Goal: Navigation & Orientation: Find specific page/section

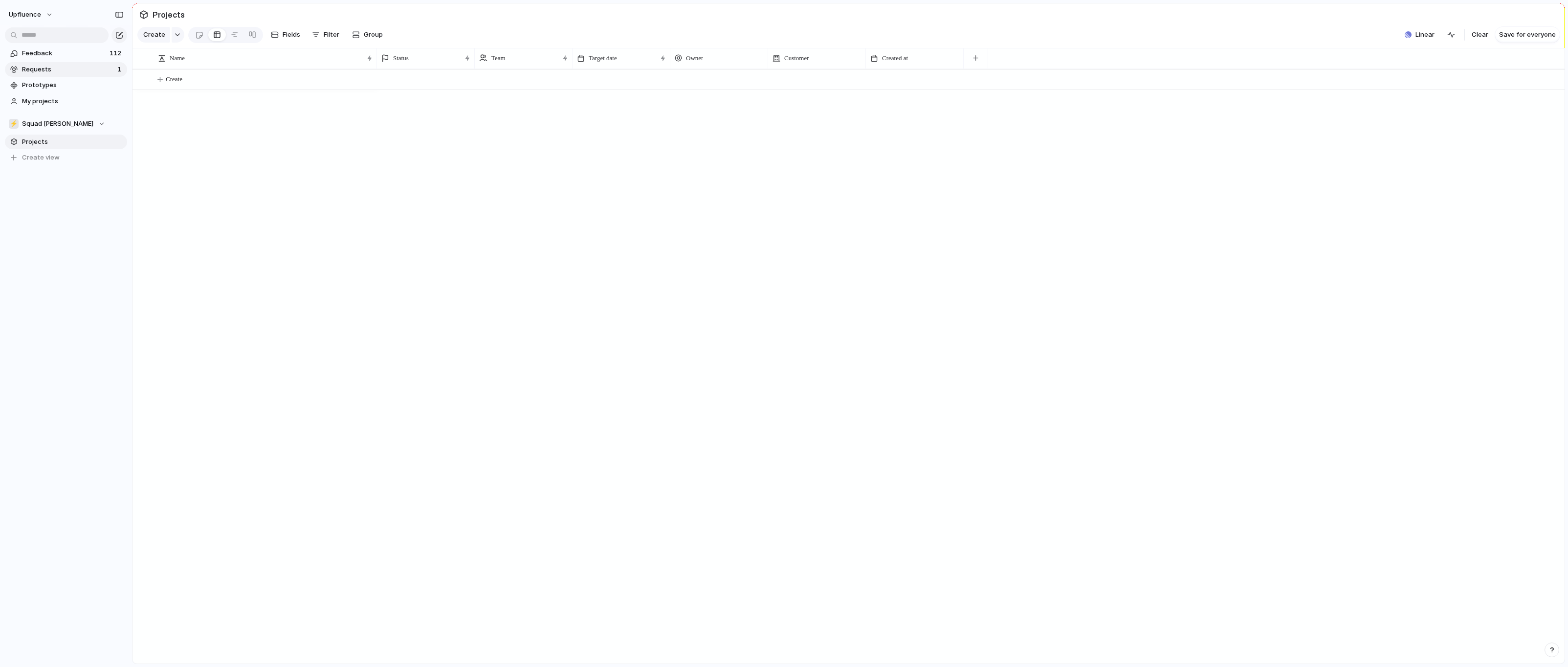
click at [36, 70] on span "Requests" at bounding box center [68, 69] width 93 height 10
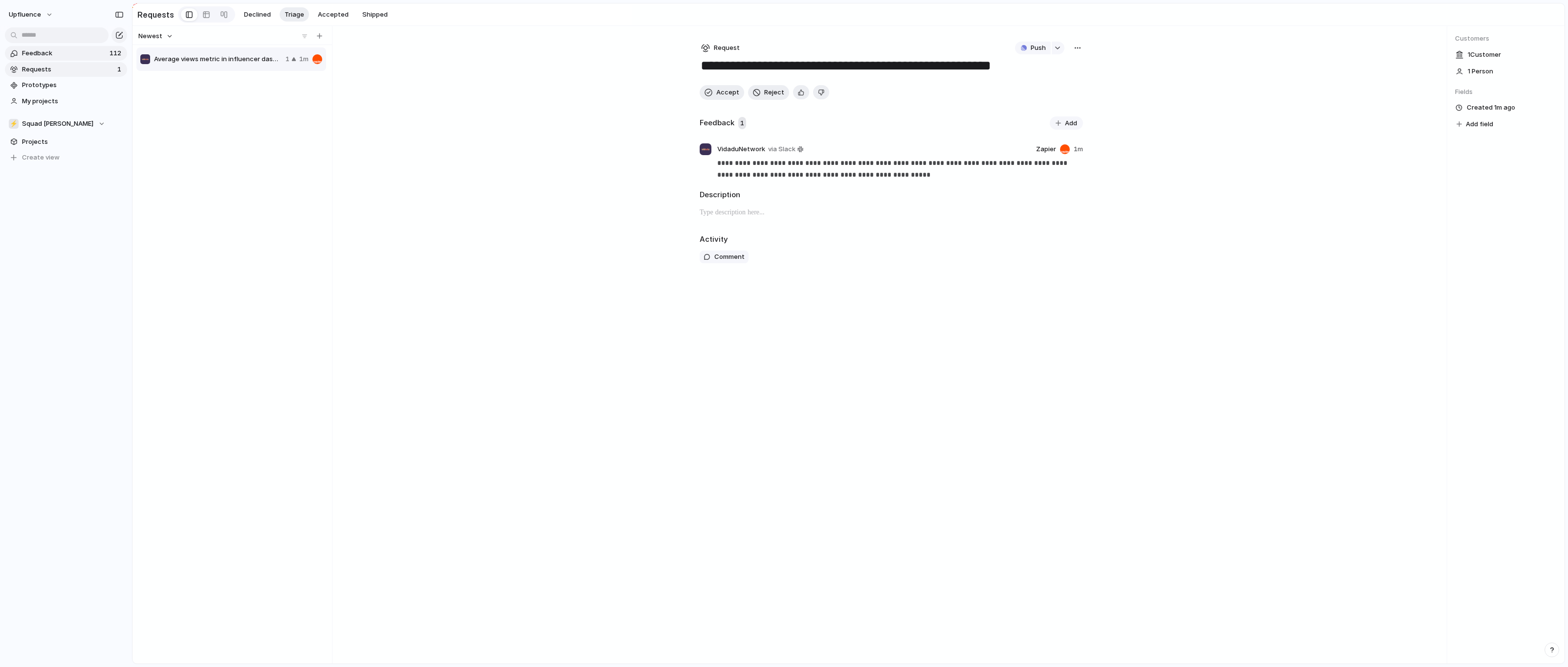
click at [60, 54] on span "Feedback" at bounding box center [64, 52] width 85 height 10
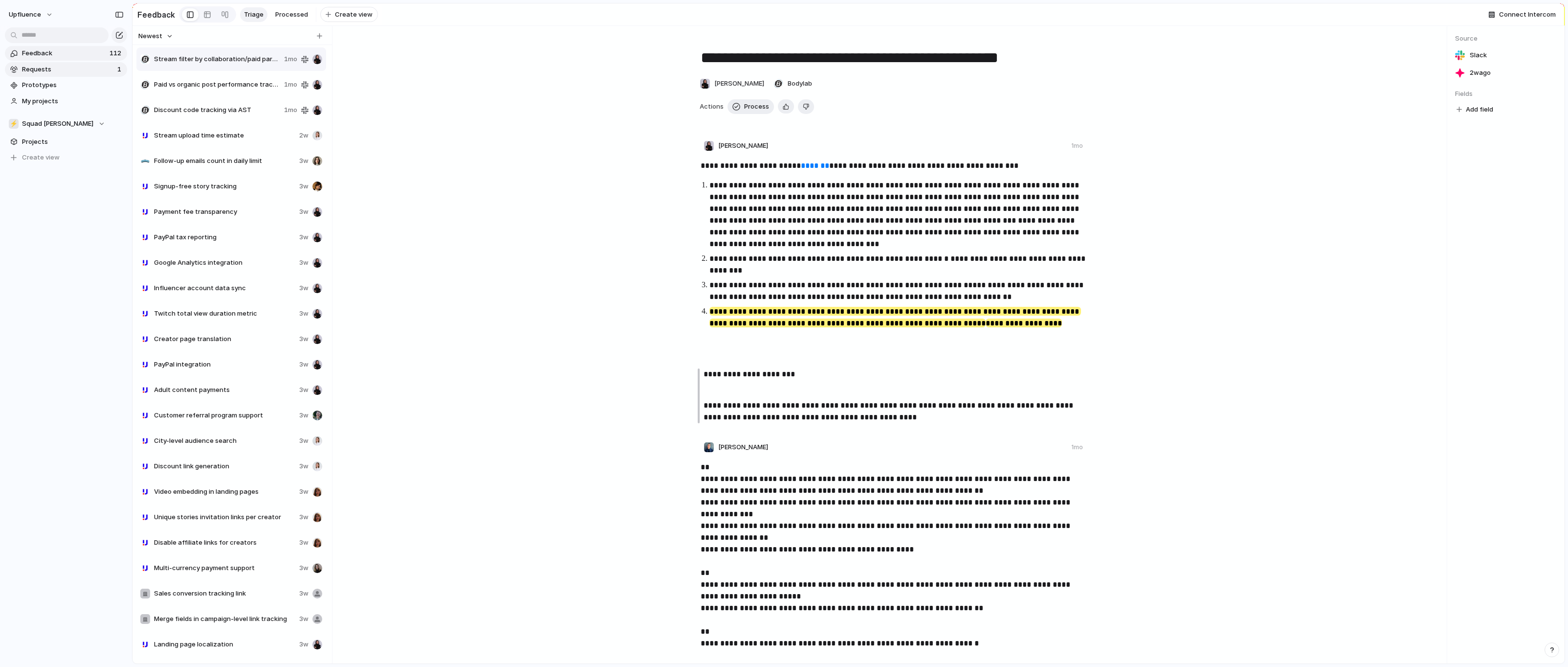
click at [51, 70] on span "Requests" at bounding box center [68, 69] width 93 height 10
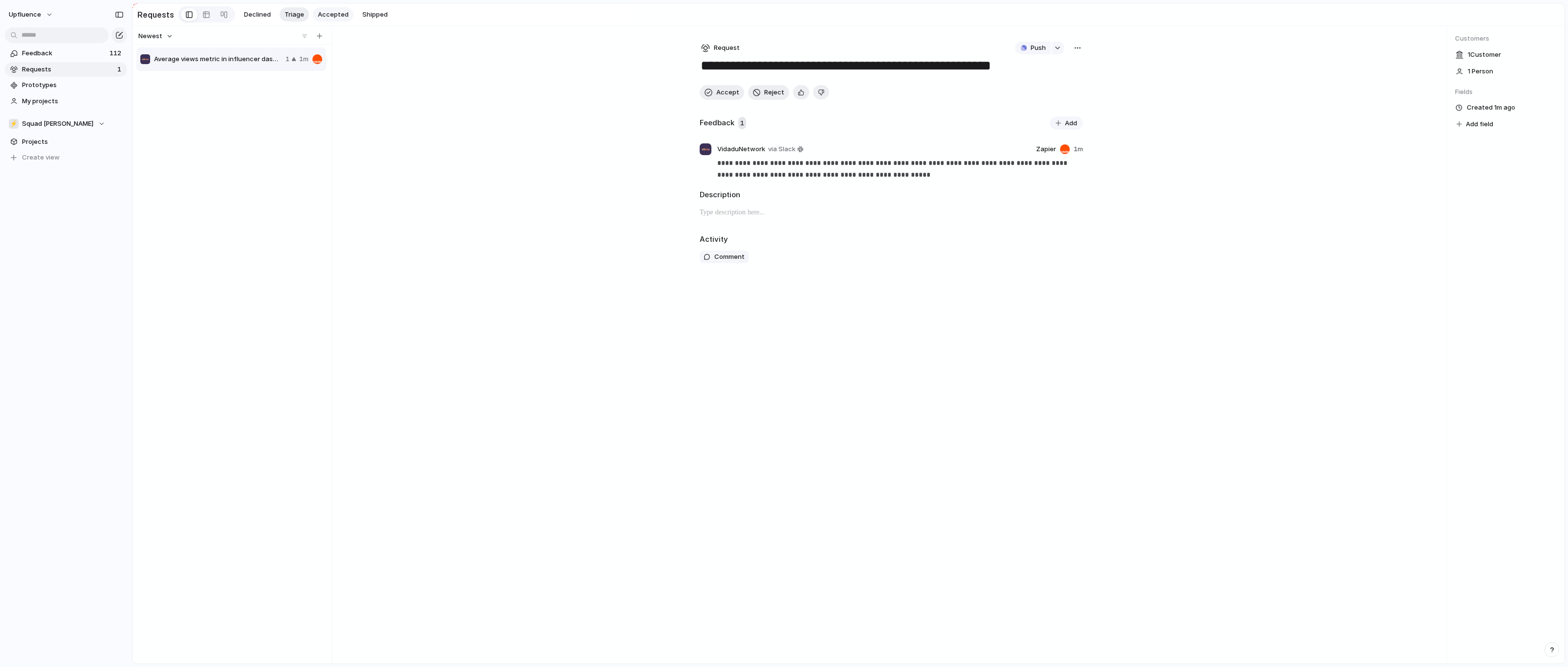
click at [324, 15] on span "Accepted" at bounding box center [333, 14] width 31 height 10
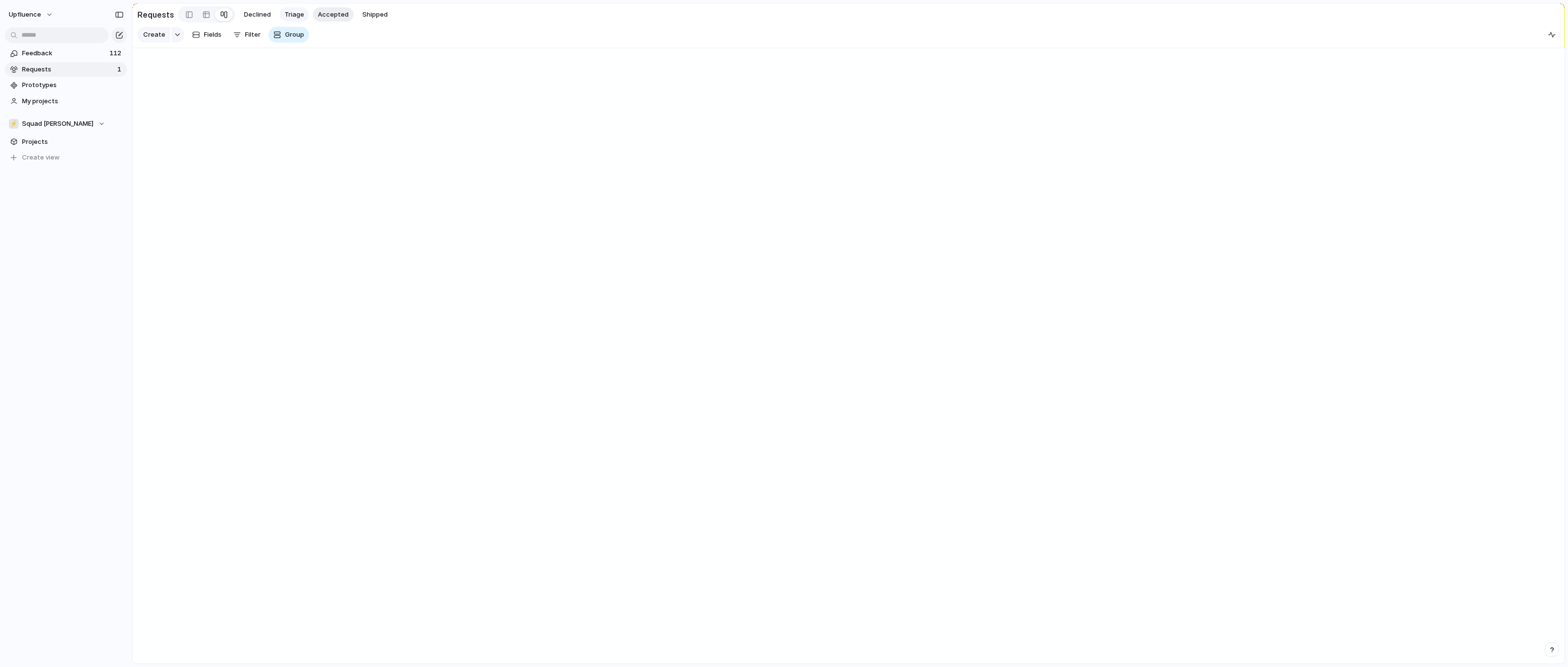
click at [290, 16] on span "Triage" at bounding box center [294, 14] width 19 height 10
click at [329, 22] on div "Requests Declined Triage Accepted Shipped" at bounding box center [265, 14] width 255 height 20
click at [324, 14] on span "Accepted" at bounding box center [333, 14] width 31 height 10
click at [76, 100] on span "My projects" at bounding box center [73, 101] width 101 height 10
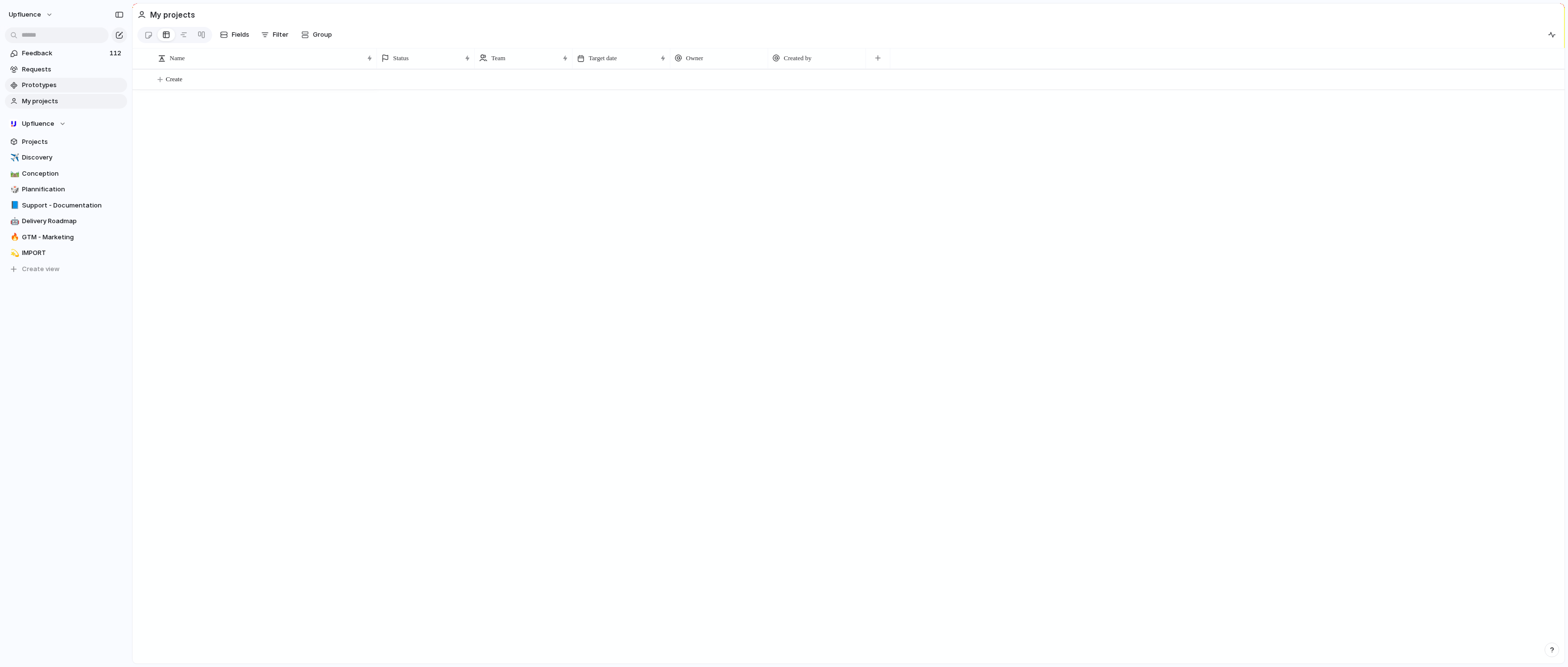
click at [41, 84] on span "Prototypes" at bounding box center [73, 85] width 101 height 10
click at [59, 73] on span "Requests" at bounding box center [73, 69] width 101 height 10
click at [318, 12] on span "Accepted" at bounding box center [333, 14] width 31 height 10
click at [181, 13] on link at bounding box center [189, 15] width 17 height 16
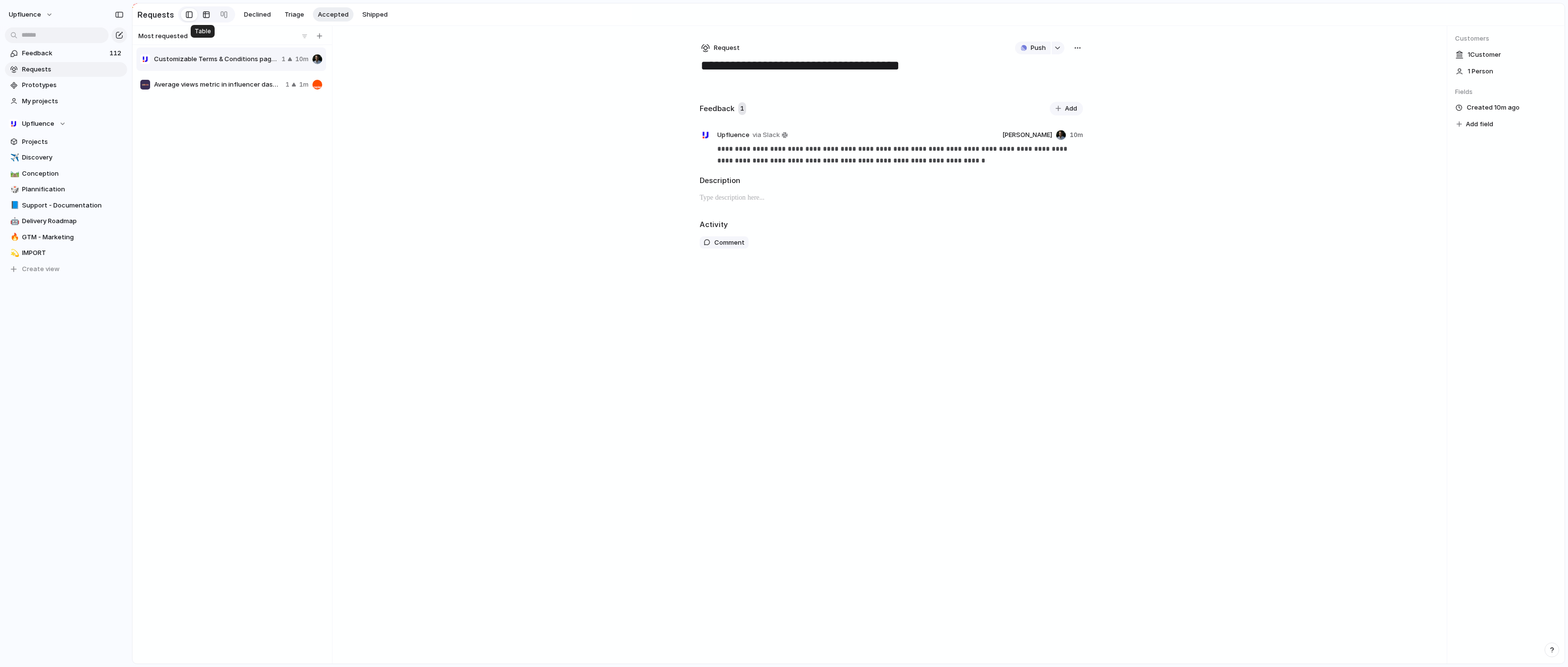
click at [203, 15] on div at bounding box center [206, 15] width 8 height 16
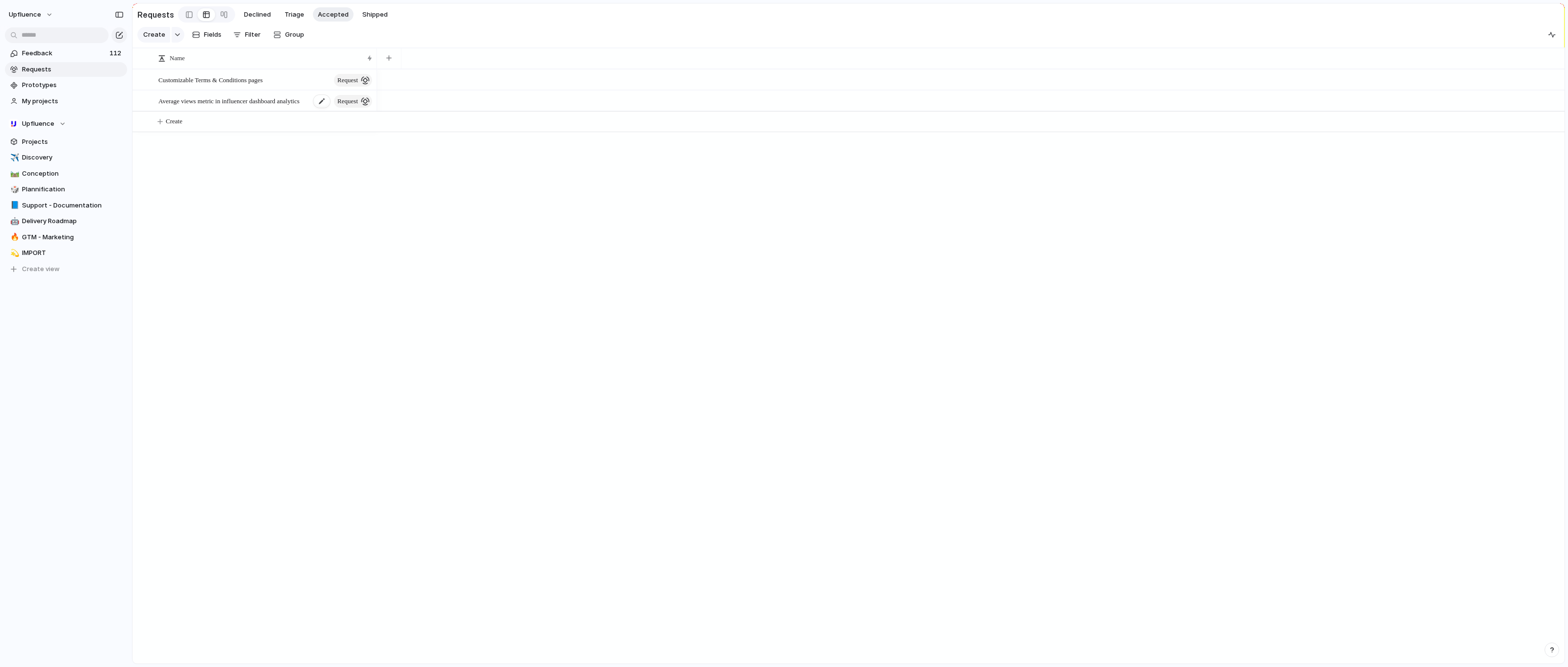
click at [194, 97] on span "Average views metric in influencer dashboard analytics" at bounding box center [229, 101] width 142 height 11
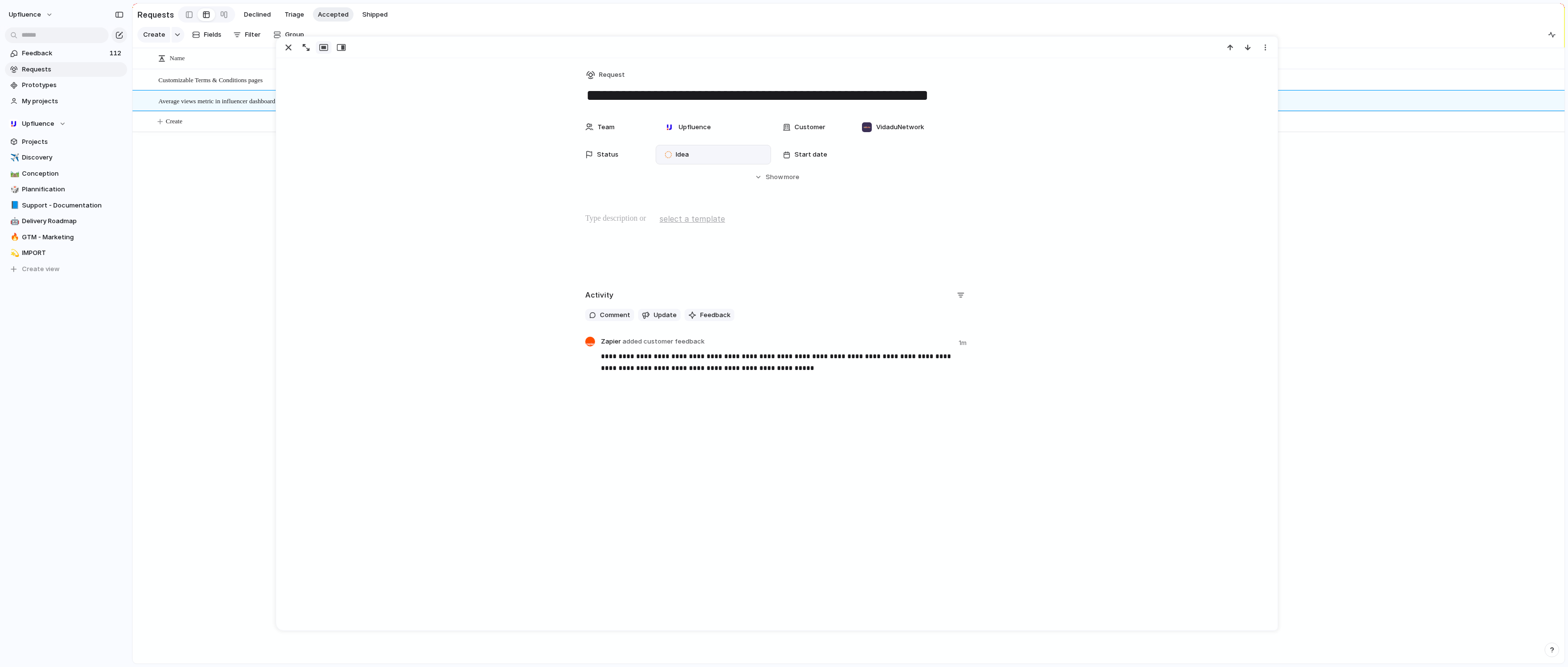
click at [670, 157] on div at bounding box center [668, 155] width 7 height 9
click at [520, 214] on div "Idea Candidate Backlog Scoping Designs Specs To review Validated To plan Planne…" at bounding box center [784, 333] width 1568 height 667
click at [664, 154] on div "Idea" at bounding box center [679, 155] width 37 height 14
click at [177, 191] on div "Idea Candidate Backlog Scoping Designs Specs To review Validated To plan Planne…" at bounding box center [784, 333] width 1568 height 667
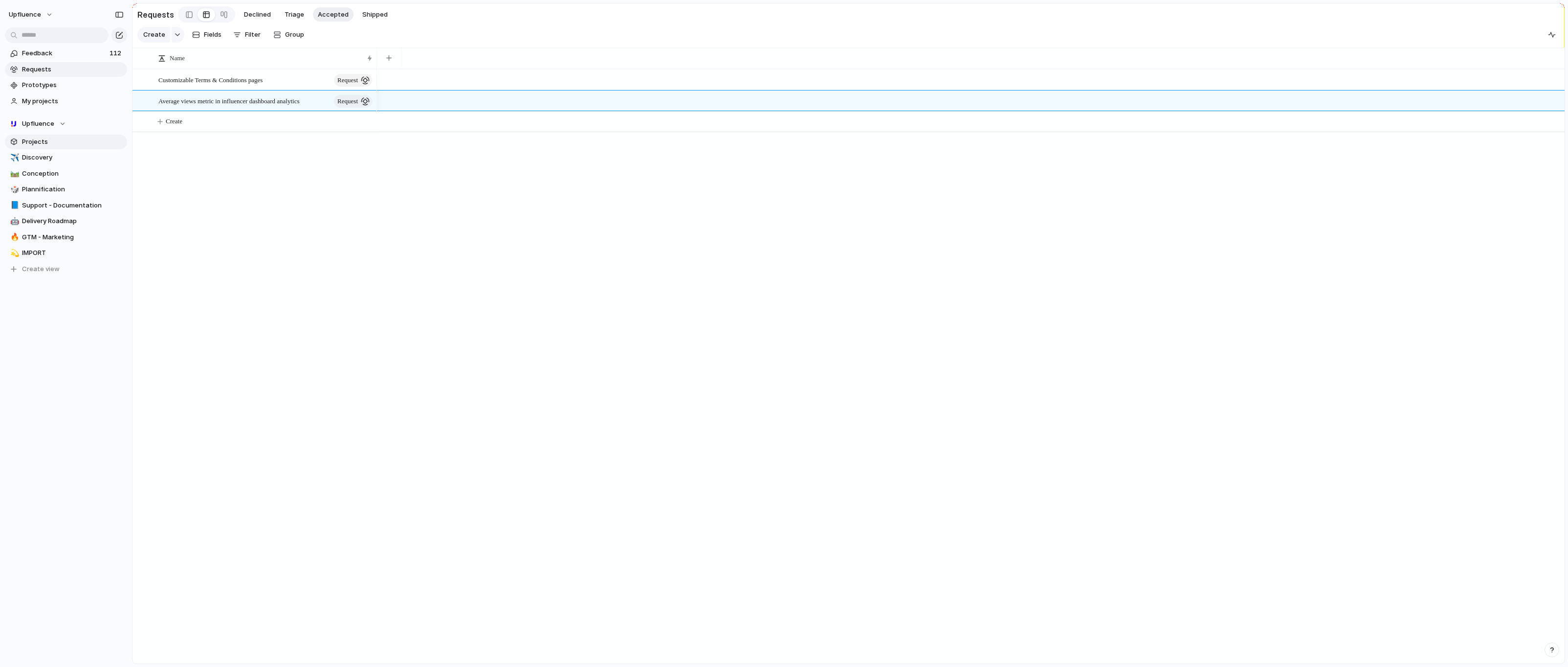
click at [62, 145] on span "Projects" at bounding box center [73, 142] width 101 height 10
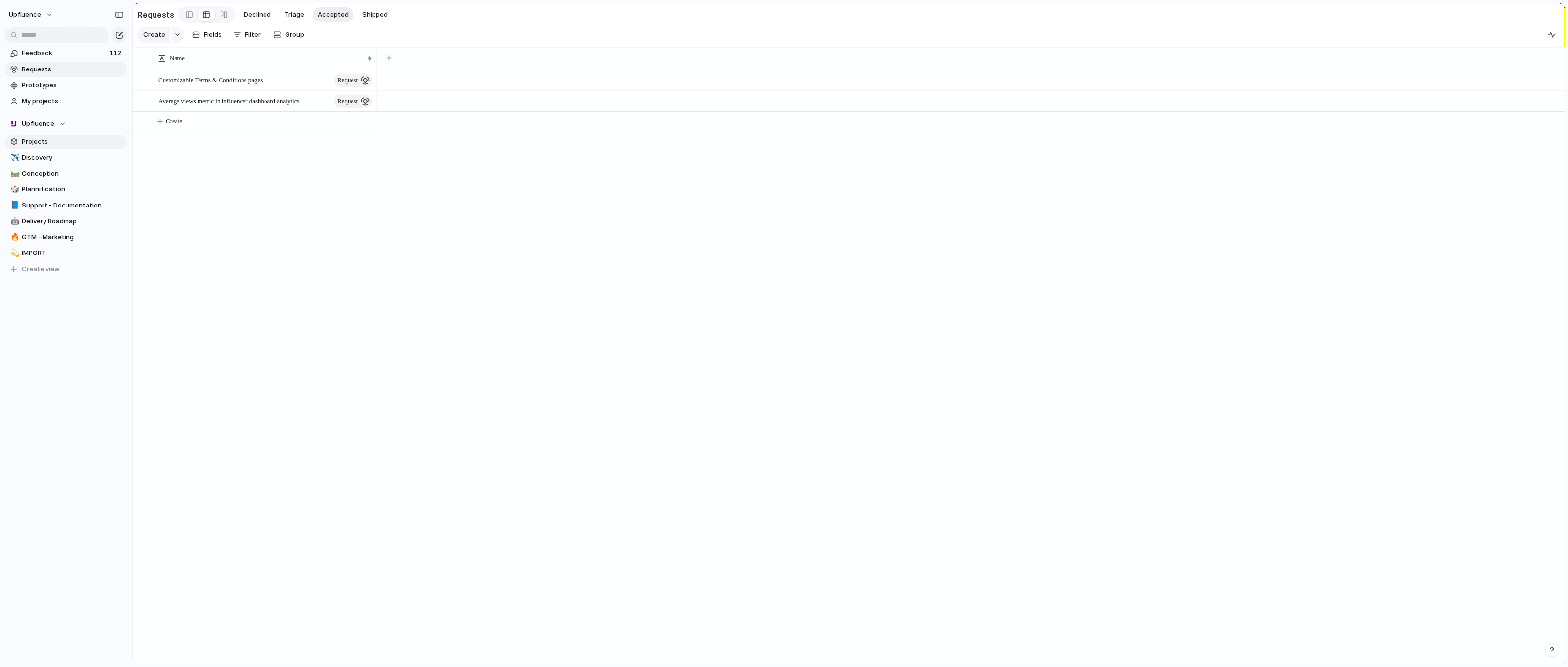
click at [59, 136] on link "Projects" at bounding box center [66, 142] width 122 height 15
click at [286, 38] on span "Fields" at bounding box center [292, 34] width 17 height 10
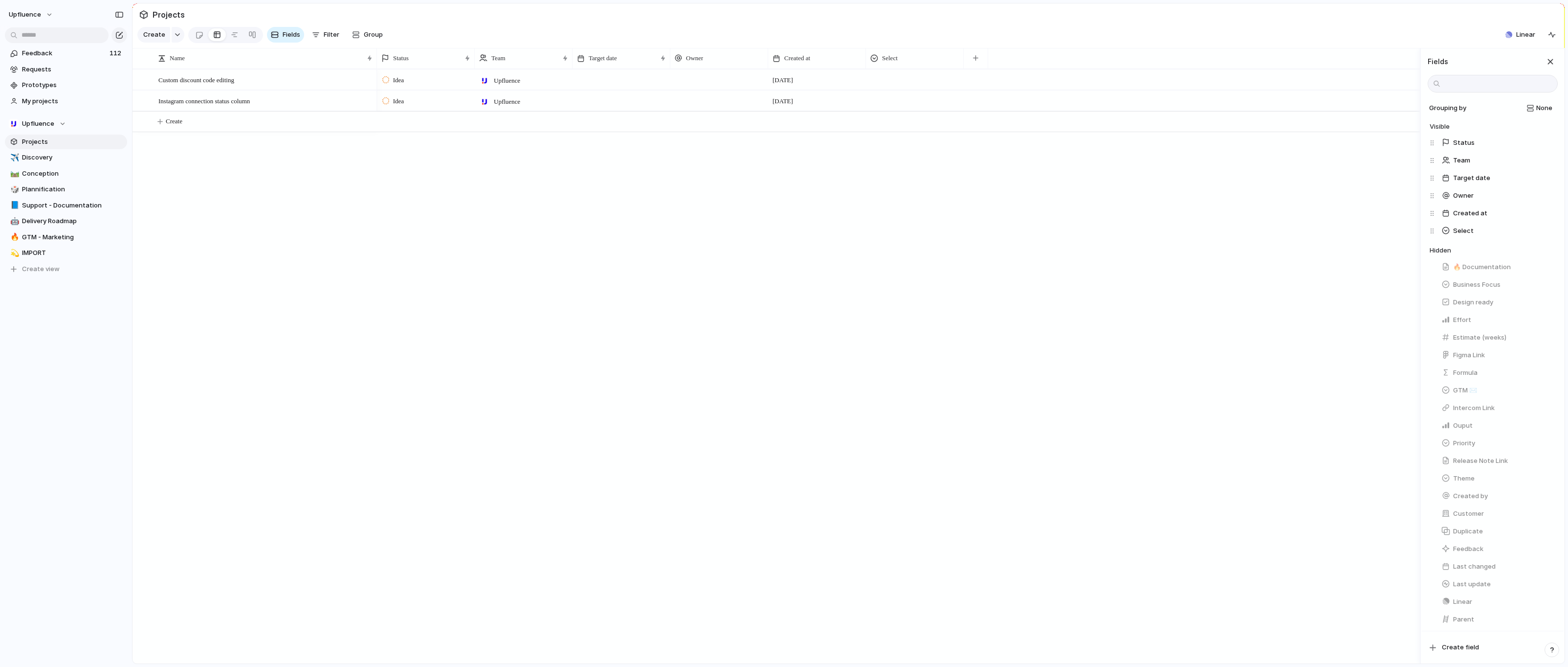
click at [328, 12] on section "Projects" at bounding box center [849, 14] width 1433 height 22
click at [54, 66] on span "Requests" at bounding box center [73, 69] width 101 height 10
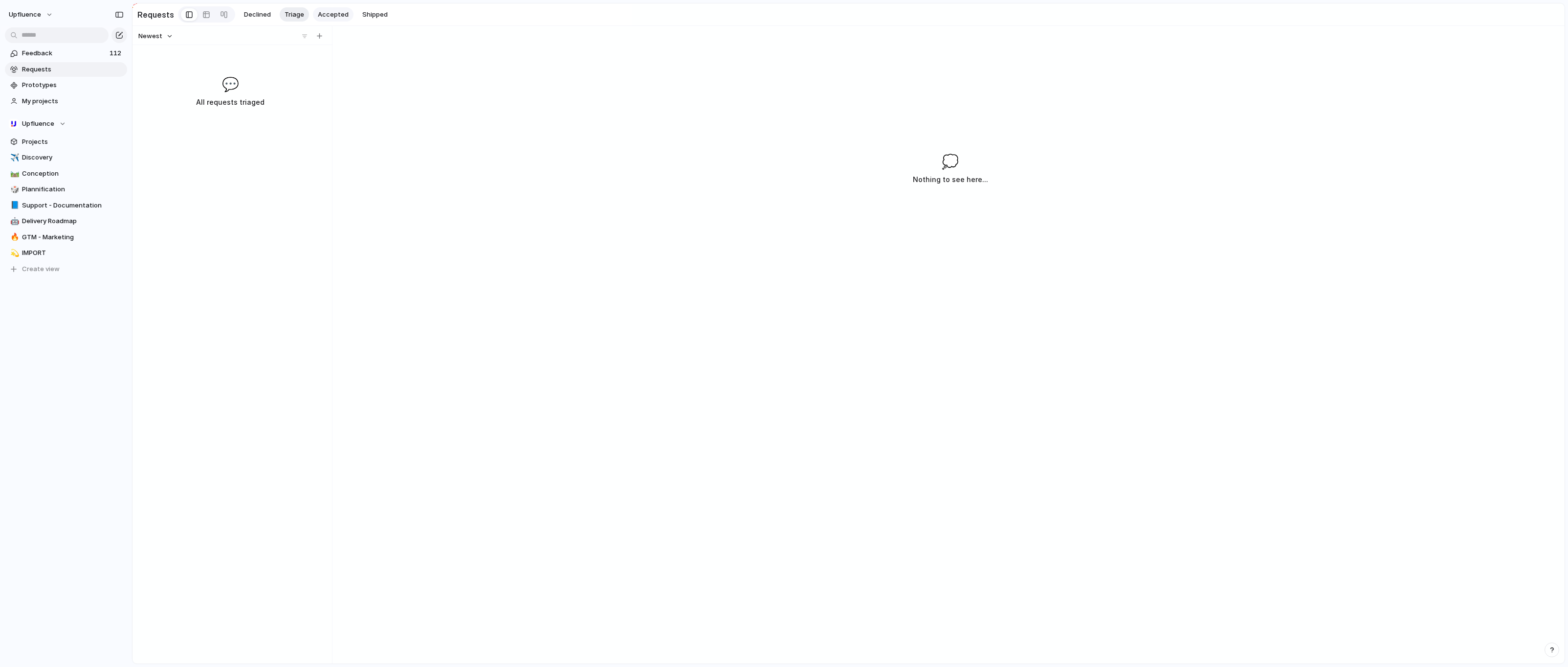
click at [322, 17] on span "Accepted" at bounding box center [333, 14] width 31 height 10
click at [239, 95] on span "Average views metric in influencer dashboard analytics" at bounding box center [229, 101] width 142 height 11
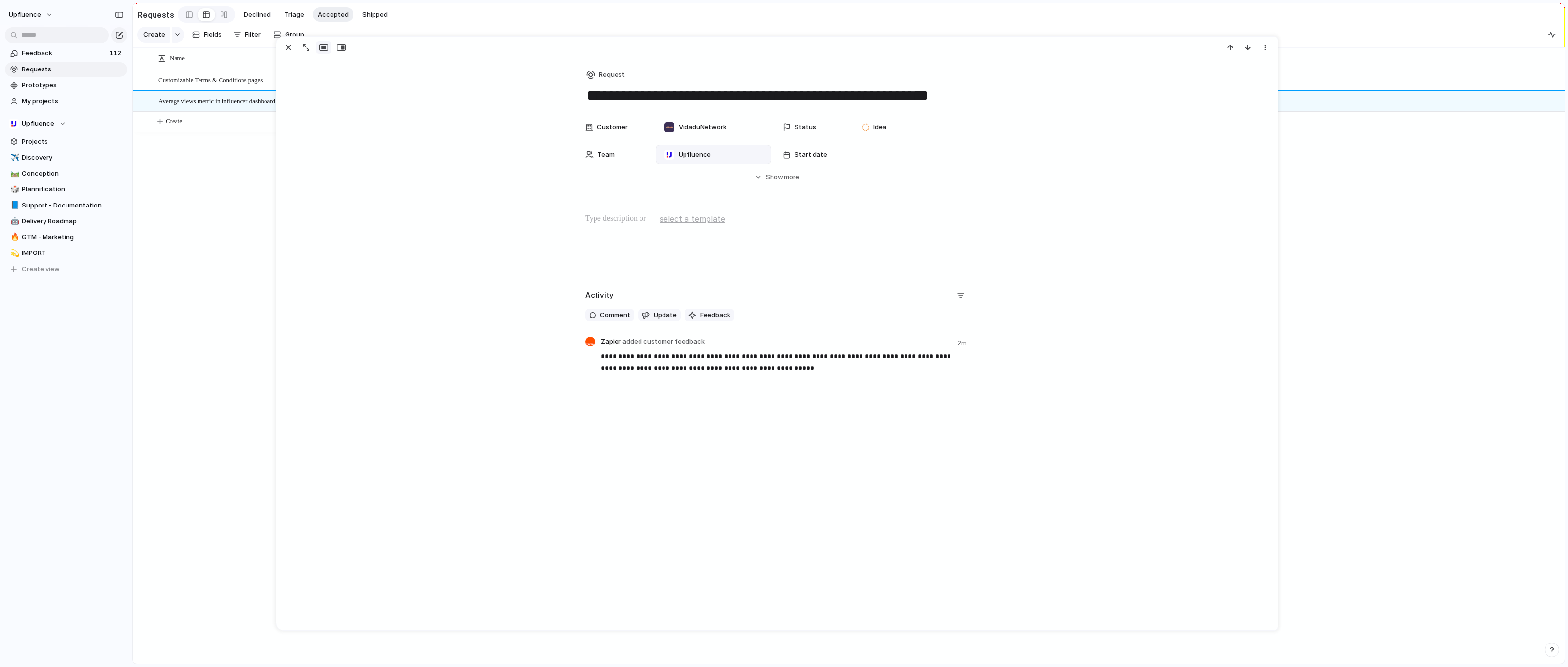
click at [667, 150] on div at bounding box center [669, 154] width 10 height 10
click at [534, 170] on div "Upfluence ⚡ Squad Libra ⚡ Squad Draco ⚡ Squad Vela ⚡ Squad Volans ⚡ Product" at bounding box center [784, 333] width 1568 height 667
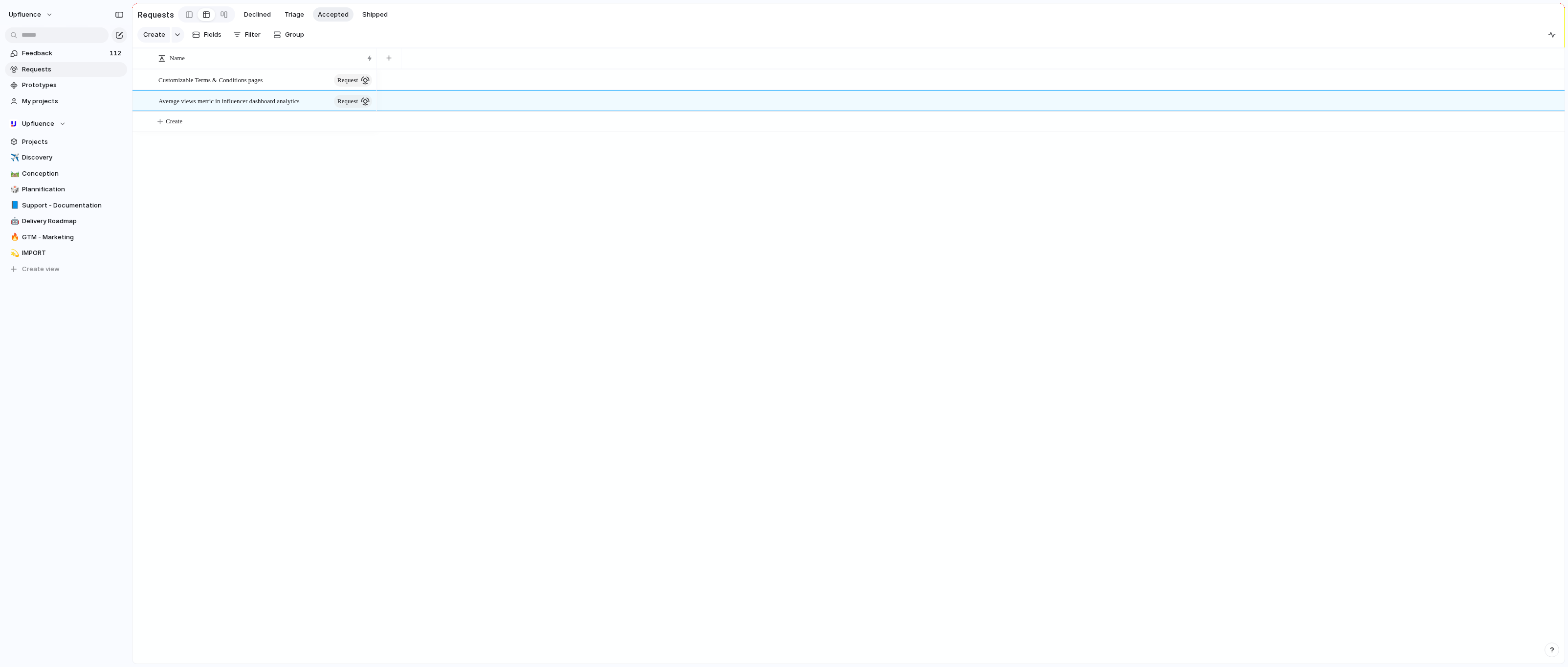
click at [207, 253] on div "Customizable Terms & Conditions pages request Average views metric in influence…" at bounding box center [849, 366] width 1433 height 594
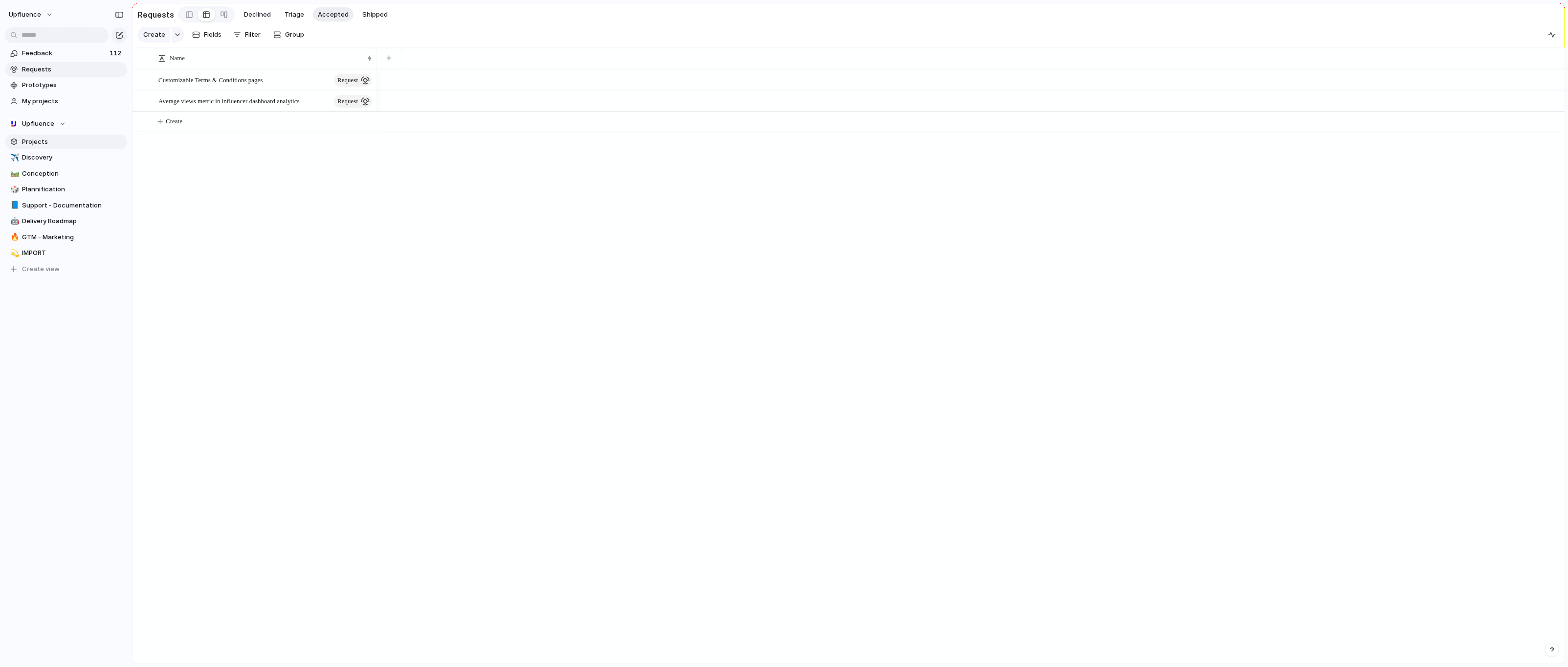
click at [73, 141] on span "Projects" at bounding box center [73, 142] width 101 height 10
click at [68, 73] on span "Requests" at bounding box center [73, 69] width 101 height 10
click at [321, 16] on span "Accepted" at bounding box center [333, 14] width 31 height 10
click at [218, 107] on div "Average views metric in influencer dashboard analytics request" at bounding box center [266, 101] width 215 height 20
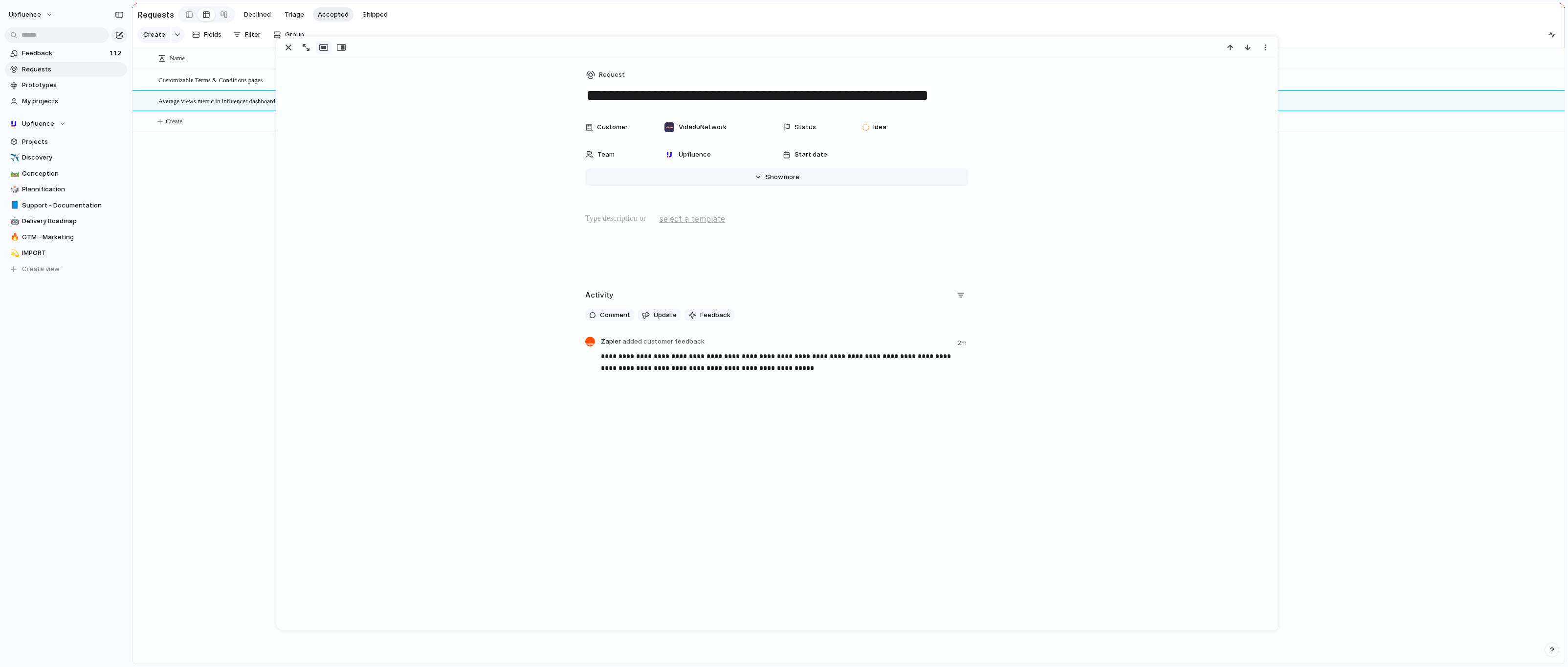
click at [766, 177] on button "Hide Show more" at bounding box center [777, 177] width 383 height 17
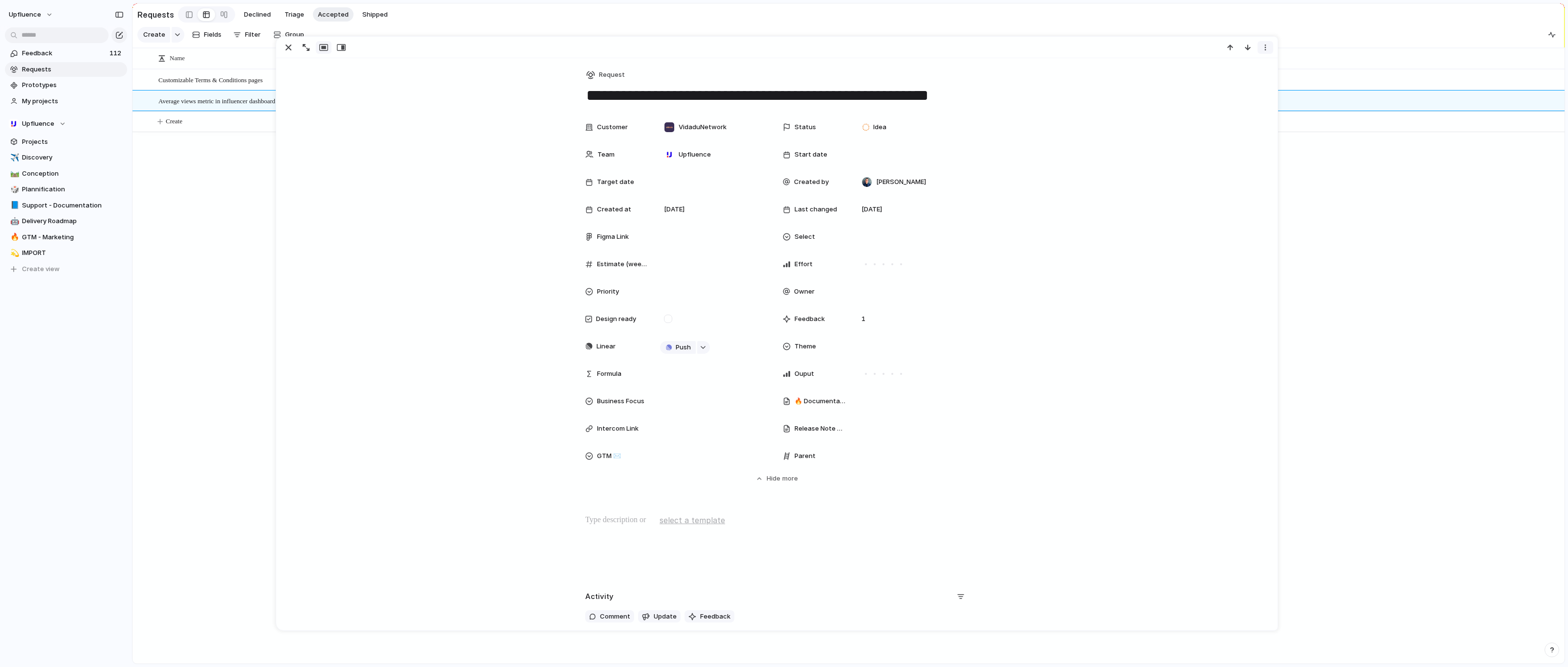
click at [1265, 52] on button "button" at bounding box center [1266, 47] width 16 height 13
click at [480, 223] on div "Mark as duplicate Delete" at bounding box center [784, 333] width 1568 height 667
click at [246, 273] on div "Customizable Terms & Conditions pages request Average views metric in influence…" at bounding box center [849, 366] width 1433 height 594
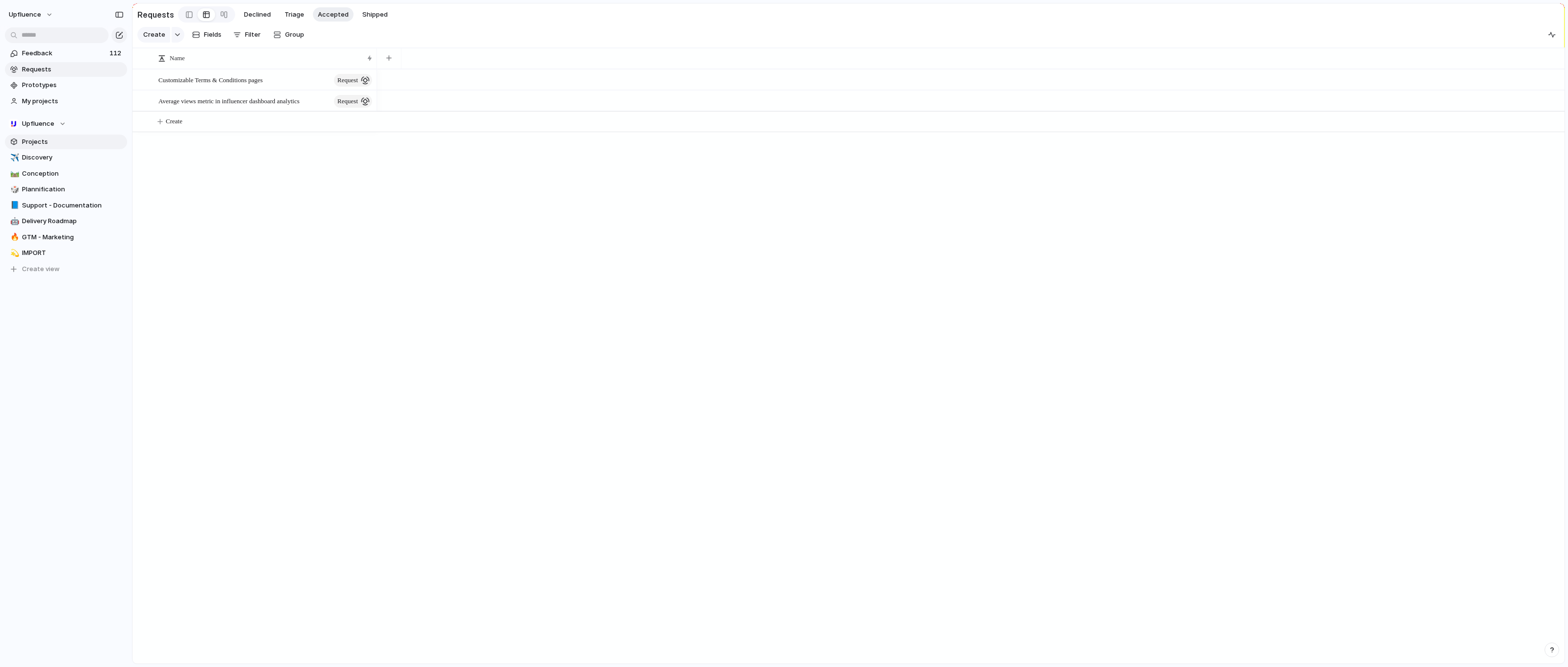
click at [52, 144] on span "Projects" at bounding box center [73, 142] width 101 height 10
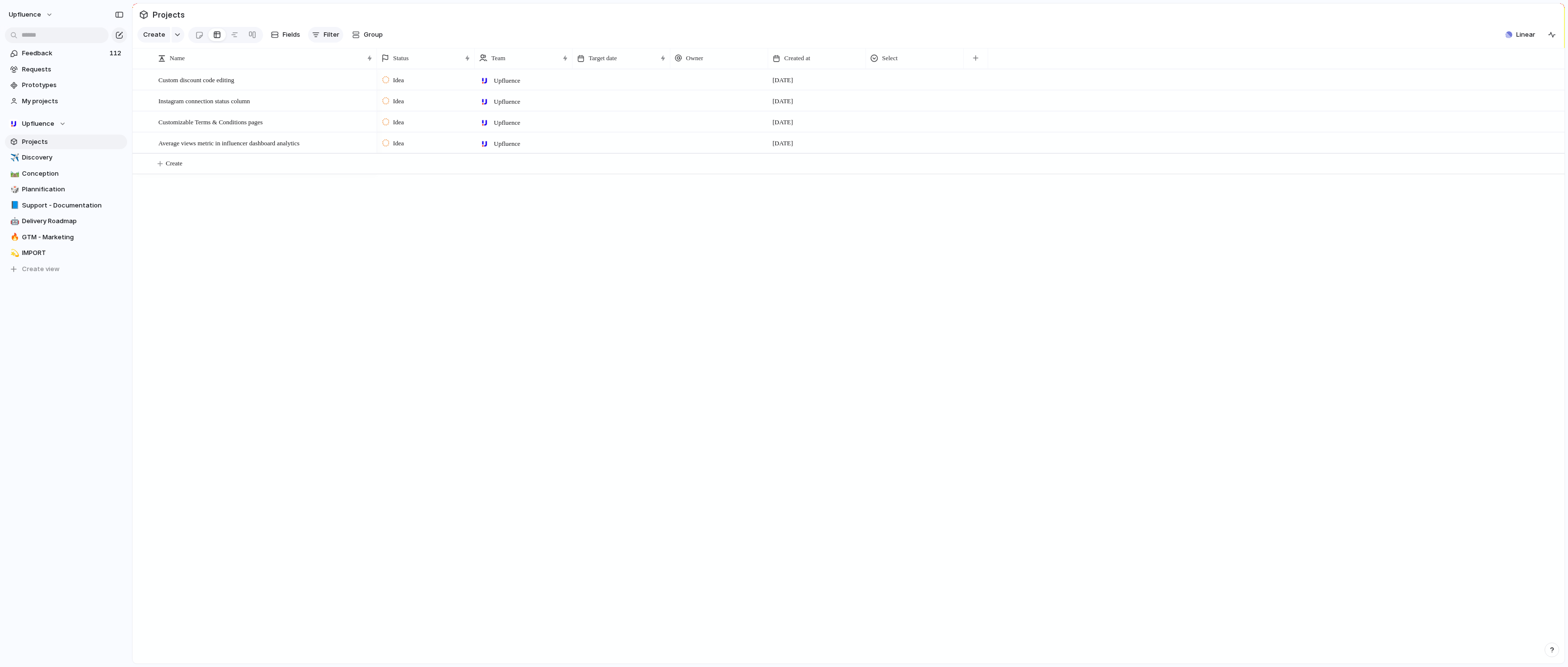
click at [317, 38] on div "button" at bounding box center [315, 34] width 8 height 8
click at [244, 224] on div "Customer Status Select Effort Target date Description Priority Start date Owner…" at bounding box center [784, 333] width 1568 height 667
click at [65, 86] on span "Prototypes" at bounding box center [73, 85] width 101 height 10
click at [44, 69] on span "Requests" at bounding box center [73, 69] width 101 height 10
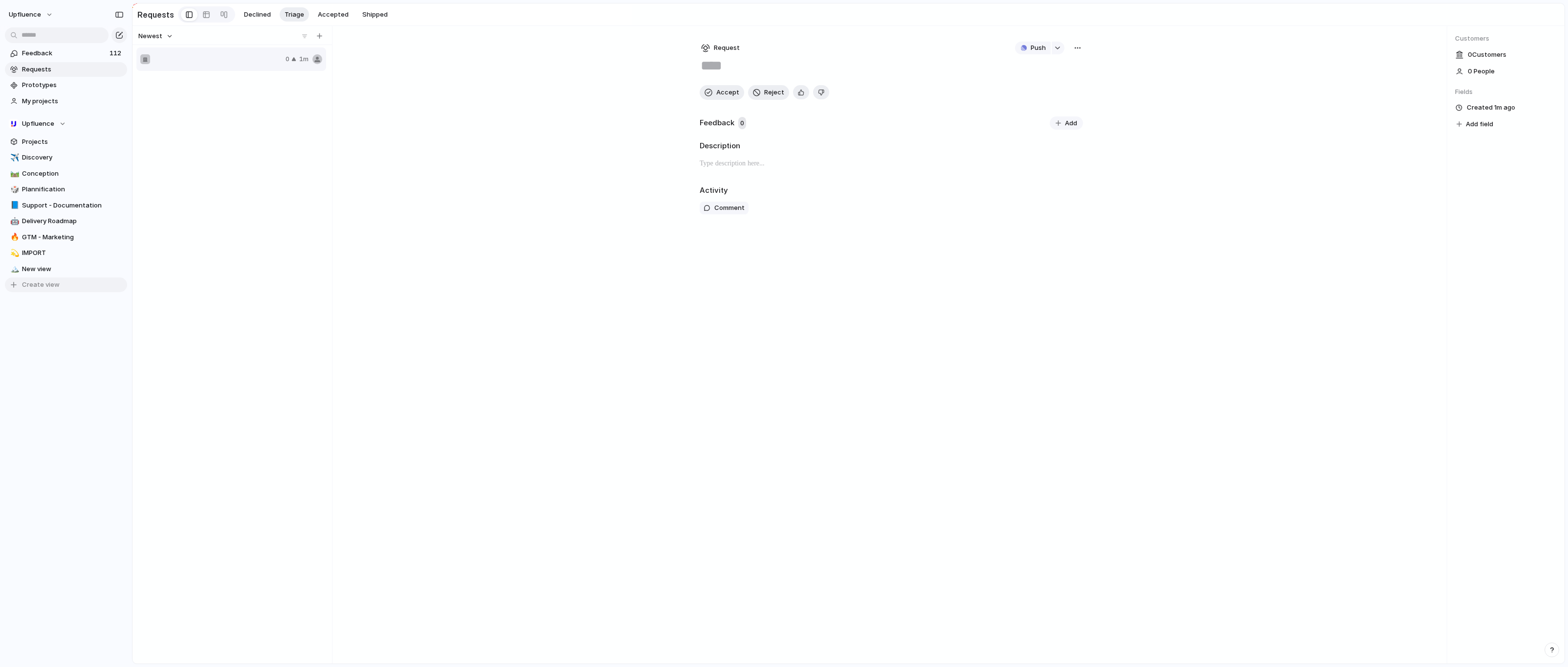
click at [33, 286] on span "Create view" at bounding box center [40, 284] width 38 height 10
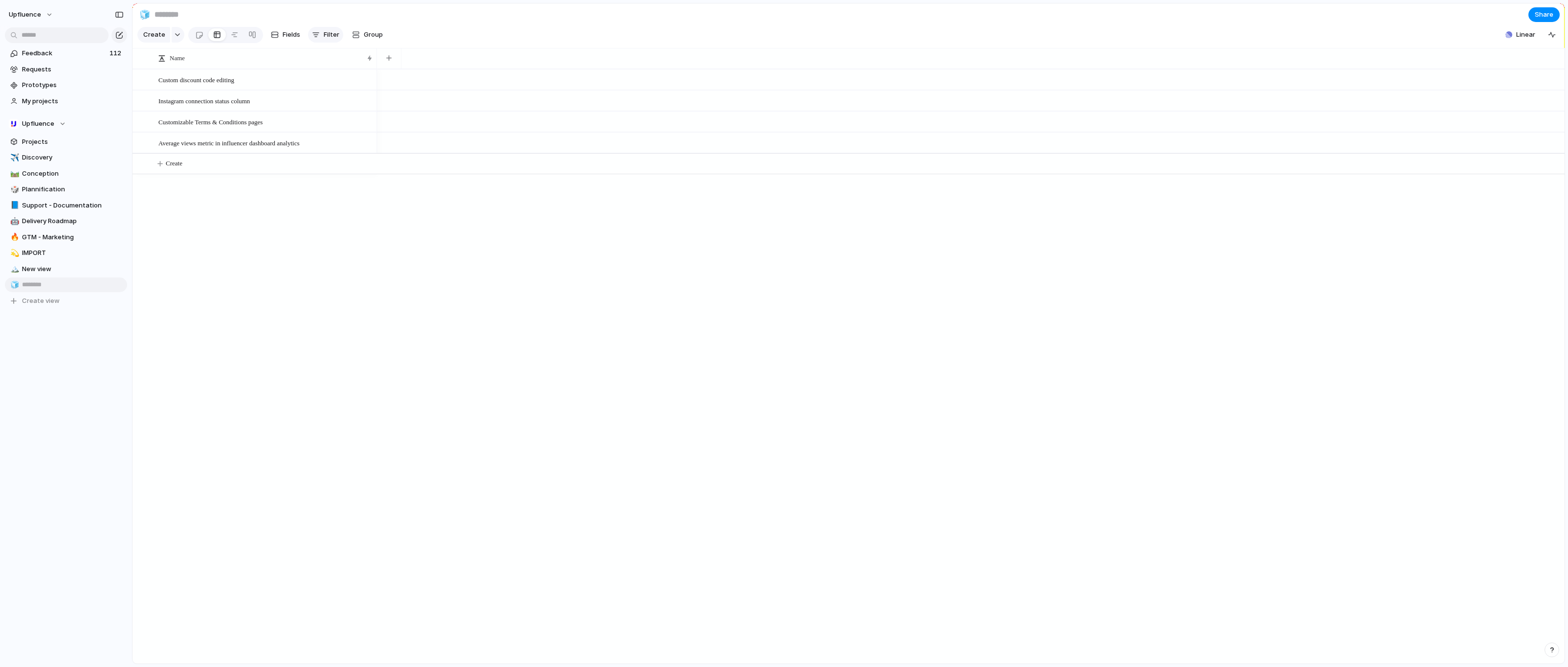
click at [315, 31] on button "Filter" at bounding box center [326, 35] width 35 height 16
click at [197, 298] on div "Customer Status Select Effort Target date Description Priority Start date Owner…" at bounding box center [784, 333] width 1568 height 667
click at [286, 30] on button "Fields" at bounding box center [286, 35] width 38 height 16
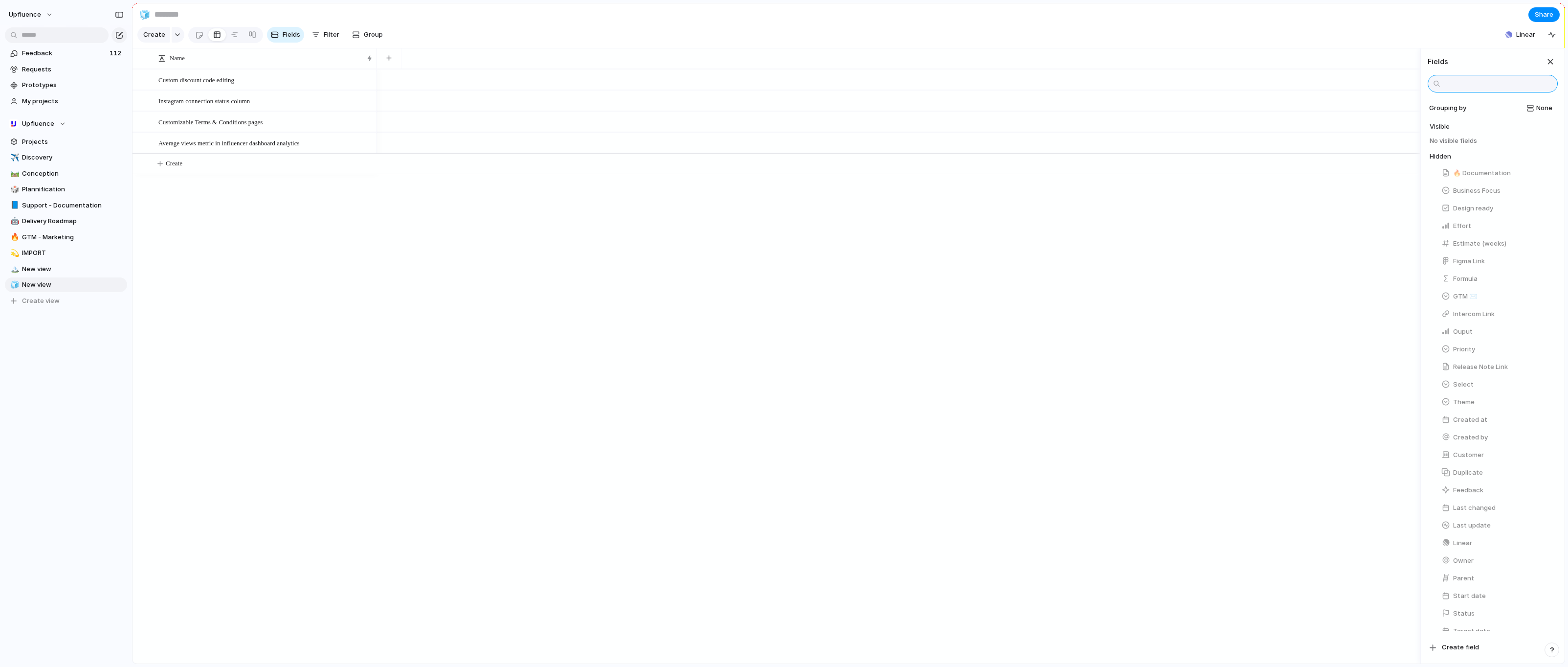
scroll to position [33, 0]
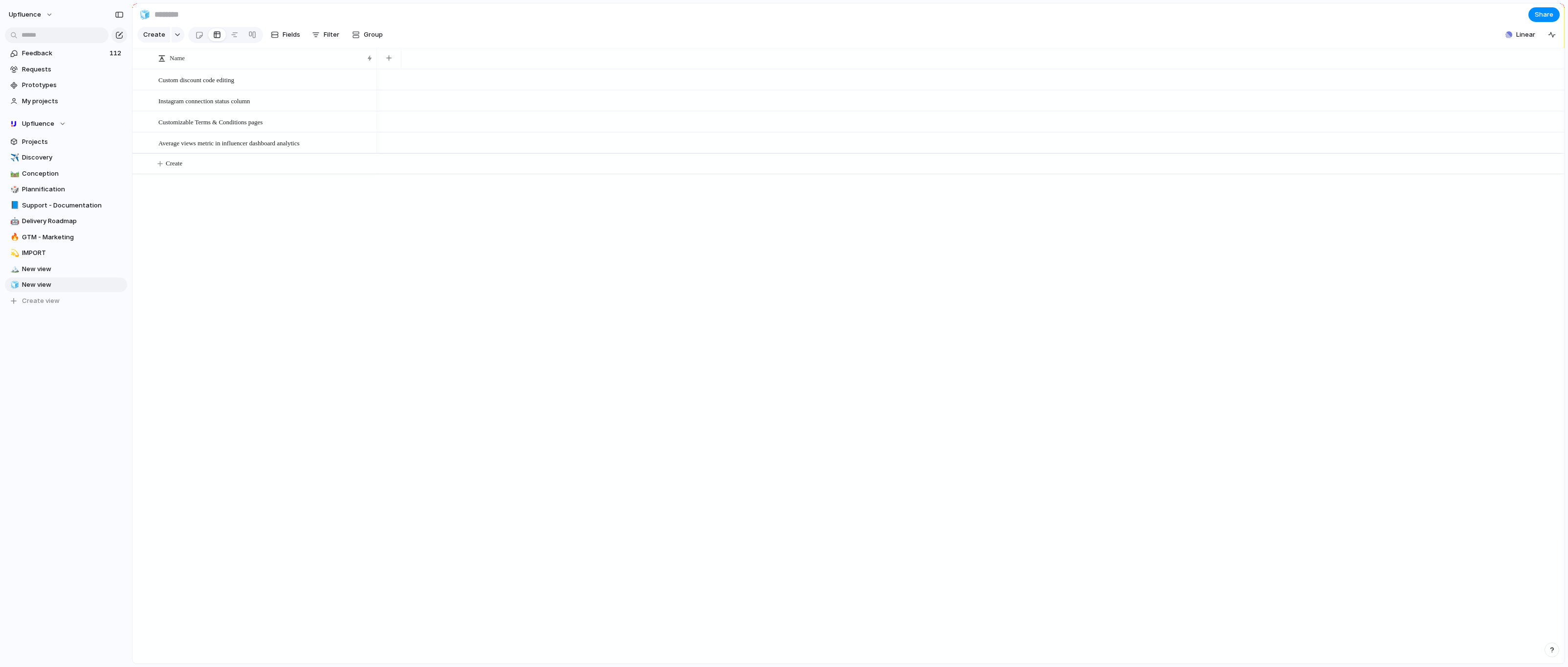
click at [1275, 370] on div at bounding box center [971, 366] width 1188 height 594
click at [81, 268] on span "New view" at bounding box center [73, 268] width 101 height 10
click at [77, 280] on link "🧊 New view" at bounding box center [66, 284] width 122 height 15
click at [140, 353] on li "Delete view" at bounding box center [153, 358] width 70 height 16
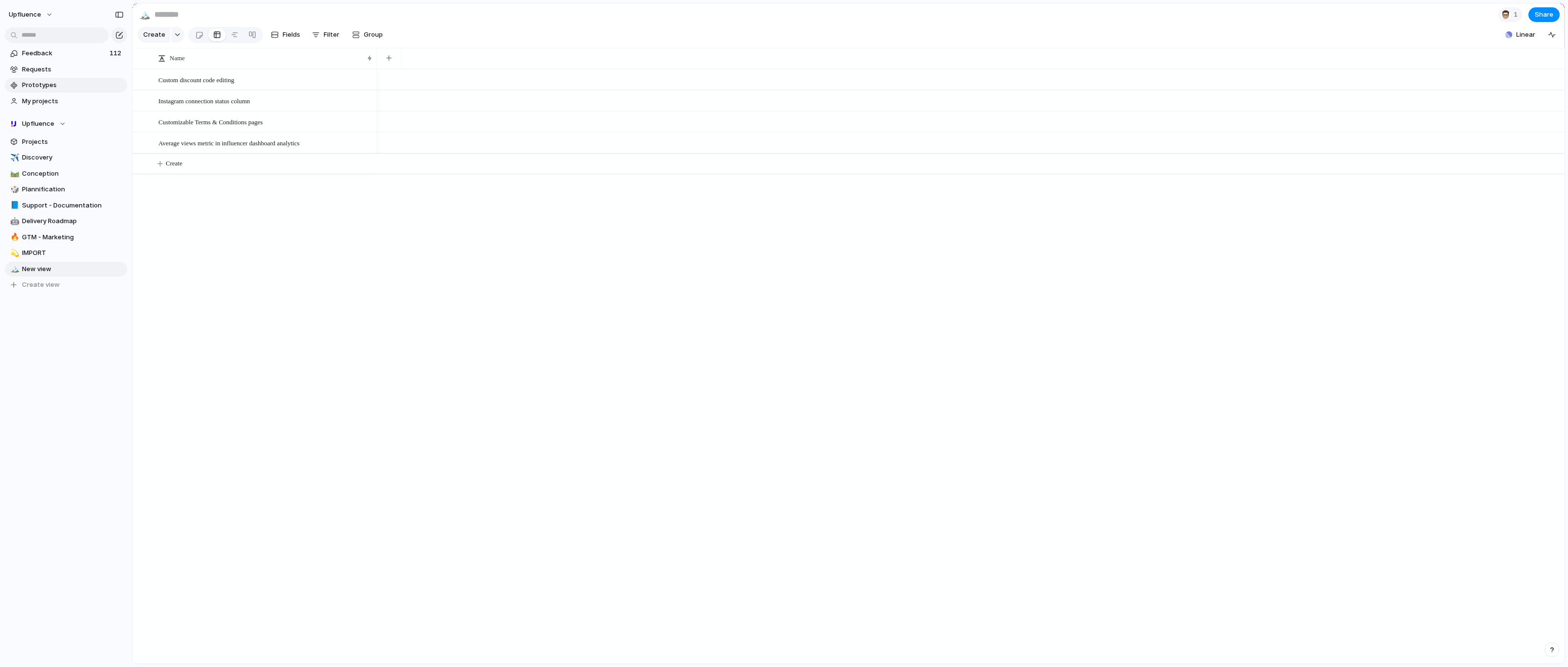
click at [52, 86] on span "Prototypes" at bounding box center [73, 85] width 101 height 10
click at [43, 67] on span "Requests" at bounding box center [73, 69] width 101 height 10
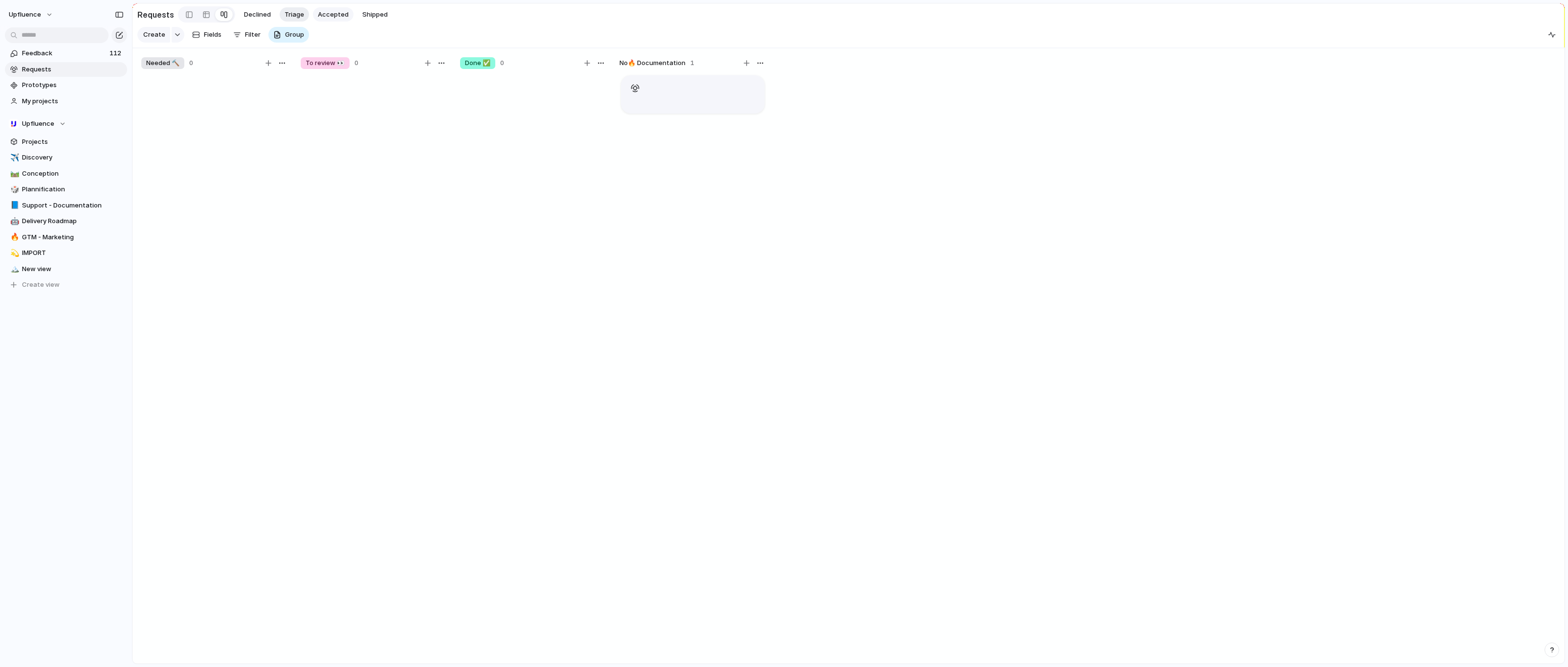
click at [318, 15] on span "Accepted" at bounding box center [333, 14] width 31 height 10
click at [238, 84] on span "Customizable Terms & Conditions pages" at bounding box center [210, 80] width 104 height 11
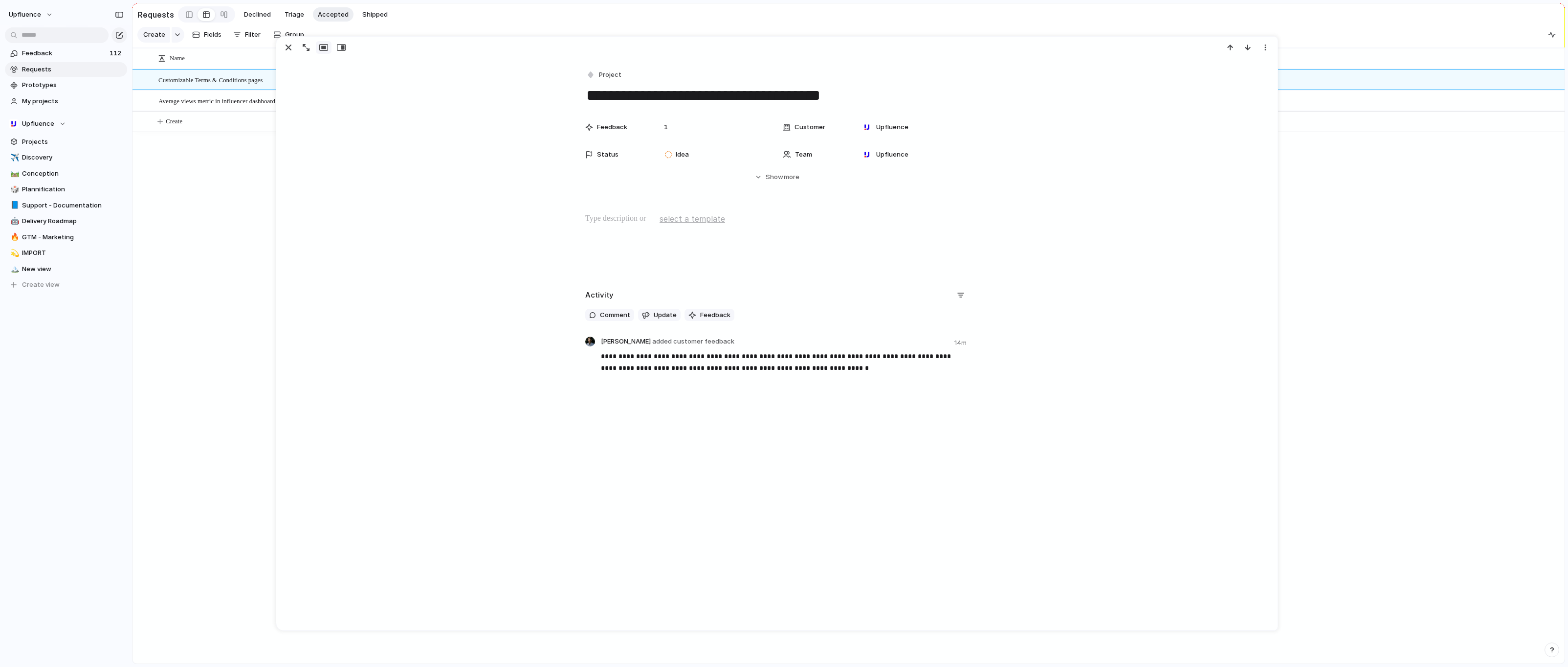
click at [247, 153] on div "Customizable Terms & Conditions pages Average views metric in influencer dashbo…" at bounding box center [849, 366] width 1433 height 594
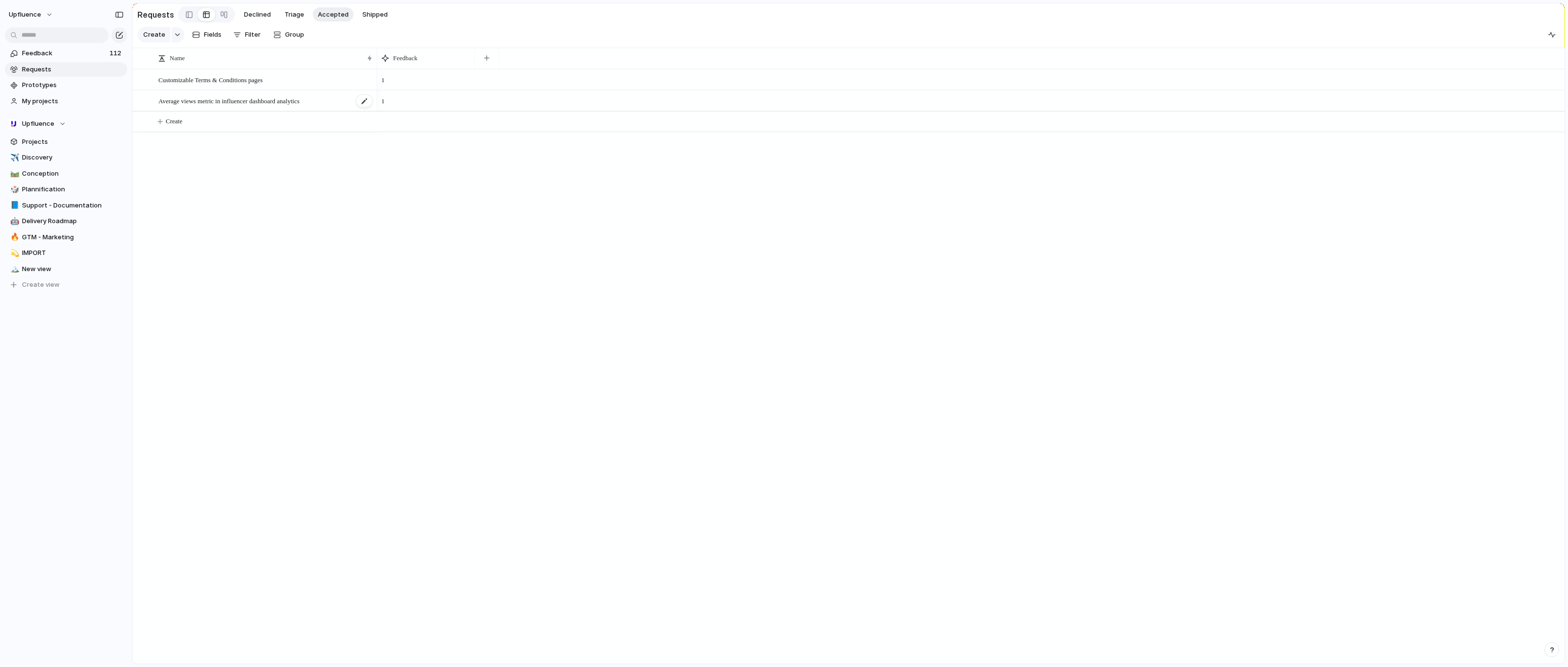
click at [227, 109] on div "Average views metric in influencer dashboard analytics" at bounding box center [266, 101] width 215 height 20
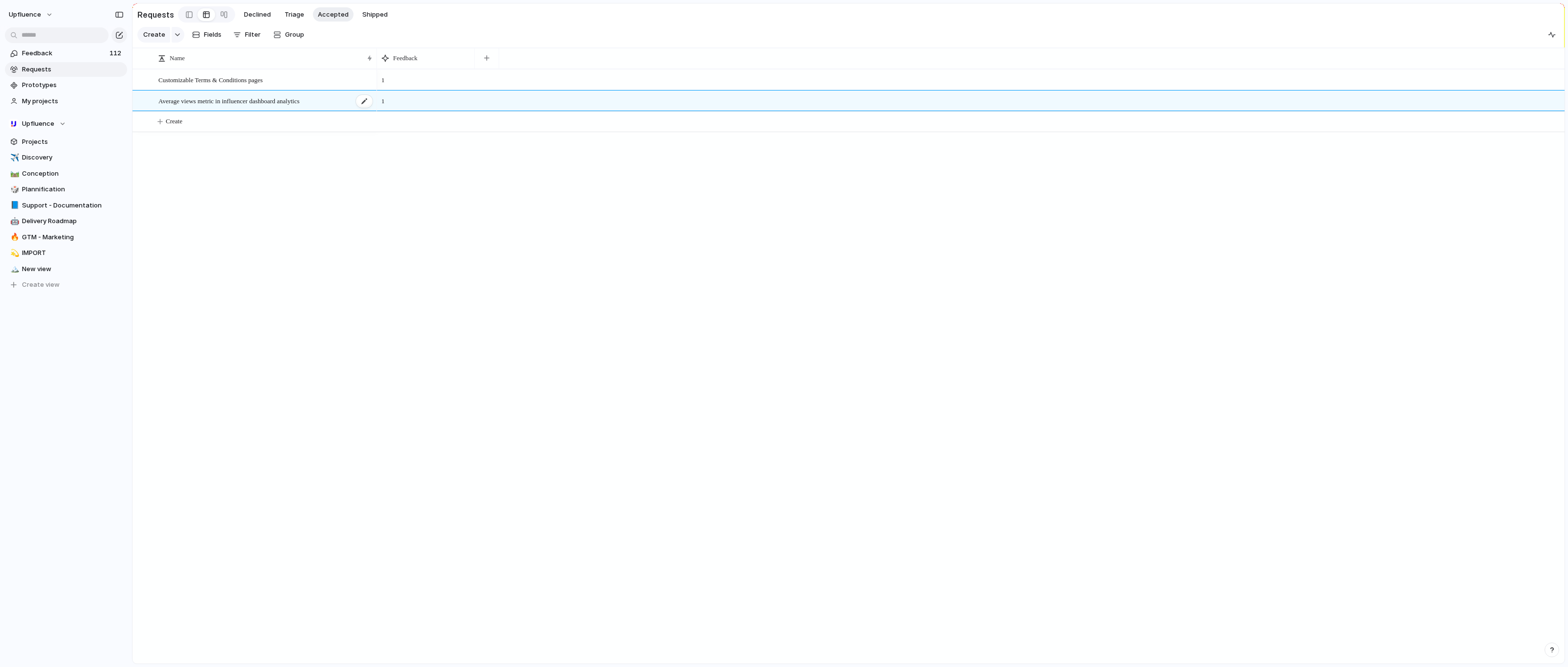
click at [221, 103] on span "Average views metric in influencer dashboard analytics" at bounding box center [229, 101] width 142 height 11
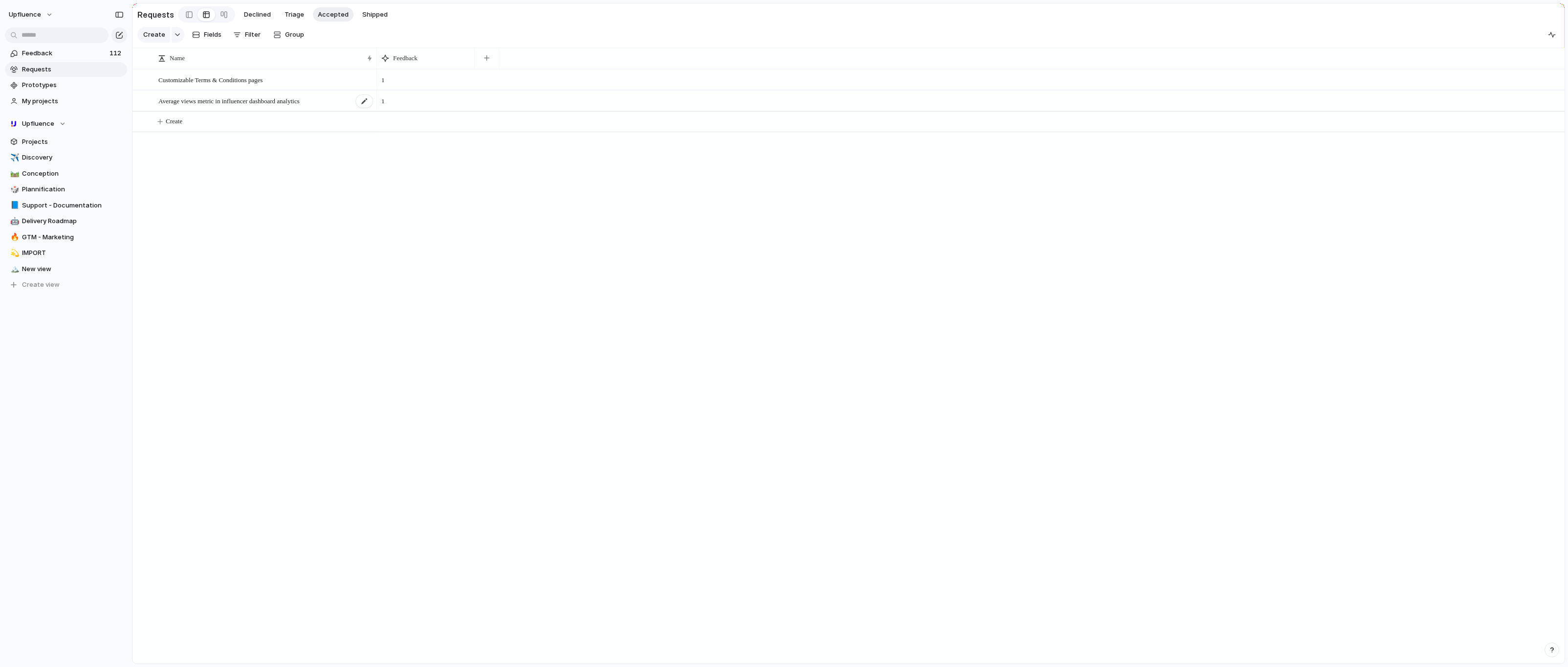
click at [221, 103] on span "Average views metric in influencer dashboard analytics" at bounding box center [229, 101] width 142 height 11
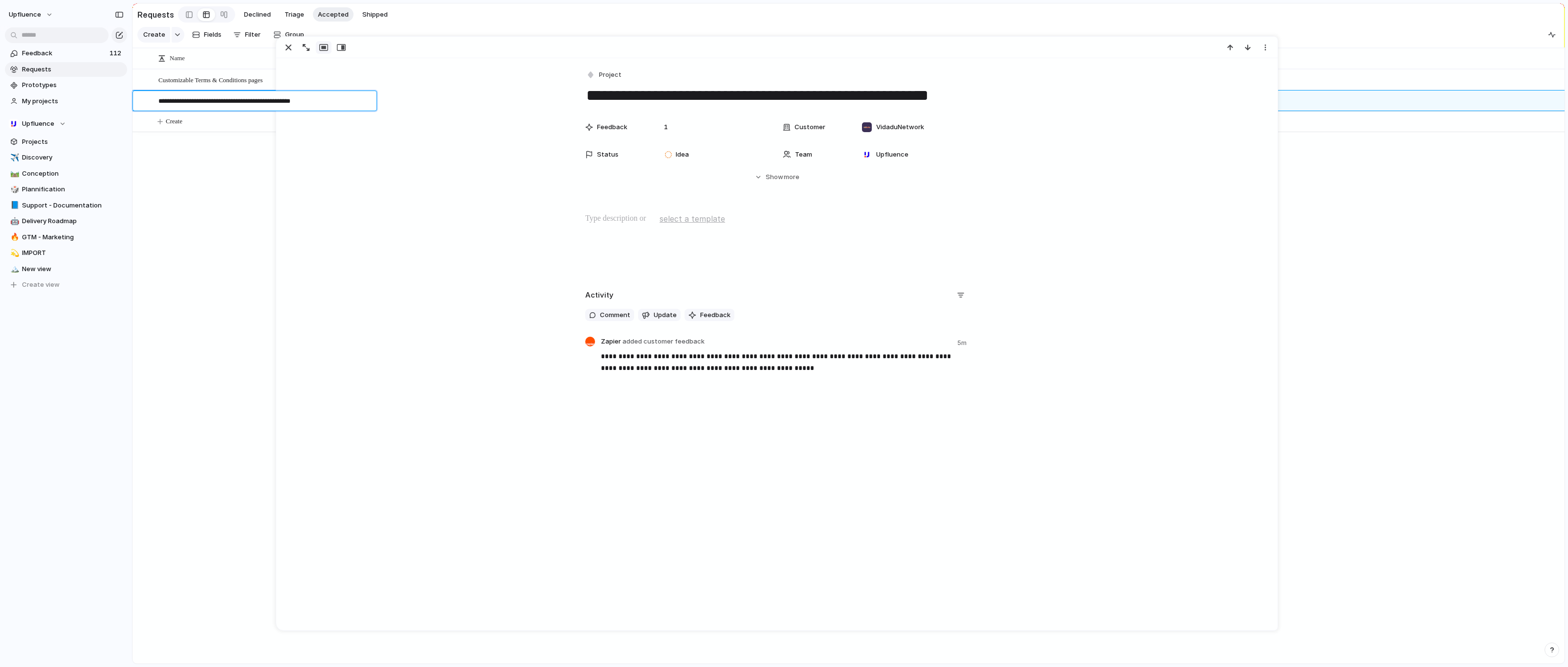
click at [596, 68] on body "Upfluence Feedback 112 Requests Prototypes My projects Upfluence Projects ✈️ Di…" at bounding box center [784, 333] width 1568 height 667
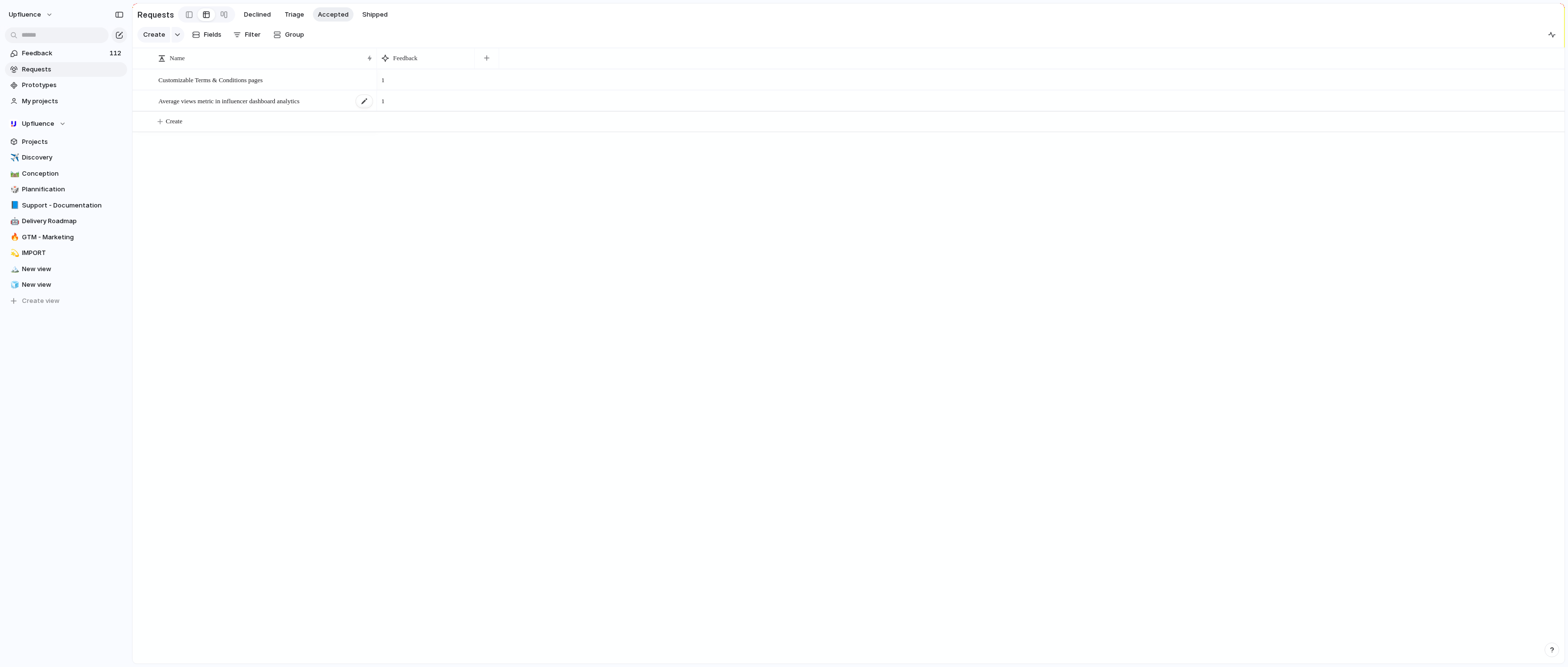
click at [300, 100] on span "Average views metric in influencer dashboard analytics" at bounding box center [229, 101] width 142 height 11
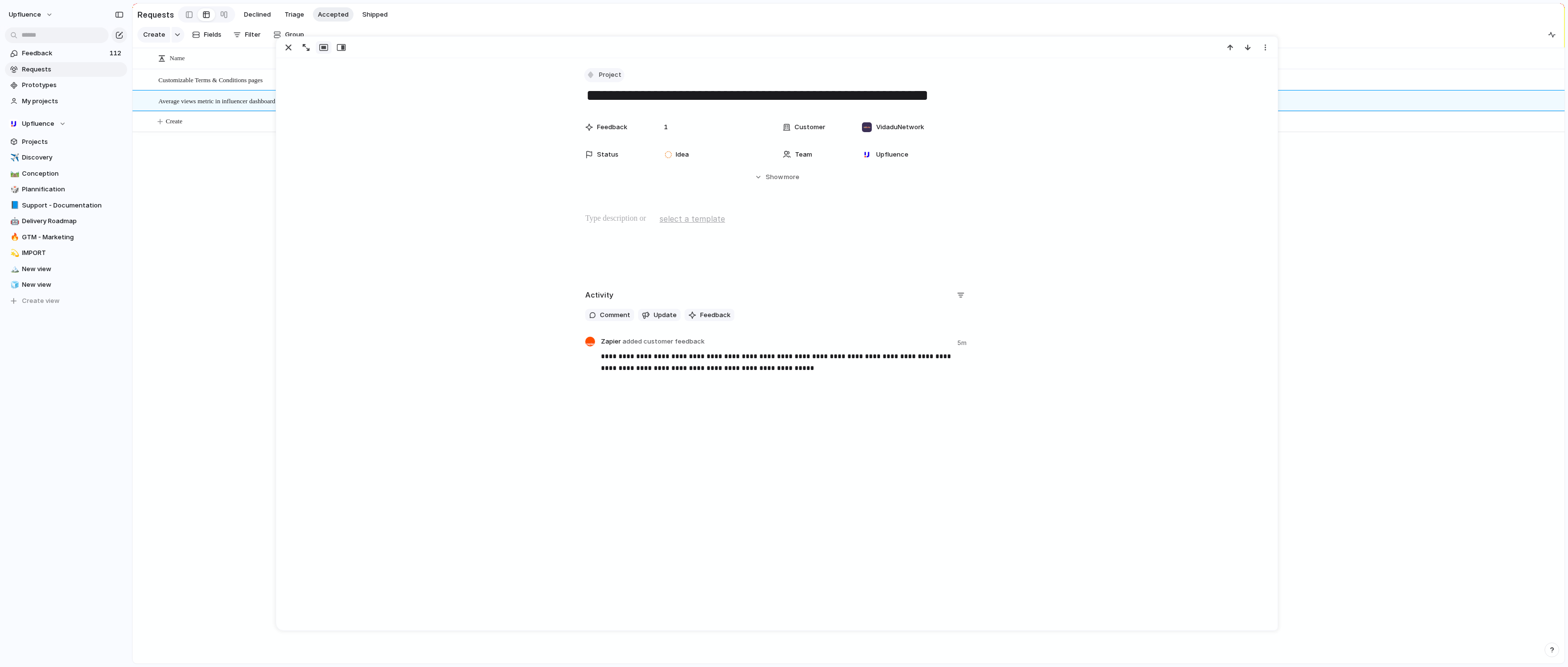
click at [597, 73] on button "Project" at bounding box center [604, 75] width 40 height 14
click at [604, 132] on span "Request" at bounding box center [617, 132] width 26 height 10
click at [209, 200] on div "Customizable Terms & Conditions pages Average views metric in influencer dashbo…" at bounding box center [849, 366] width 1433 height 594
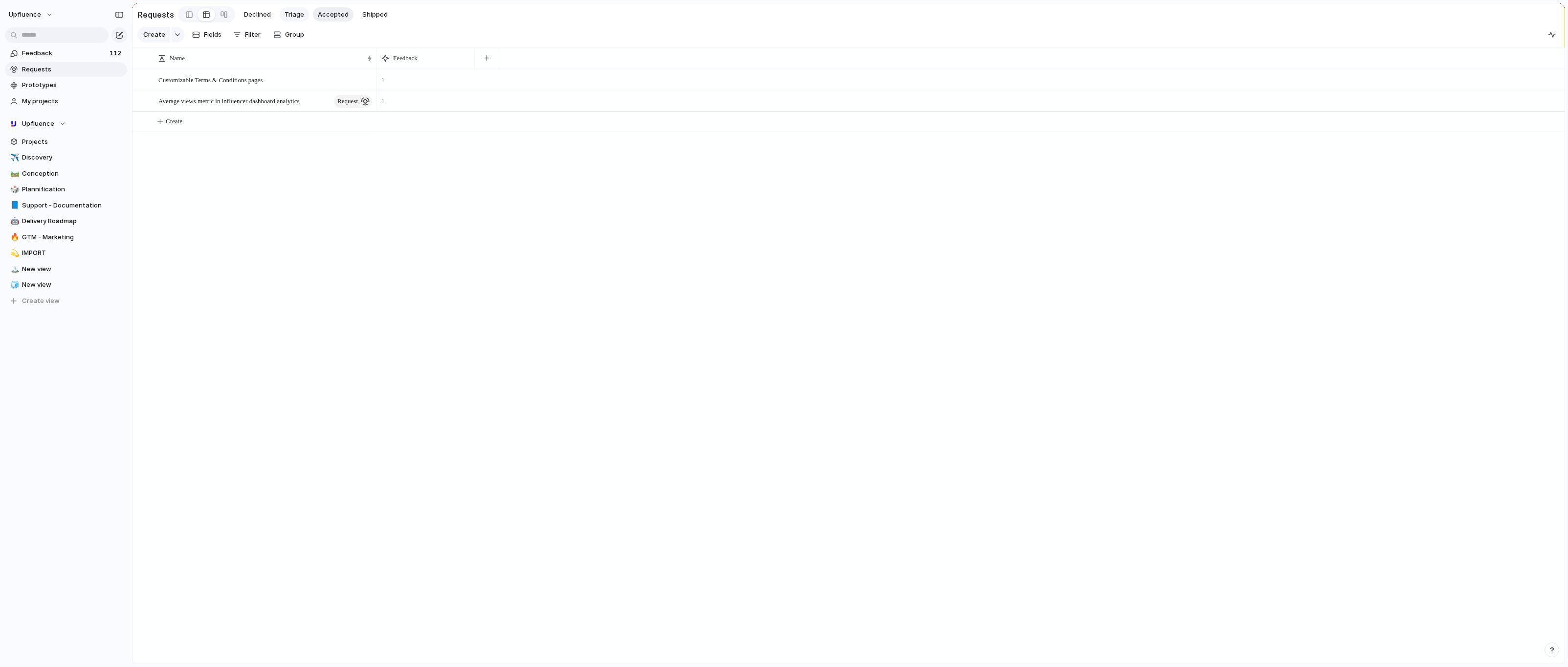
click at [285, 13] on span "Triage" at bounding box center [294, 14] width 19 height 10
click at [335, 10] on button "Accepted" at bounding box center [333, 14] width 40 height 15
click at [141, 100] on div at bounding box center [141, 101] width 7 height 7
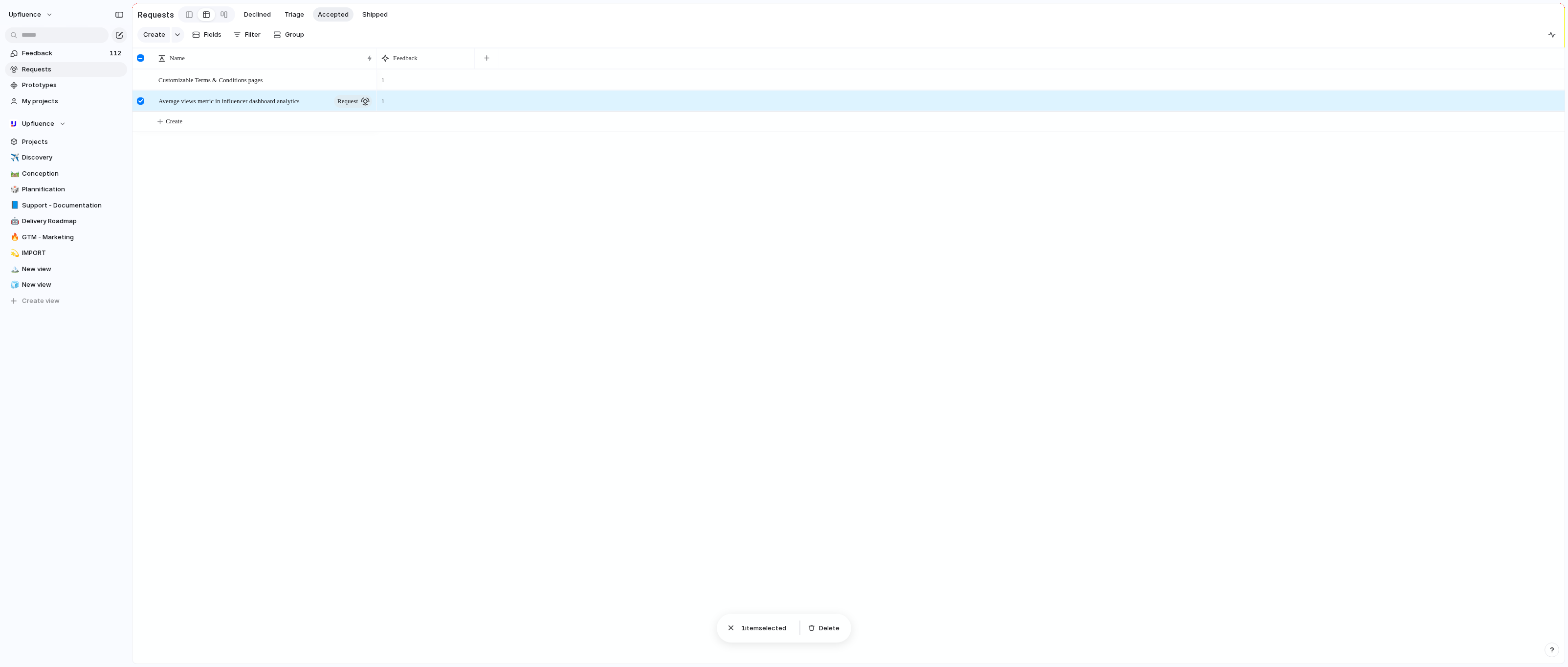
click at [748, 624] on span "1 item selected" at bounding box center [767, 628] width 51 height 10
click at [142, 103] on div at bounding box center [141, 101] width 7 height 7
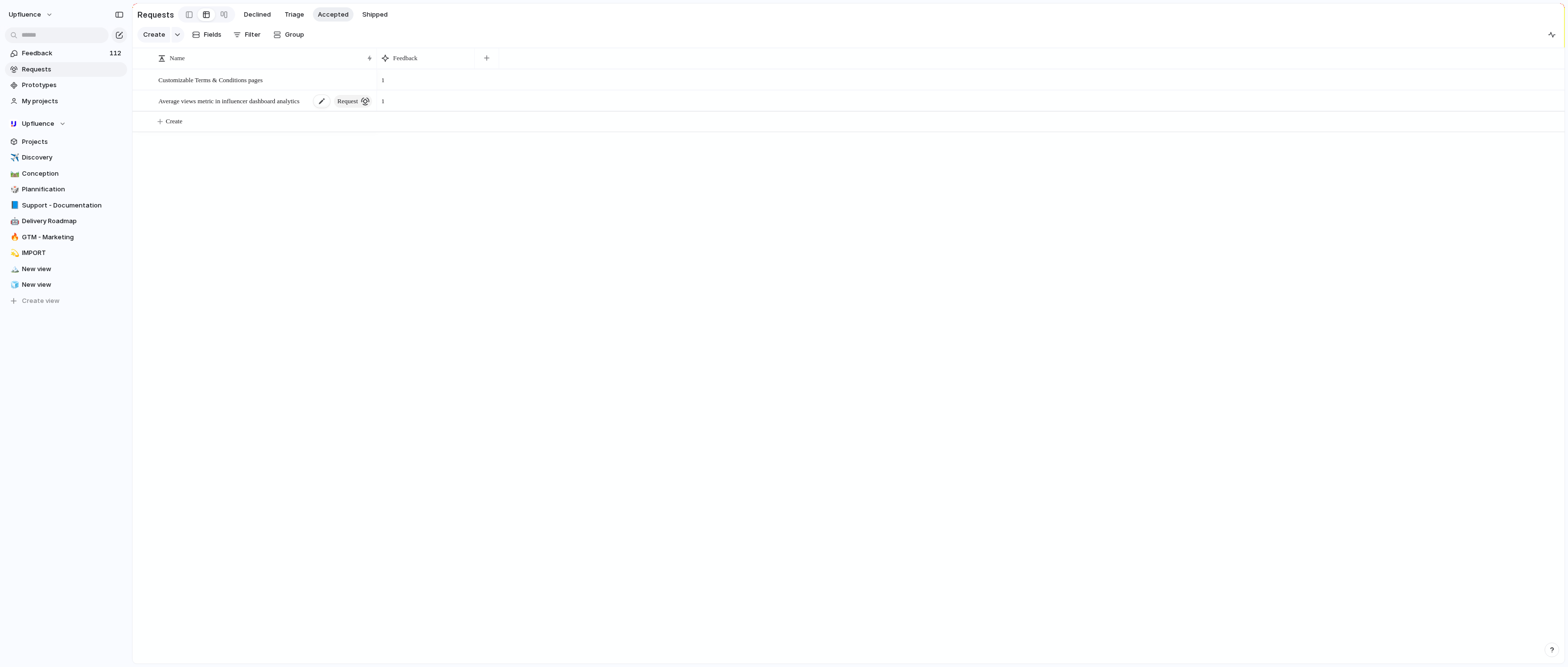
click at [349, 101] on span "request" at bounding box center [348, 101] width 21 height 14
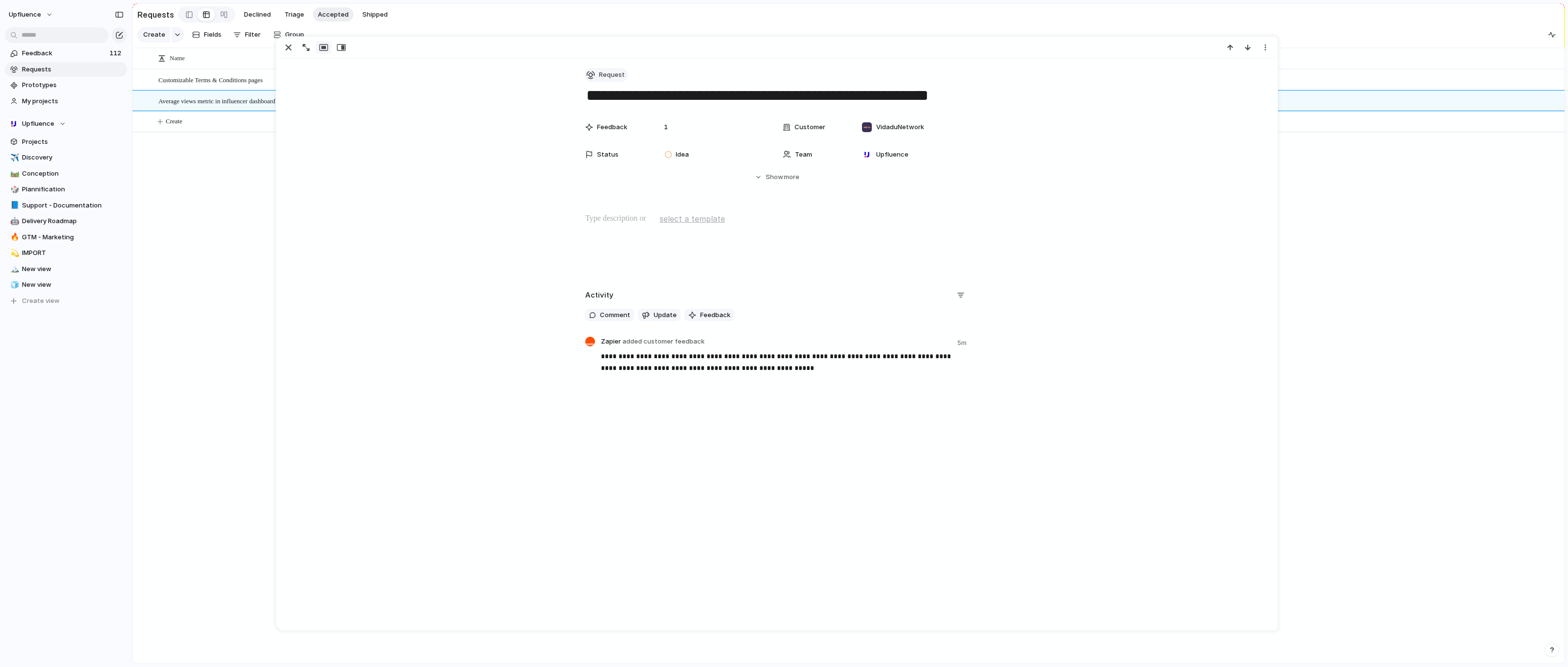
click at [603, 72] on span "Request" at bounding box center [612, 74] width 26 height 10
click at [603, 141] on li "Project" at bounding box center [634, 148] width 94 height 16
click at [238, 243] on div "Customizable Terms & Conditions pages Average views metric in influencer dashbo…" at bounding box center [849, 366] width 1433 height 594
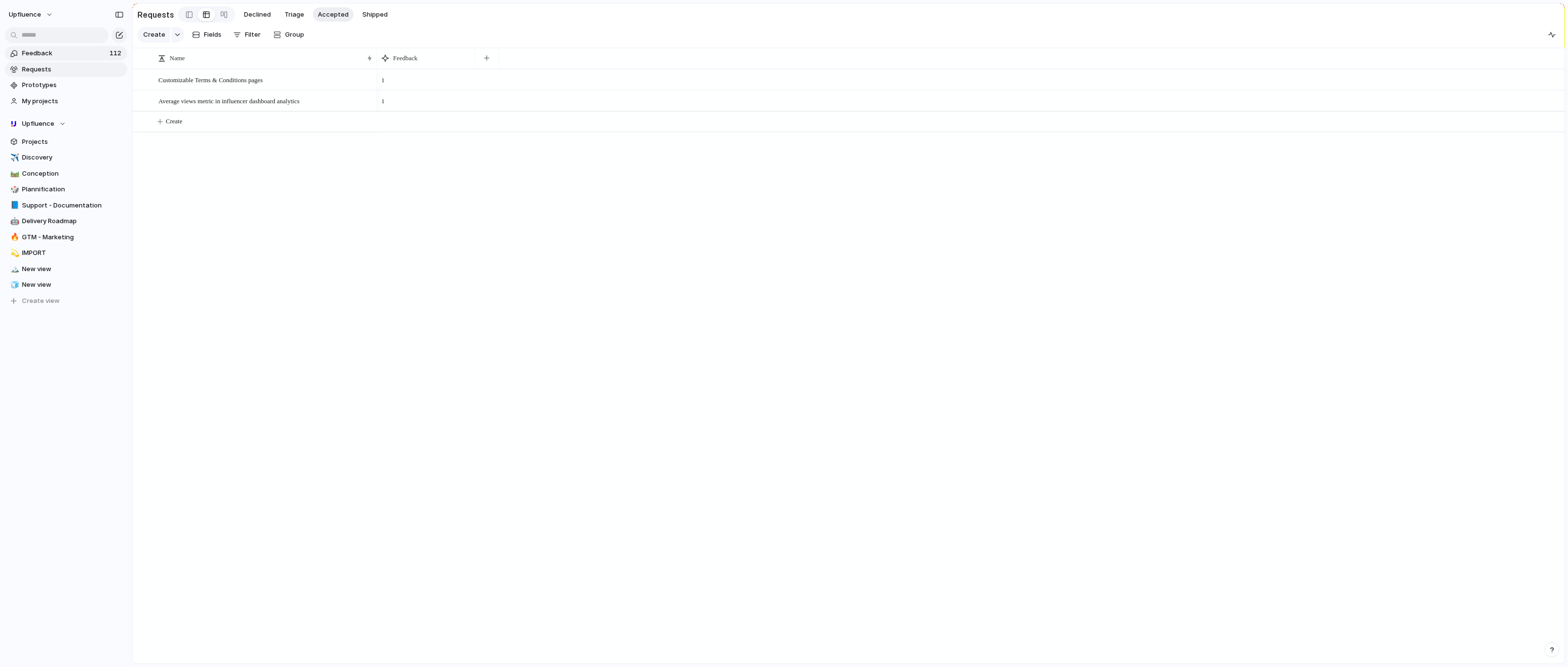
click at [41, 56] on span "Feedback" at bounding box center [64, 52] width 85 height 10
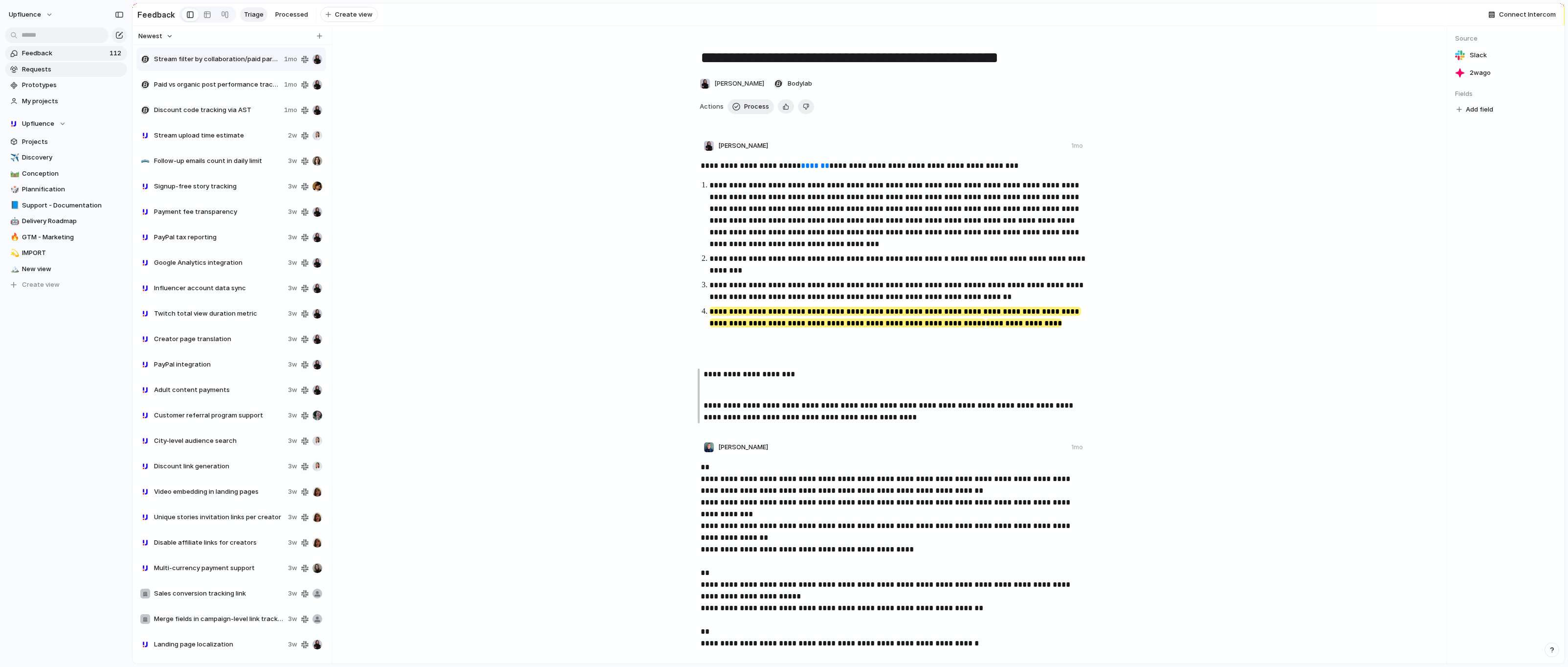
click at [57, 65] on span "Requests" at bounding box center [73, 69] width 101 height 10
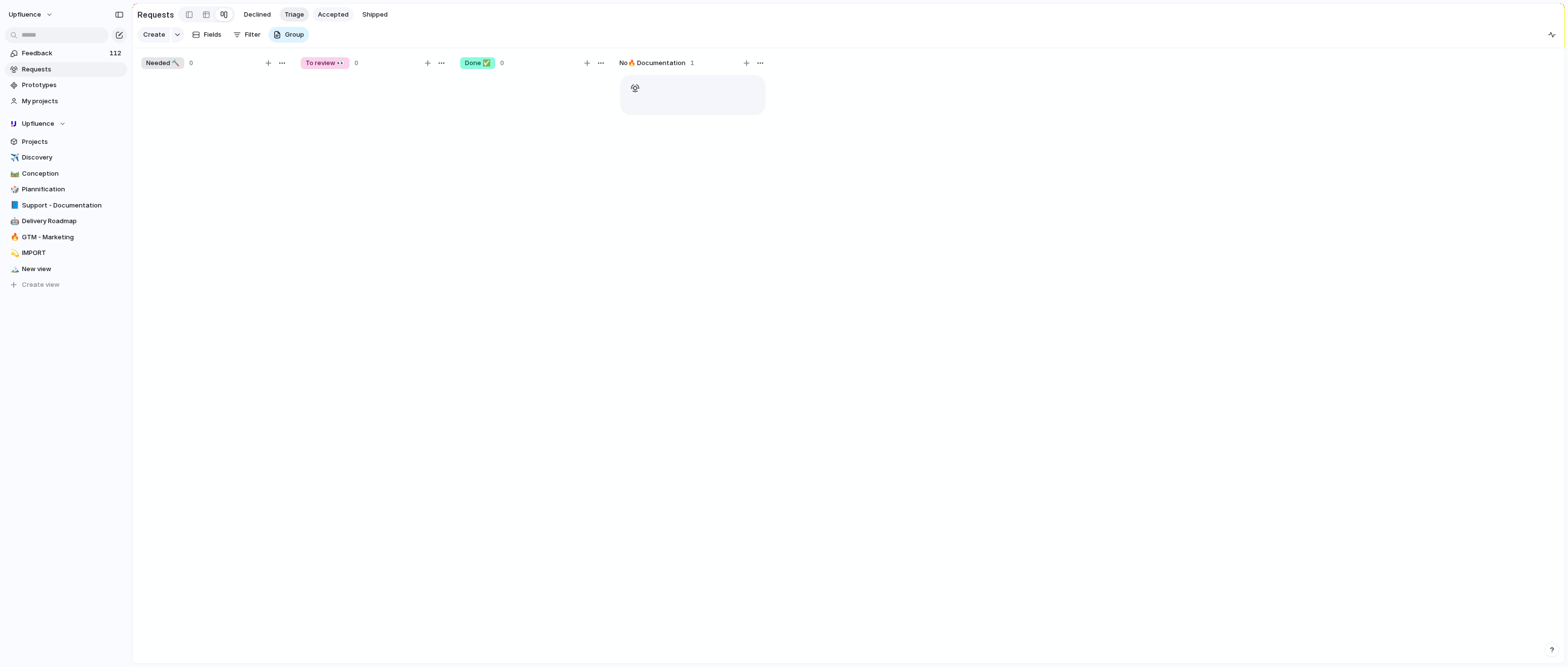
click at [318, 14] on span "Accepted" at bounding box center [333, 14] width 31 height 10
click at [289, 15] on span "Triage" at bounding box center [294, 14] width 19 height 10
click at [187, 16] on div at bounding box center [190, 14] width 7 height 15
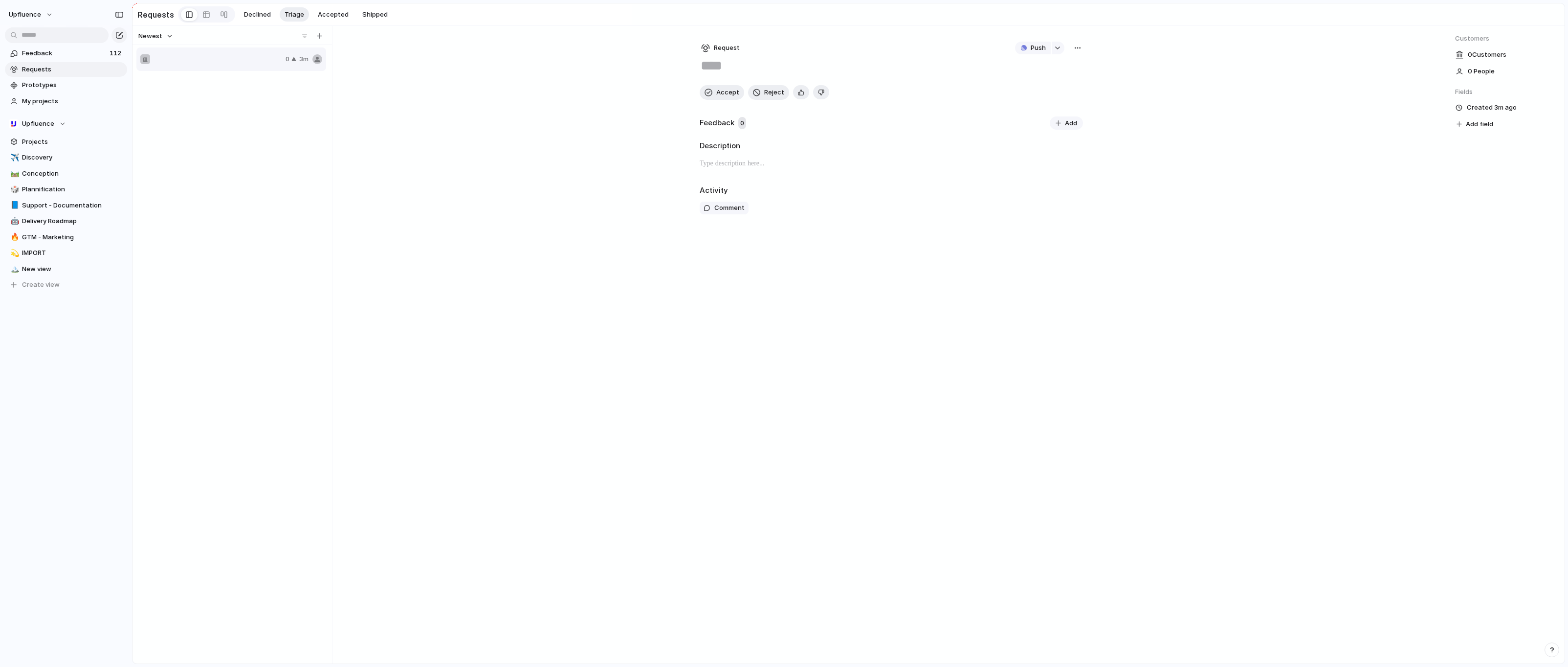
click at [1078, 49] on div "button" at bounding box center [1077, 47] width 8 height 8
click at [1051, 116] on li "Delete" at bounding box center [1051, 115] width 59 height 16
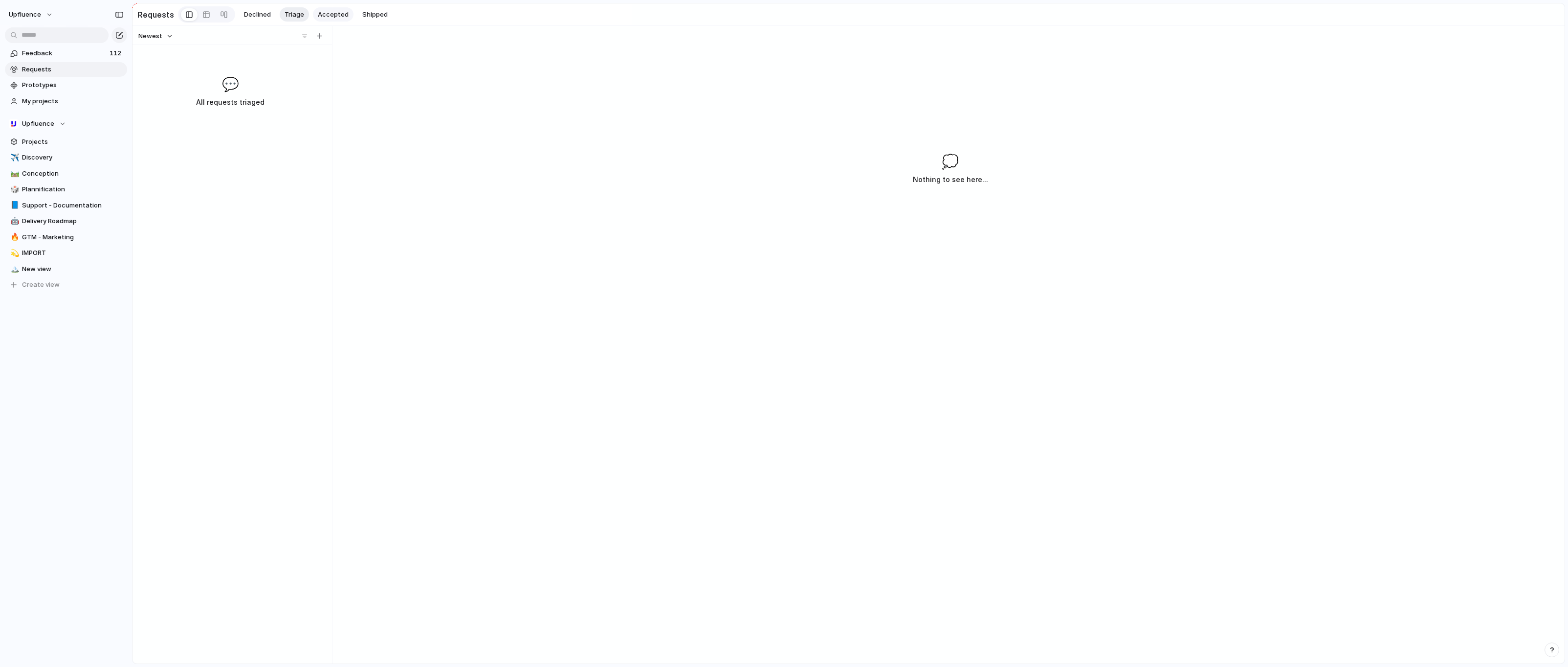
click at [328, 21] on button "Accepted" at bounding box center [333, 14] width 40 height 15
click at [225, 96] on span "Average views metric in influencer dashboard analytics" at bounding box center [229, 101] width 142 height 11
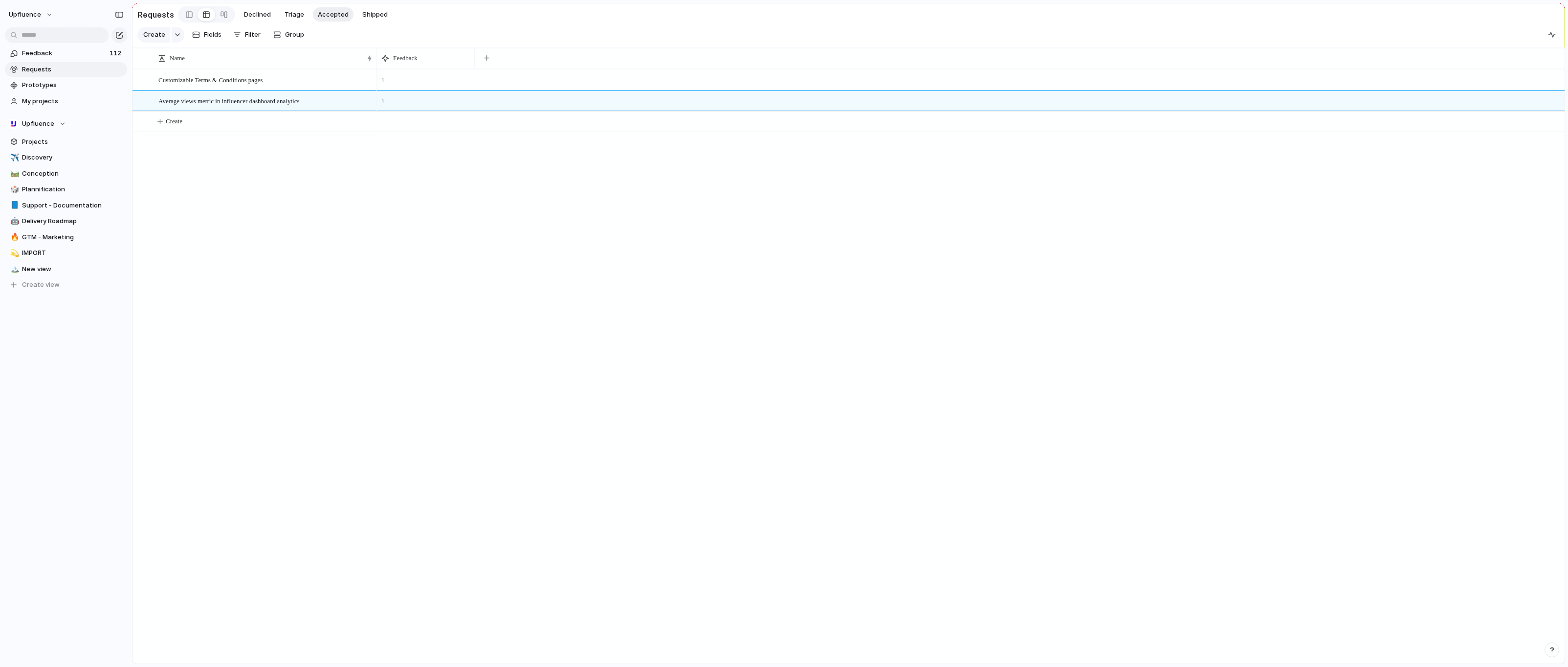
click at [198, 267] on div "Customizable Terms & Conditions pages Average views metric in influencer dashbo…" at bounding box center [849, 366] width 1433 height 594
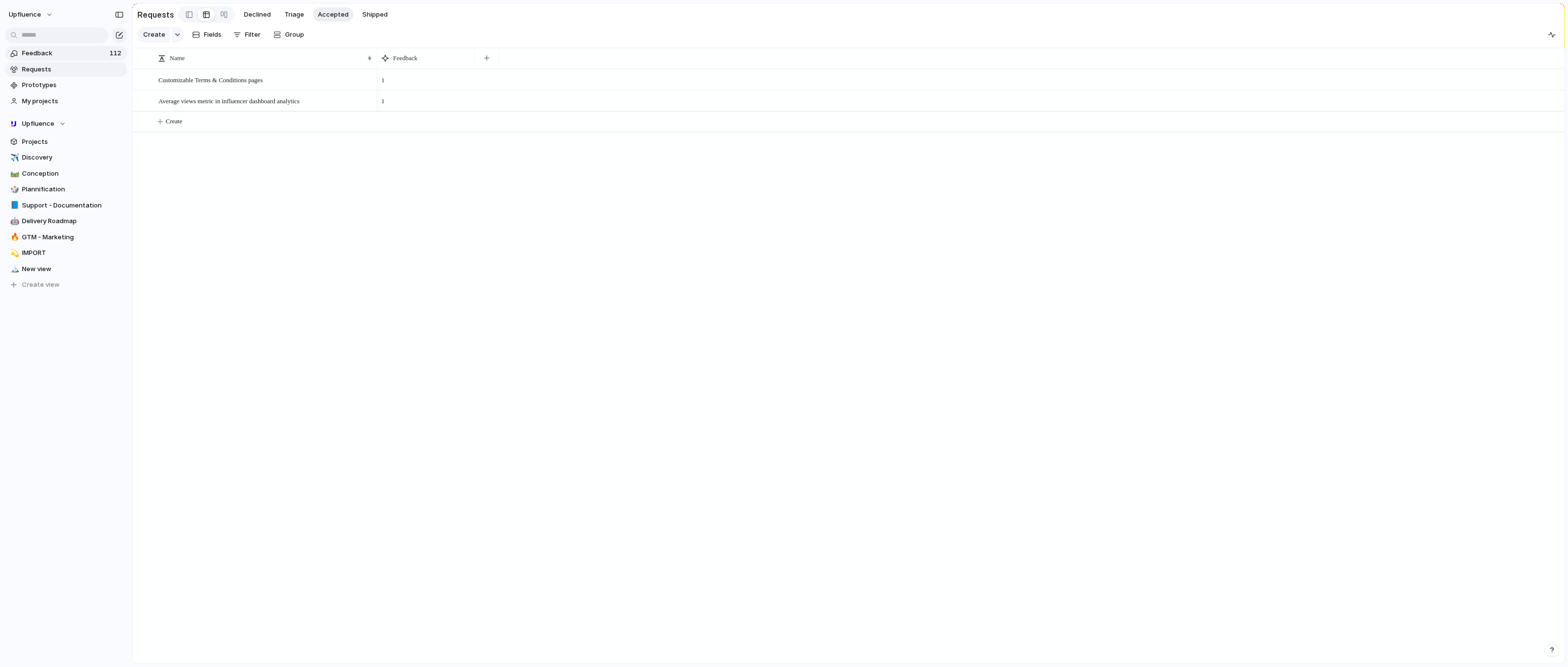
click at [56, 55] on span "Feedback" at bounding box center [64, 52] width 85 height 10
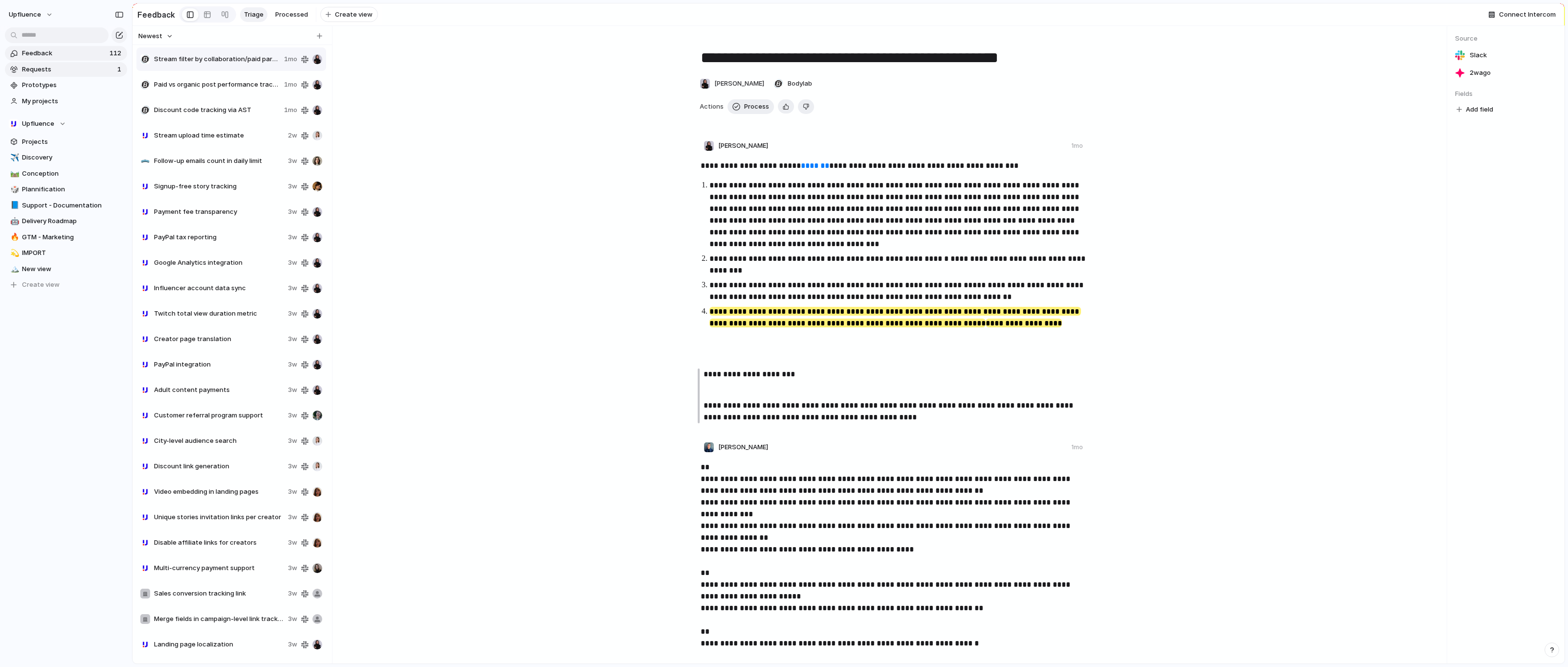
click at [77, 71] on span "Requests" at bounding box center [68, 69] width 93 height 10
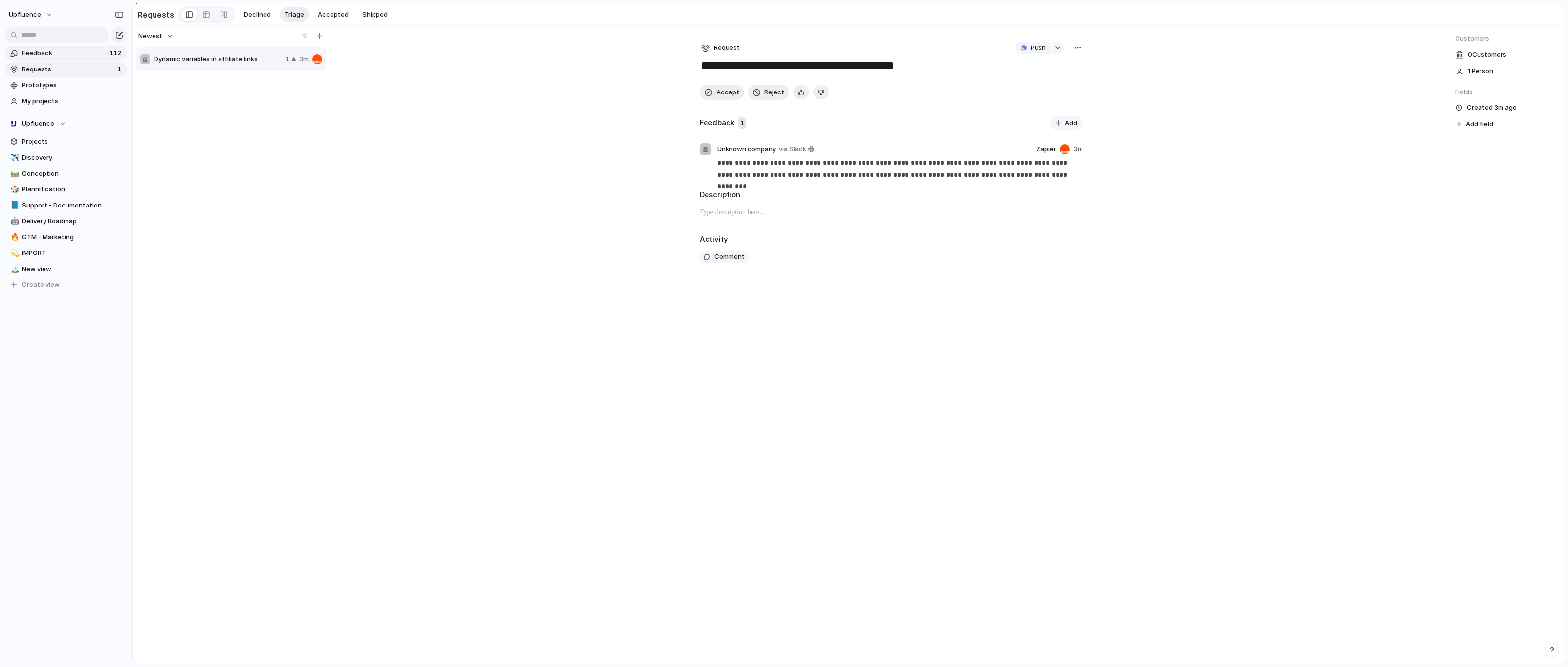
click at [28, 52] on span "Feedback" at bounding box center [64, 52] width 85 height 10
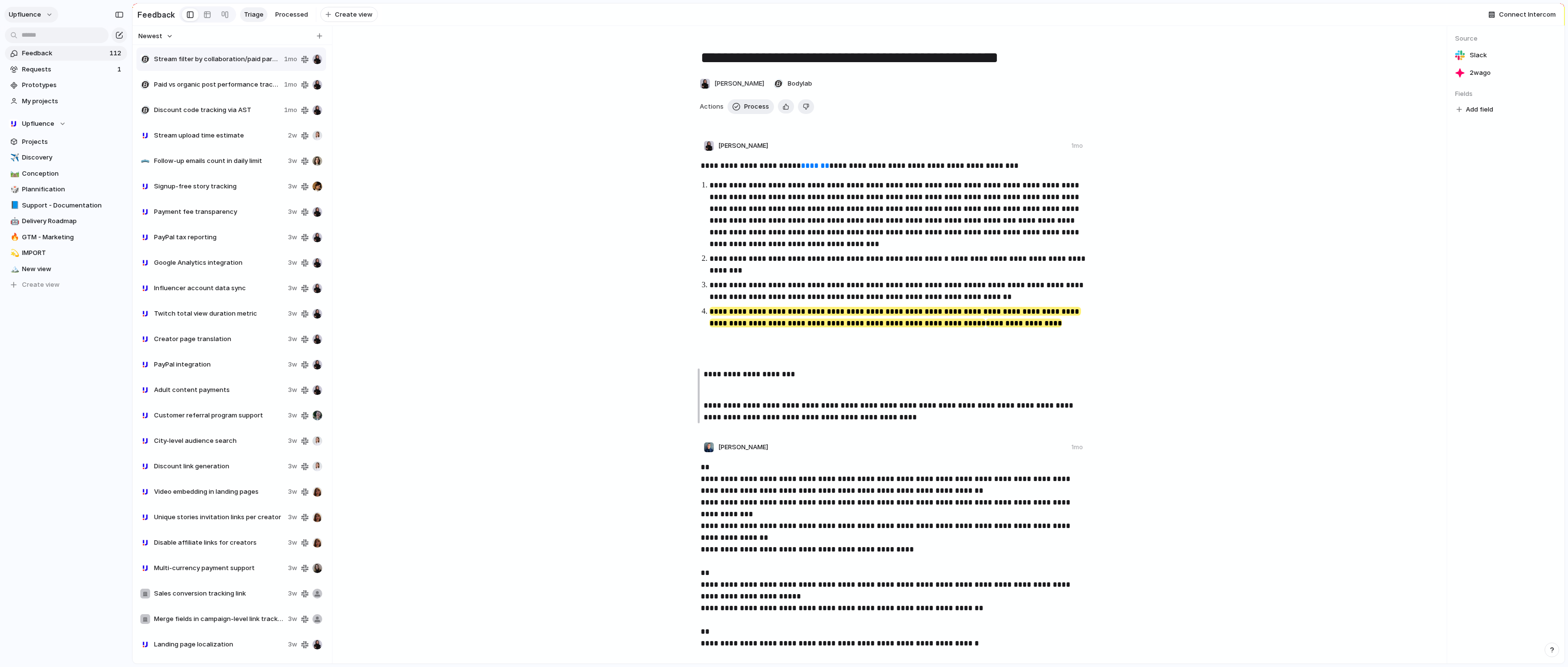
click at [42, 18] on button "Upfluence" at bounding box center [31, 15] width 54 height 16
click at [36, 40] on span "Settings" at bounding box center [36, 36] width 27 height 10
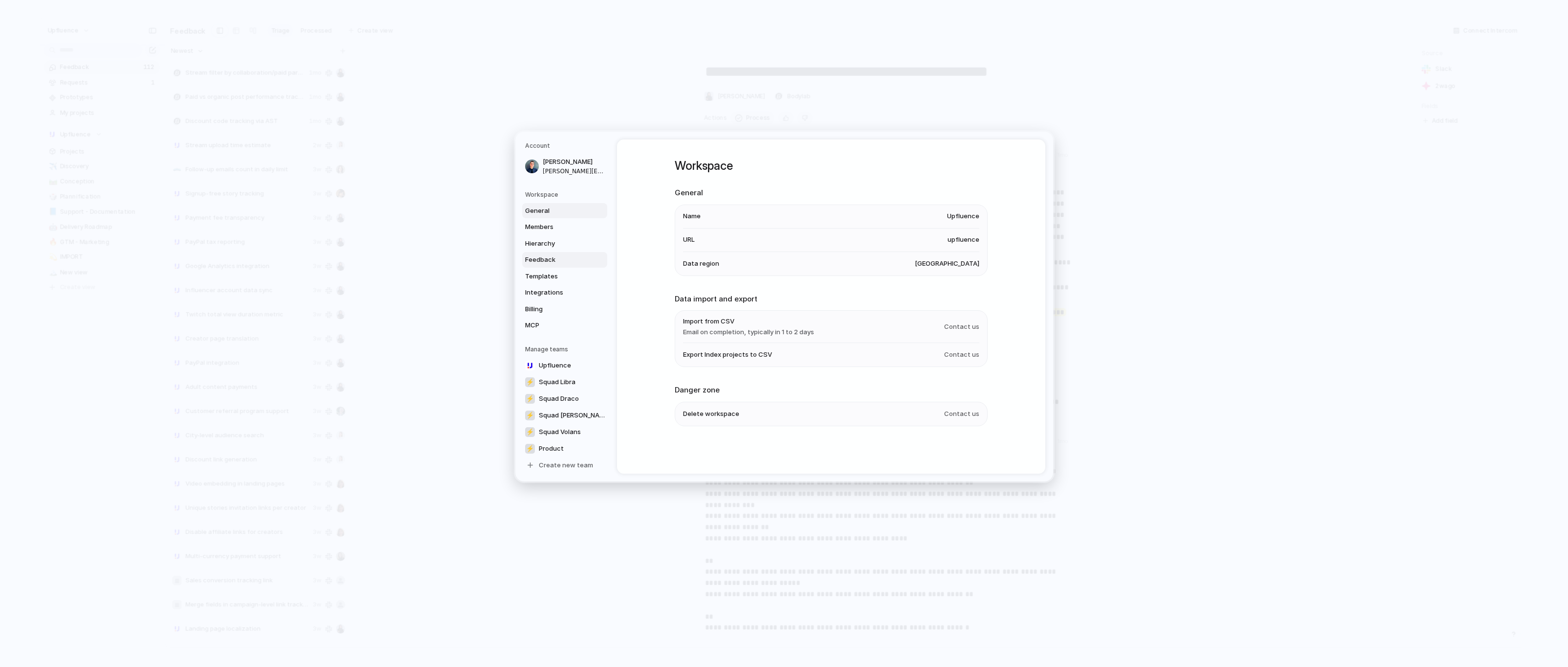
click at [542, 267] on link "Feedback" at bounding box center [564, 260] width 85 height 16
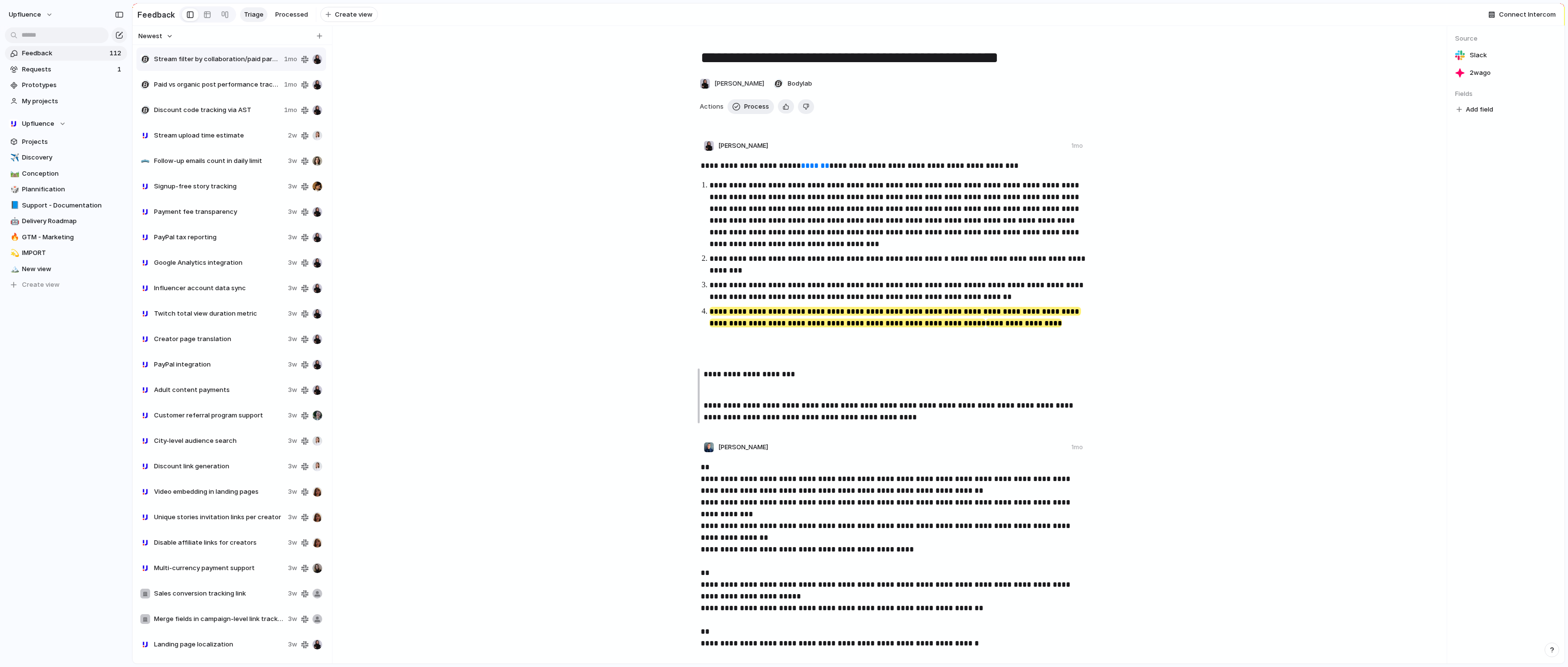
click at [558, 421] on div "**********" at bounding box center [892, 295] width 1056 height 271
click at [432, 184] on div "**********" at bounding box center [892, 295] width 1056 height 271
click at [91, 67] on span "Requests" at bounding box center [66, 69] width 88 height 10
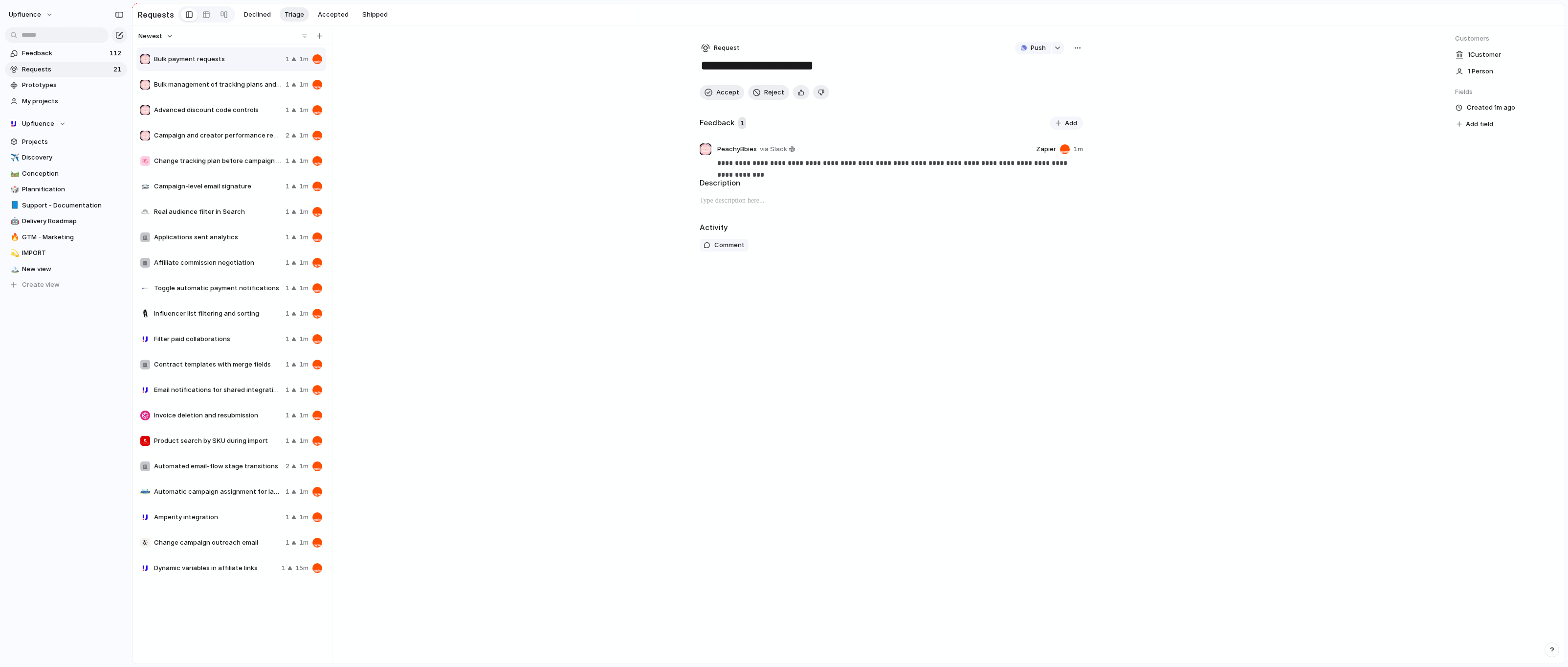
click at [203, 137] on span "Campaign and creator performance reporting" at bounding box center [218, 135] width 128 height 10
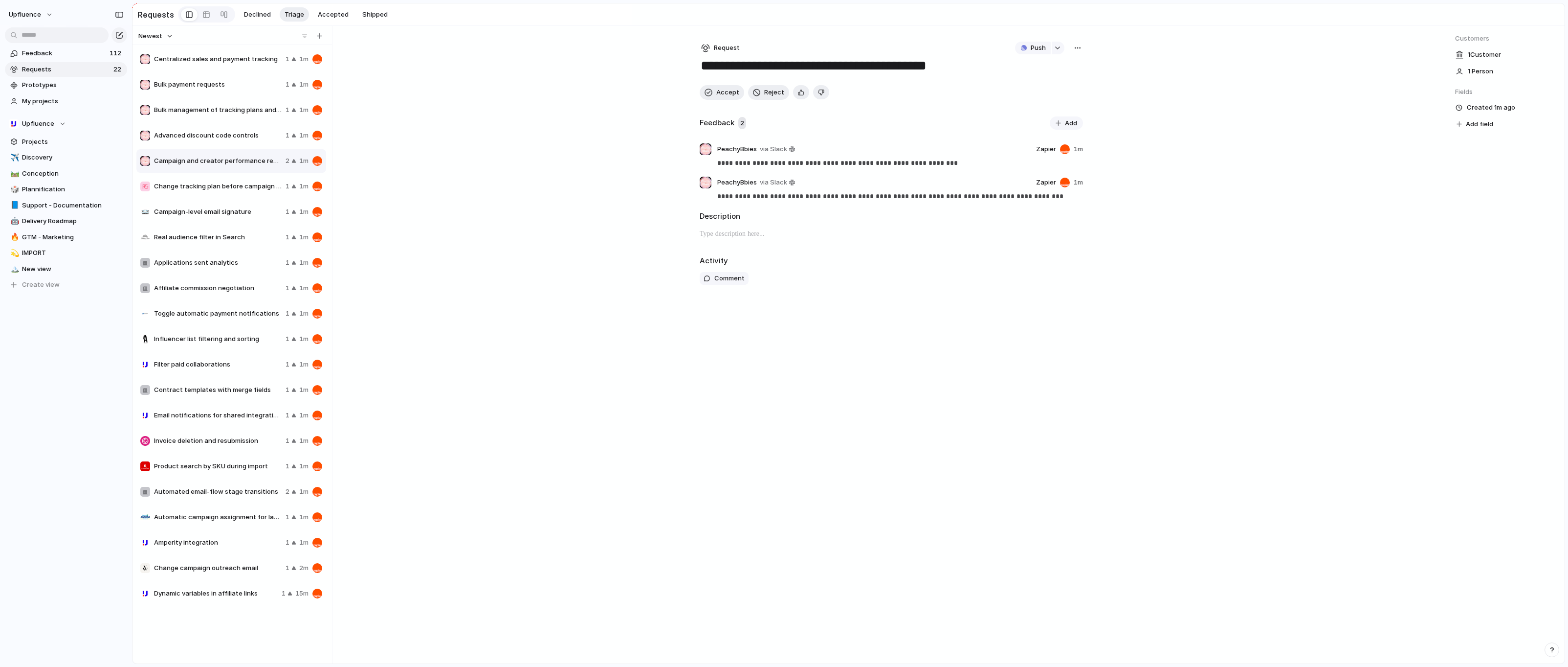
click at [189, 60] on span "Centralized sales and payment tracking" at bounding box center [218, 59] width 128 height 10
type textarea "**********"
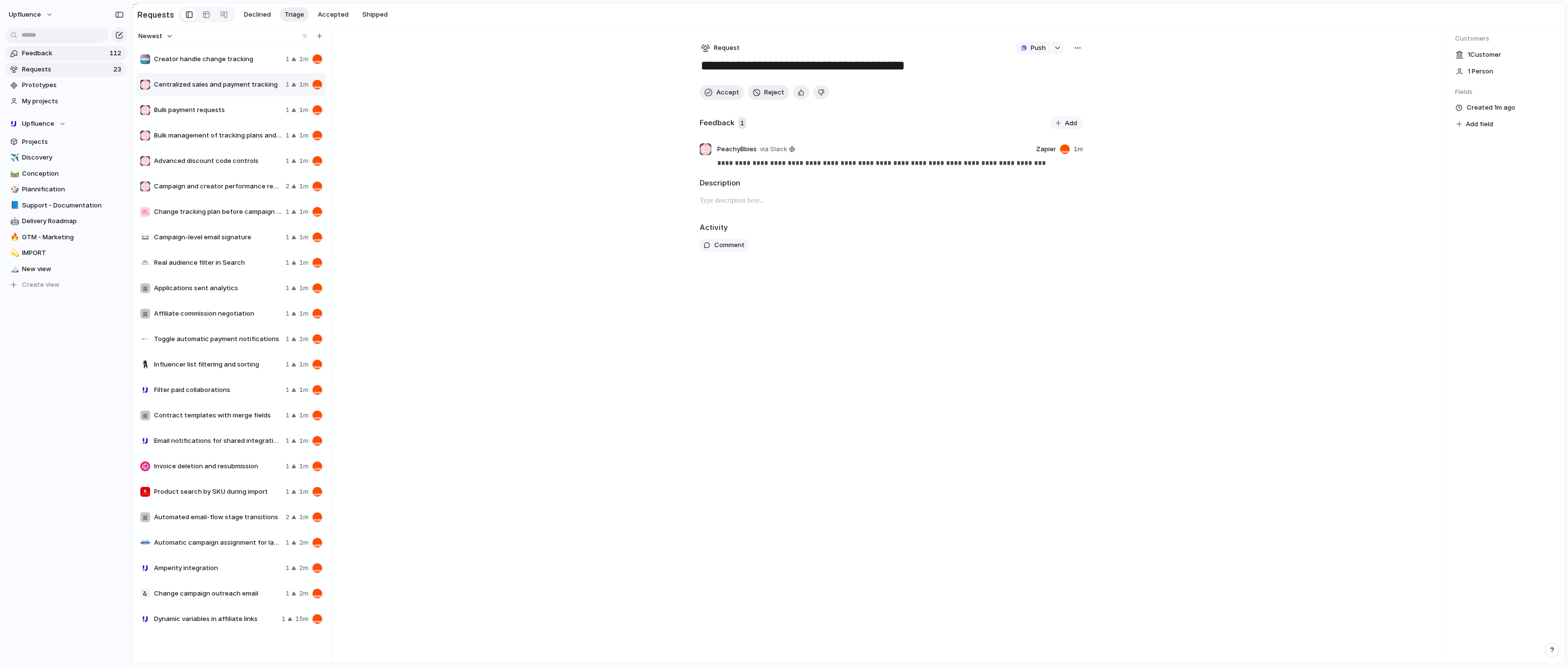
click at [85, 57] on span "Feedback" at bounding box center [64, 52] width 85 height 10
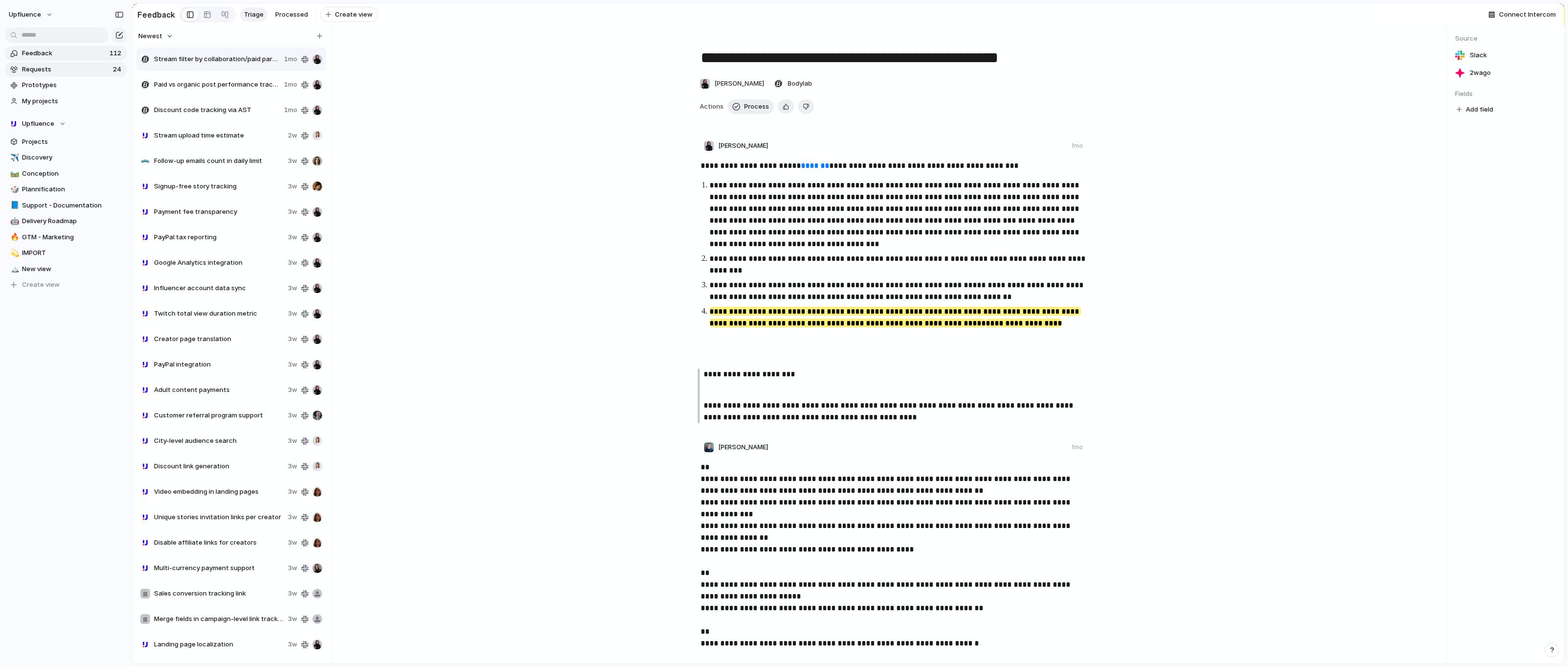
click at [88, 69] on span "Requests" at bounding box center [66, 69] width 88 height 10
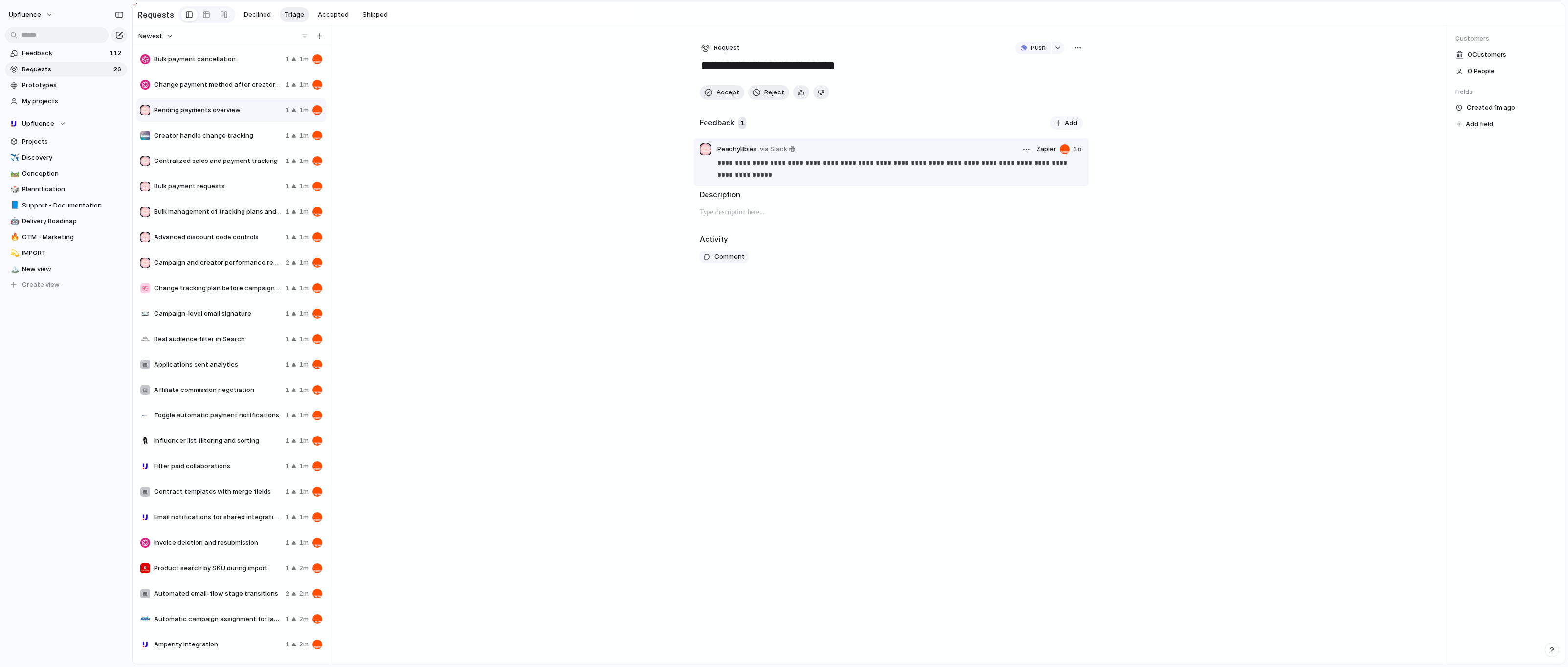
click at [710, 169] on div "**********" at bounding box center [891, 169] width 383 height 24
click at [59, 52] on span "Feedback" at bounding box center [64, 52] width 85 height 10
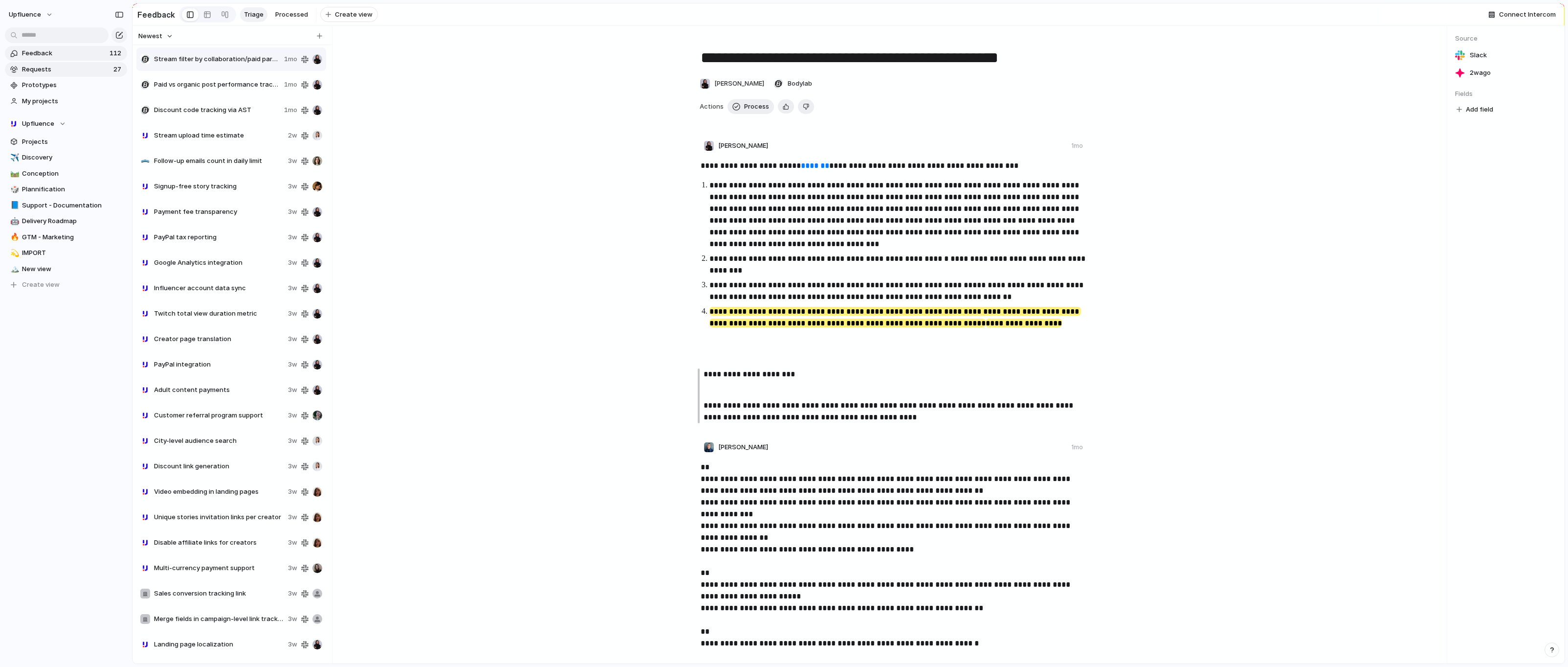
click at [79, 66] on span "Requests" at bounding box center [66, 69] width 88 height 10
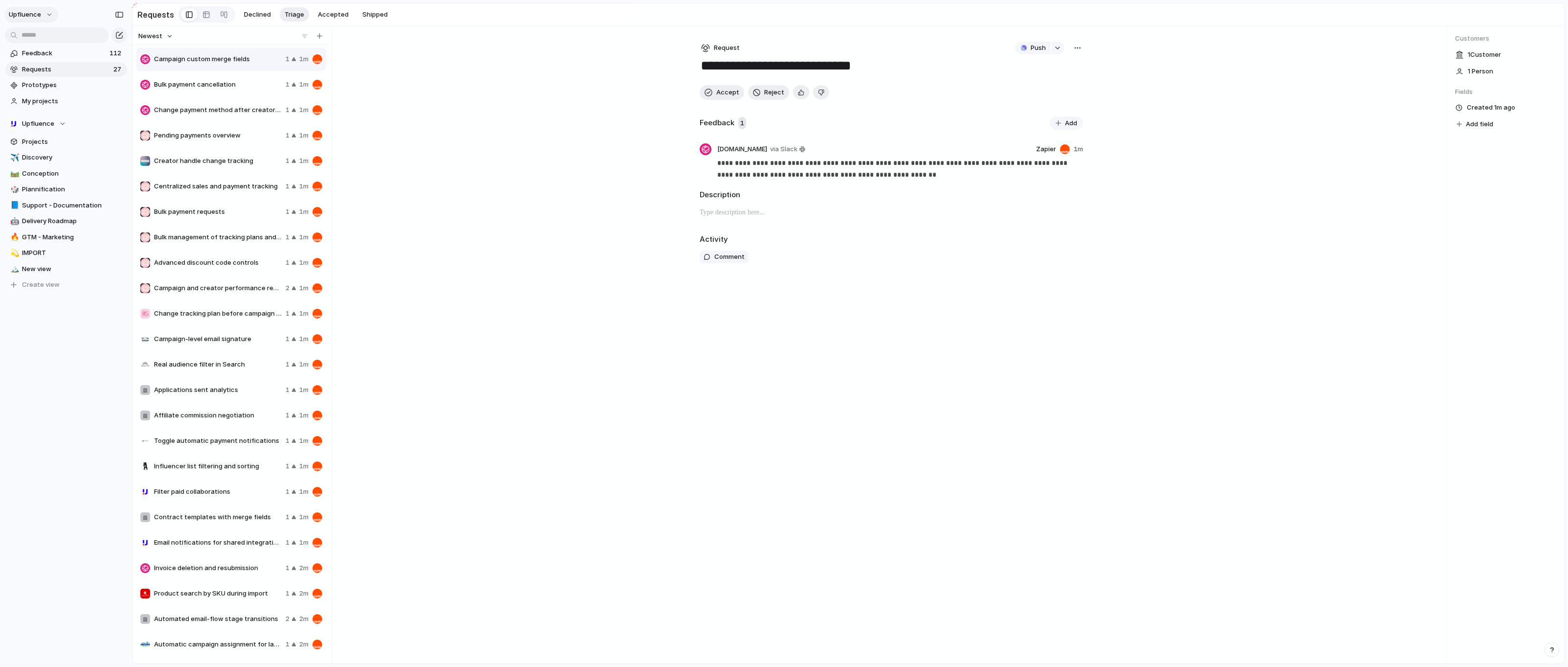
click at [48, 15] on button "Upfluence" at bounding box center [31, 15] width 54 height 16
click at [35, 34] on span "Settings" at bounding box center [36, 36] width 27 height 10
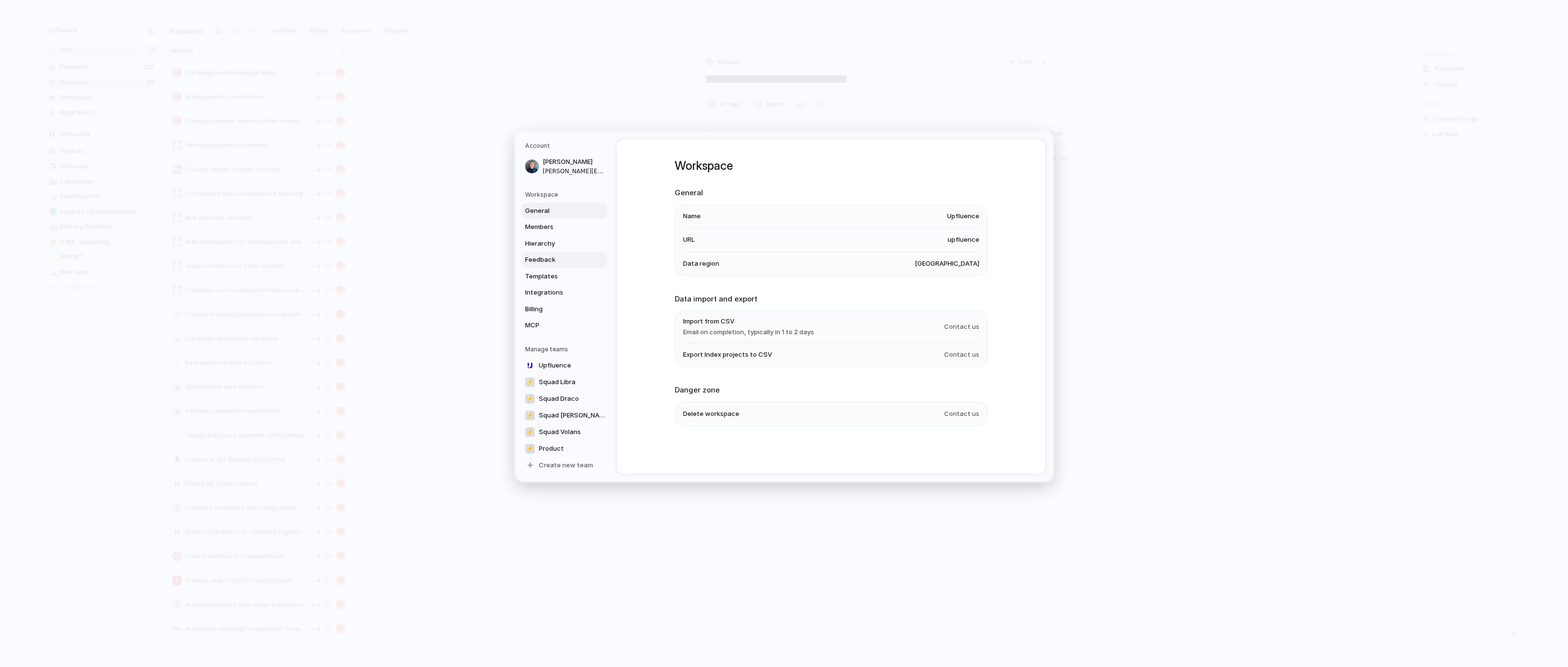
click at [529, 254] on link "Feedback" at bounding box center [564, 260] width 85 height 16
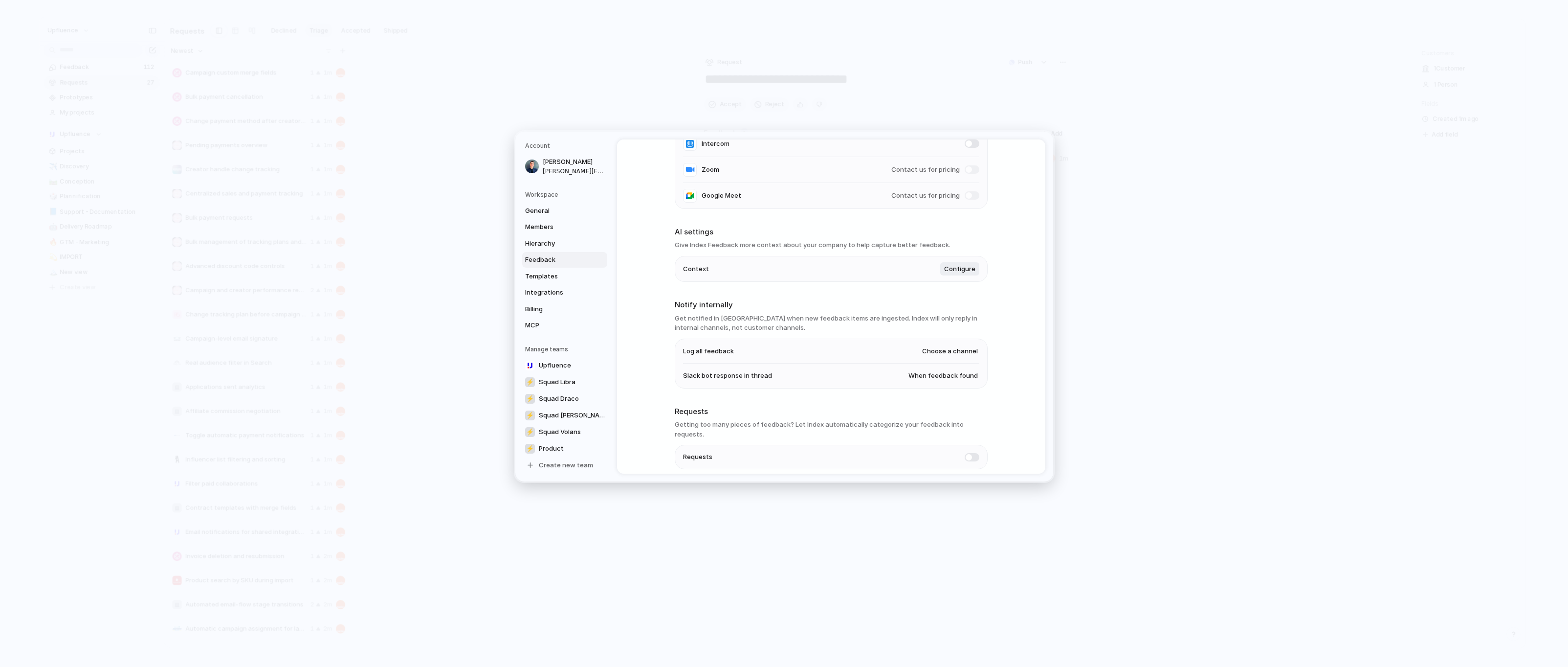
scroll to position [168, 0]
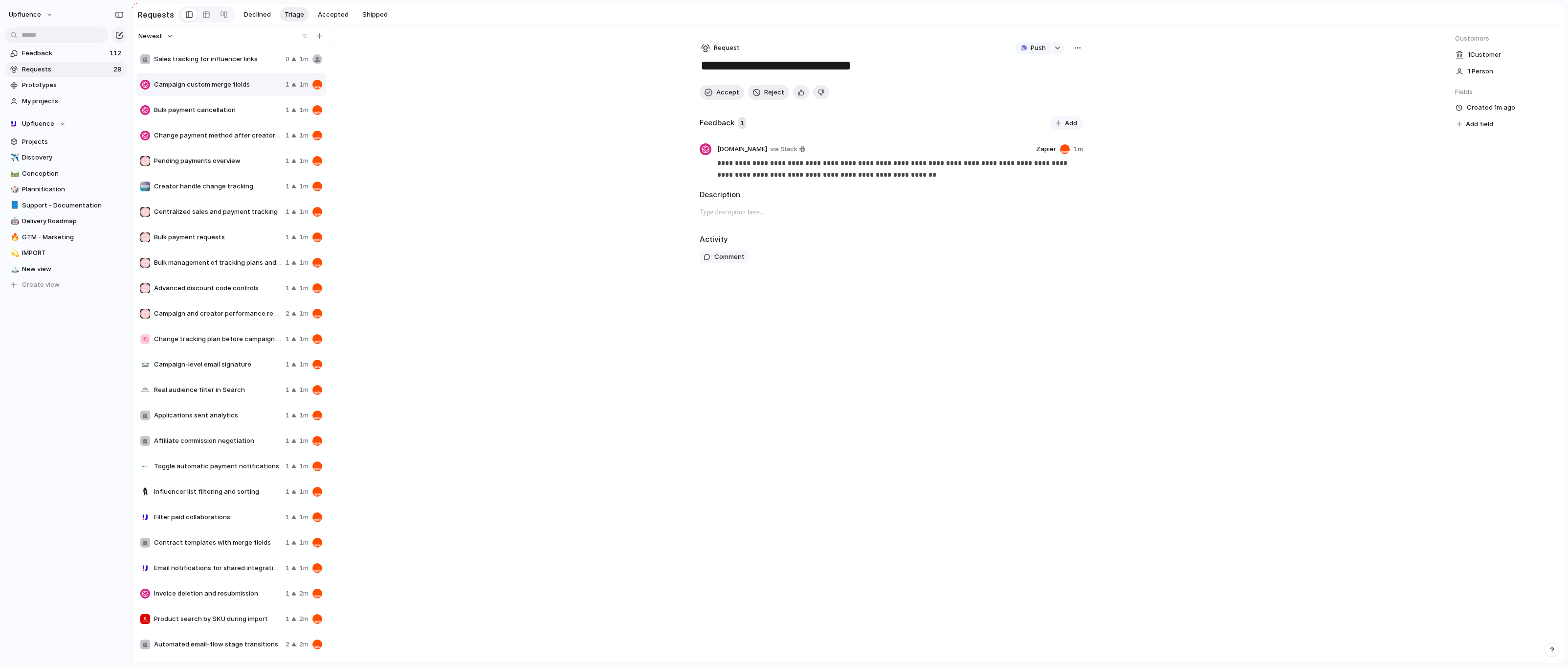
click at [492, 302] on div "Newest Sales tracking for influencer links 0 1m Campaign custom merge fields 1 …" at bounding box center [849, 344] width 1433 height 637
click at [220, 49] on div "Reset and resend workflow emails 0 1m" at bounding box center [231, 59] width 190 height 24
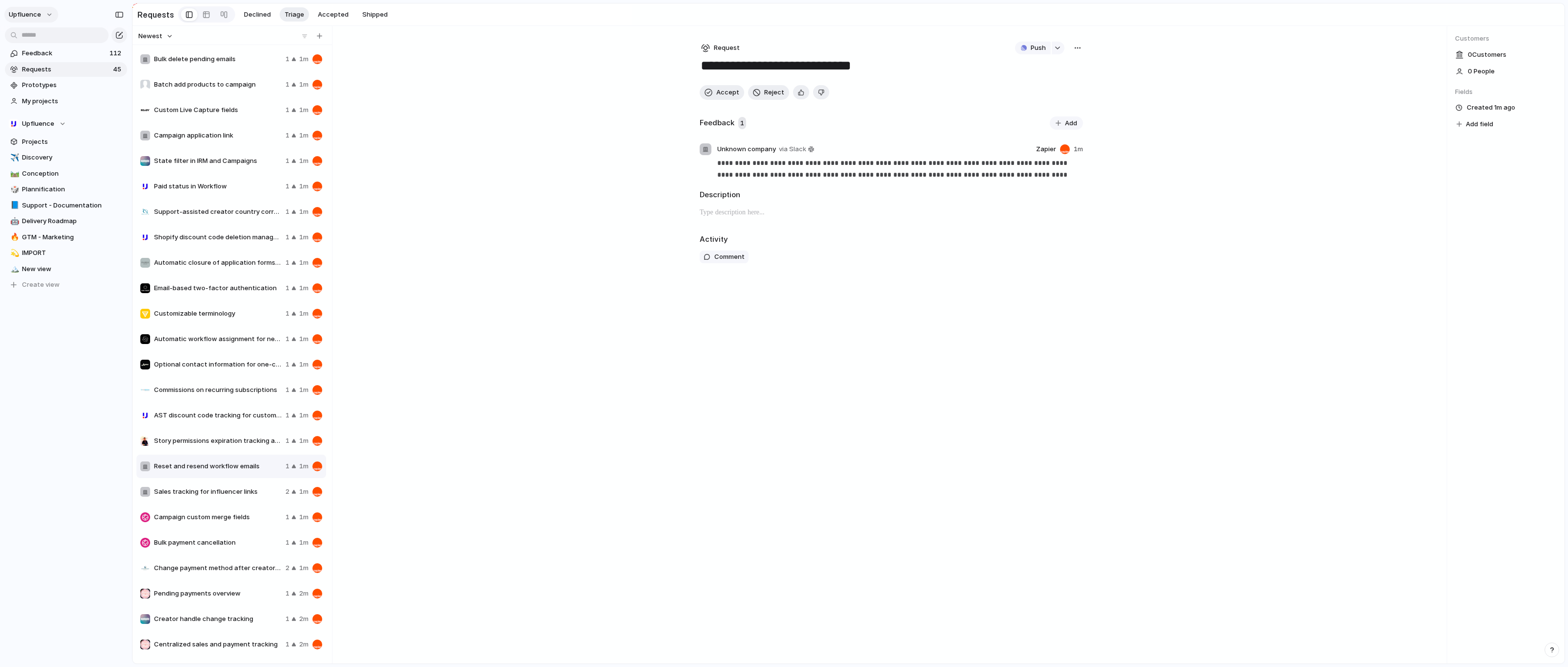
click at [16, 13] on span "Upfluence" at bounding box center [24, 14] width 32 height 10
click at [33, 39] on span "Settings" at bounding box center [36, 36] width 27 height 10
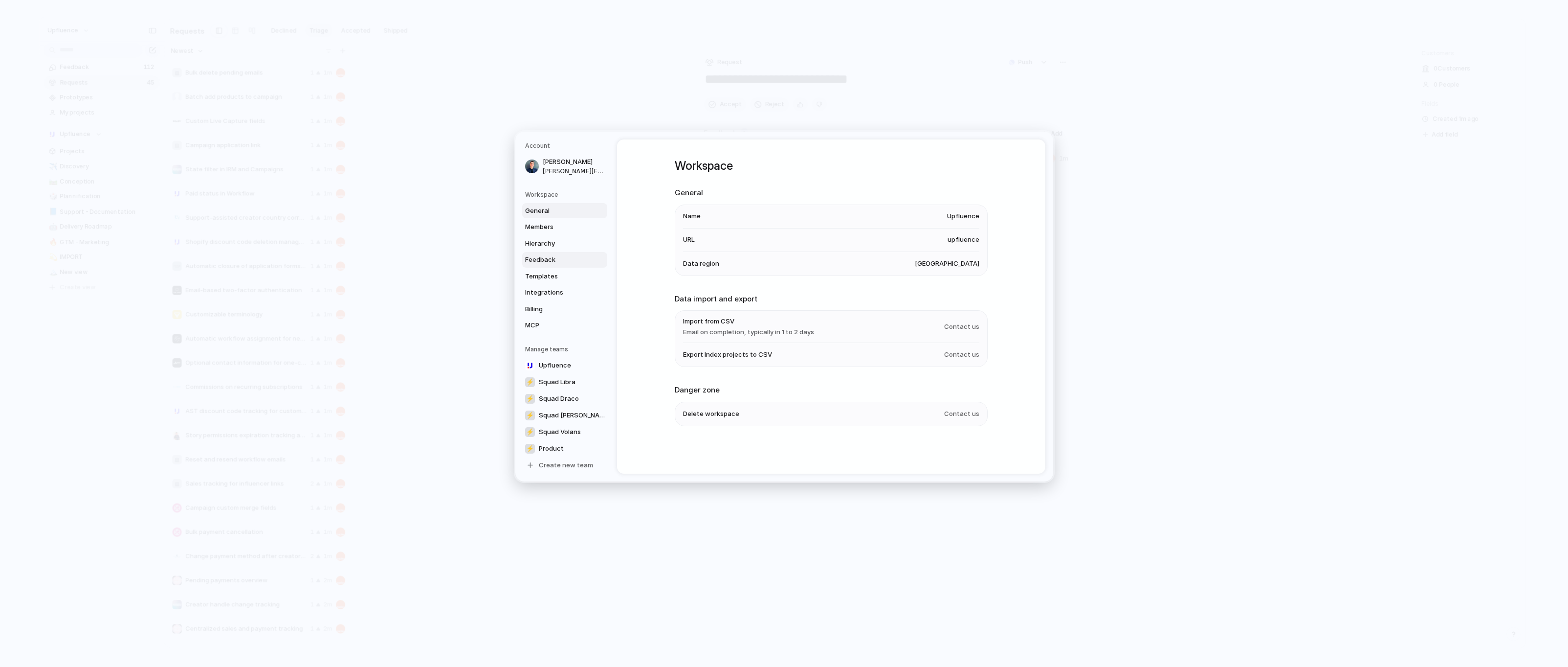
click at [527, 256] on span "Feedback" at bounding box center [556, 260] width 63 height 10
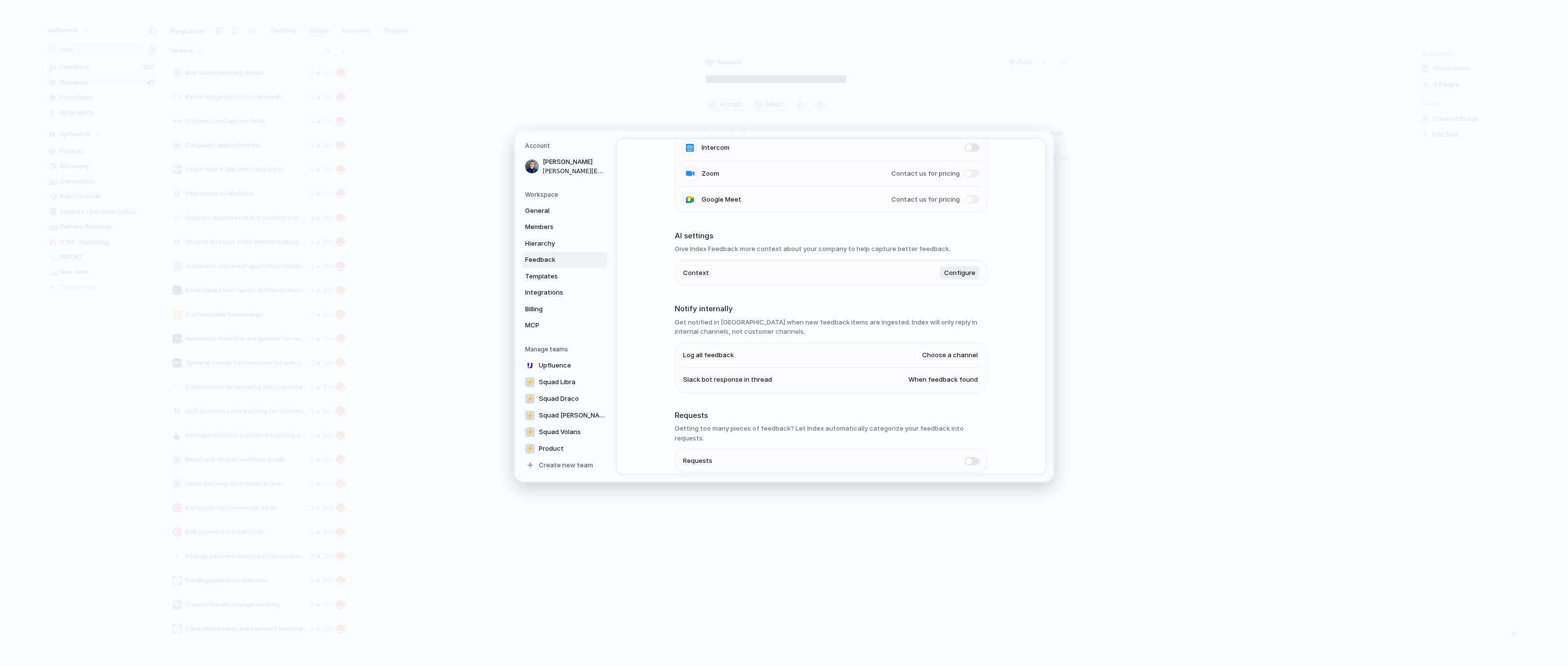
scroll to position [168, 0]
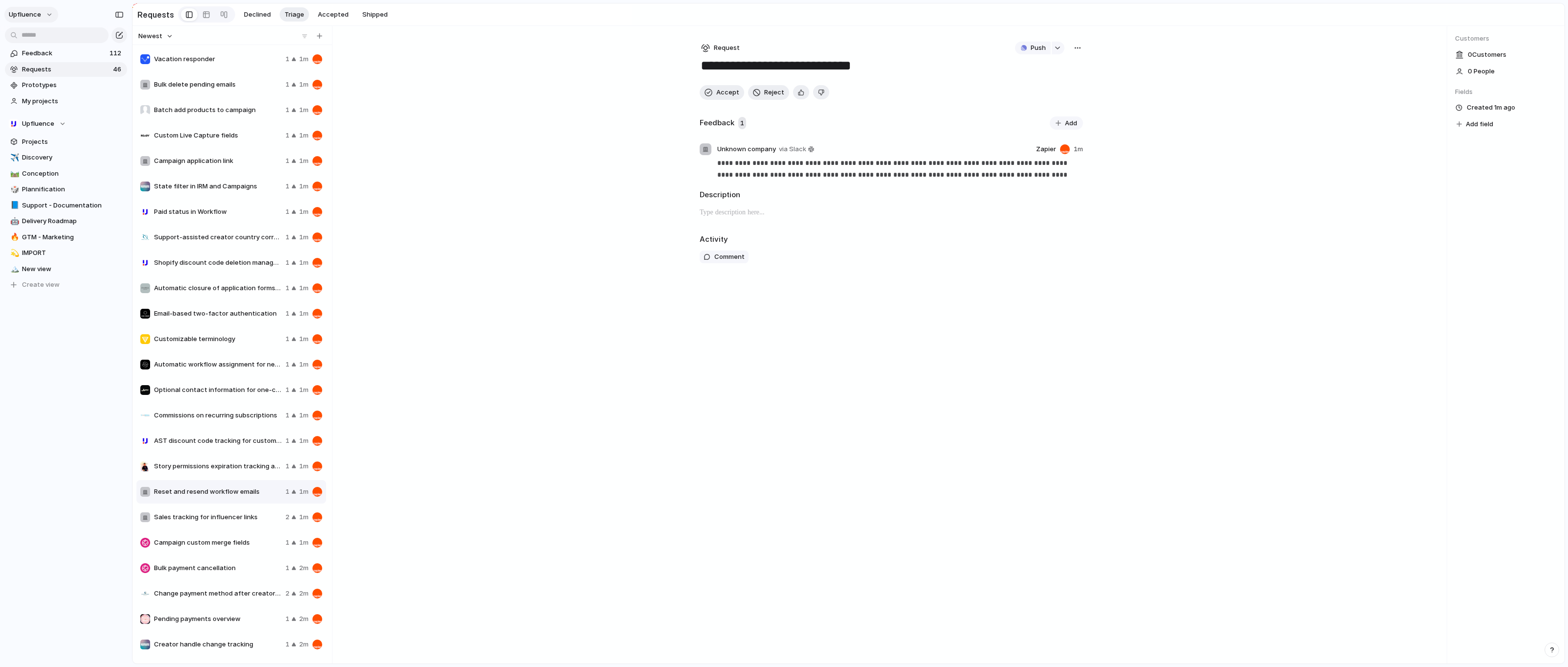
click at [46, 13] on button "Upfluence" at bounding box center [31, 15] width 54 height 16
click at [50, 38] on li "Settings" at bounding box center [47, 37] width 81 height 16
click at [528, 253] on div "Newest Shopify subscription purchase tracking 0 1m Vacation responder 1 1m Bulk…" at bounding box center [849, 344] width 1433 height 637
click at [79, 52] on span "Feedback" at bounding box center [64, 52] width 85 height 10
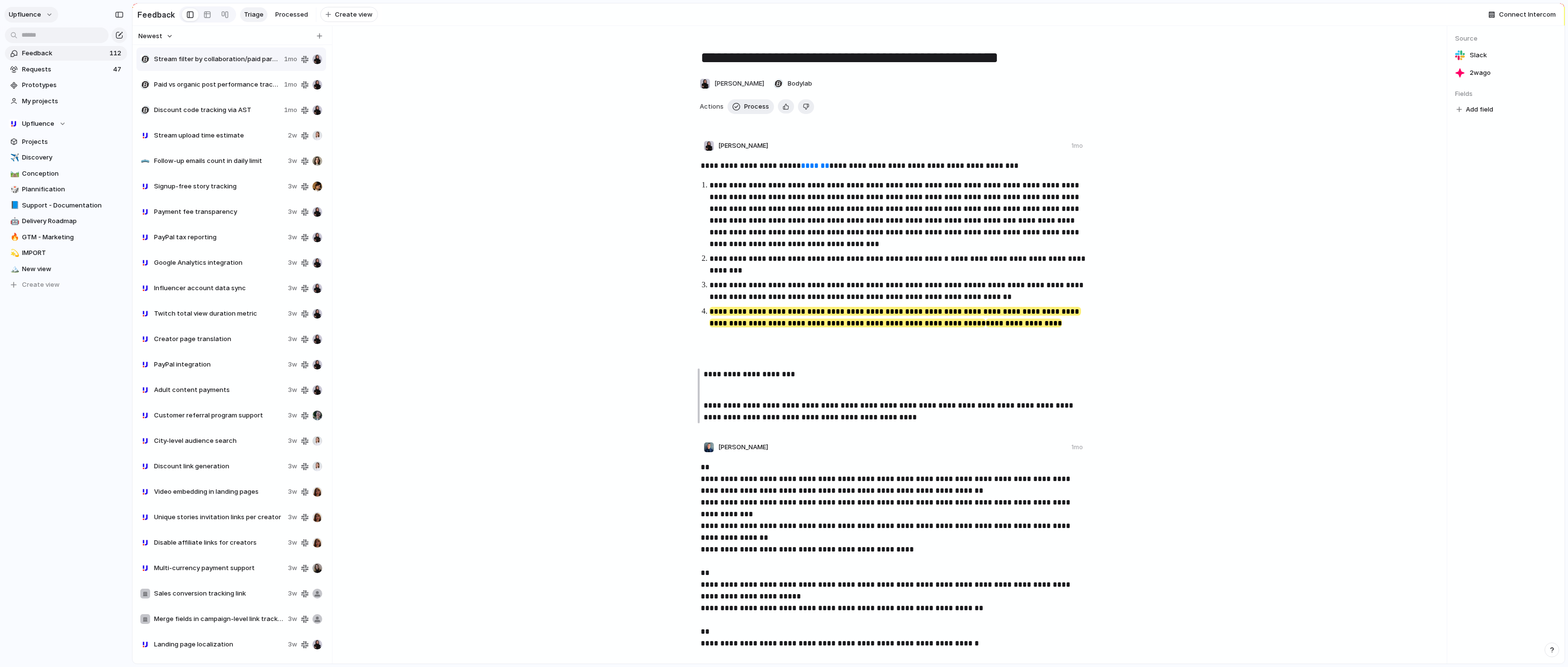
click at [45, 12] on button "Upfluence" at bounding box center [31, 15] width 54 height 16
click at [39, 35] on span "Settings" at bounding box center [36, 36] width 27 height 10
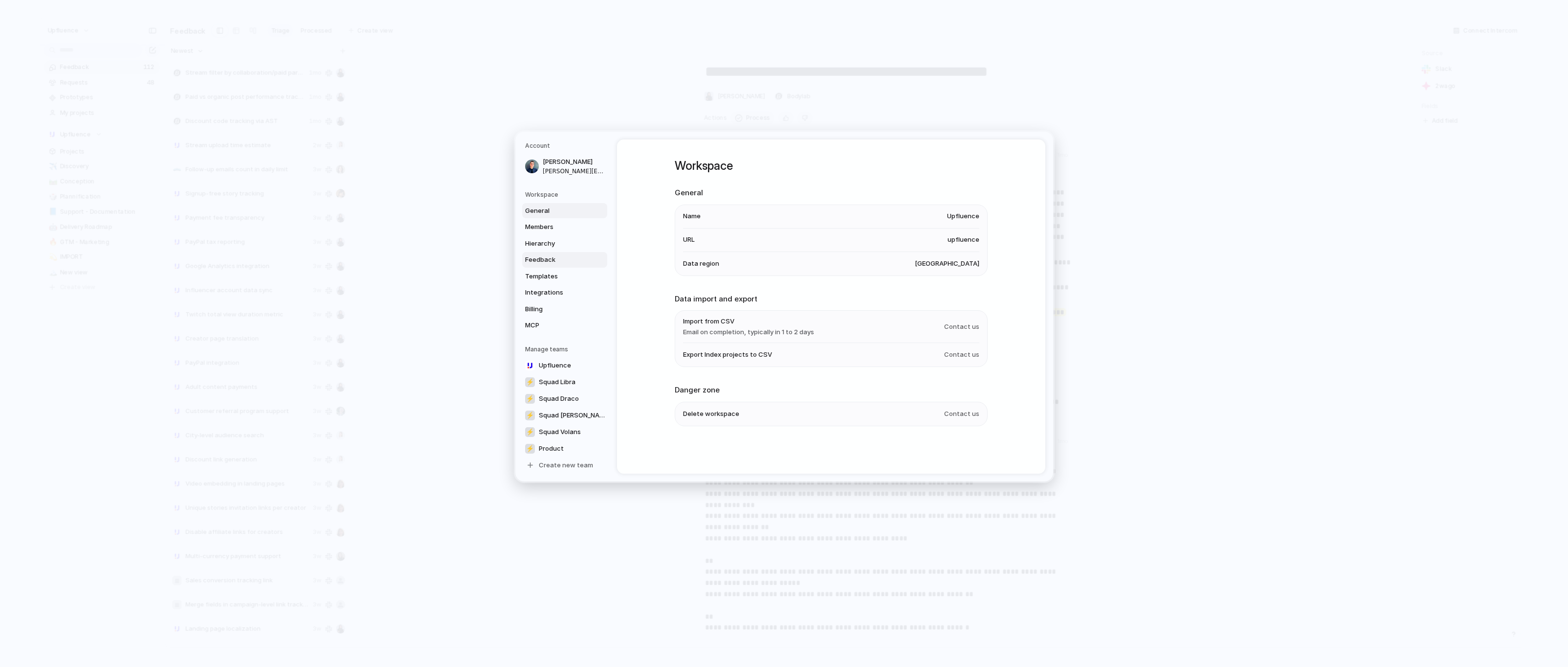
click at [534, 259] on span "Feedback" at bounding box center [556, 260] width 63 height 10
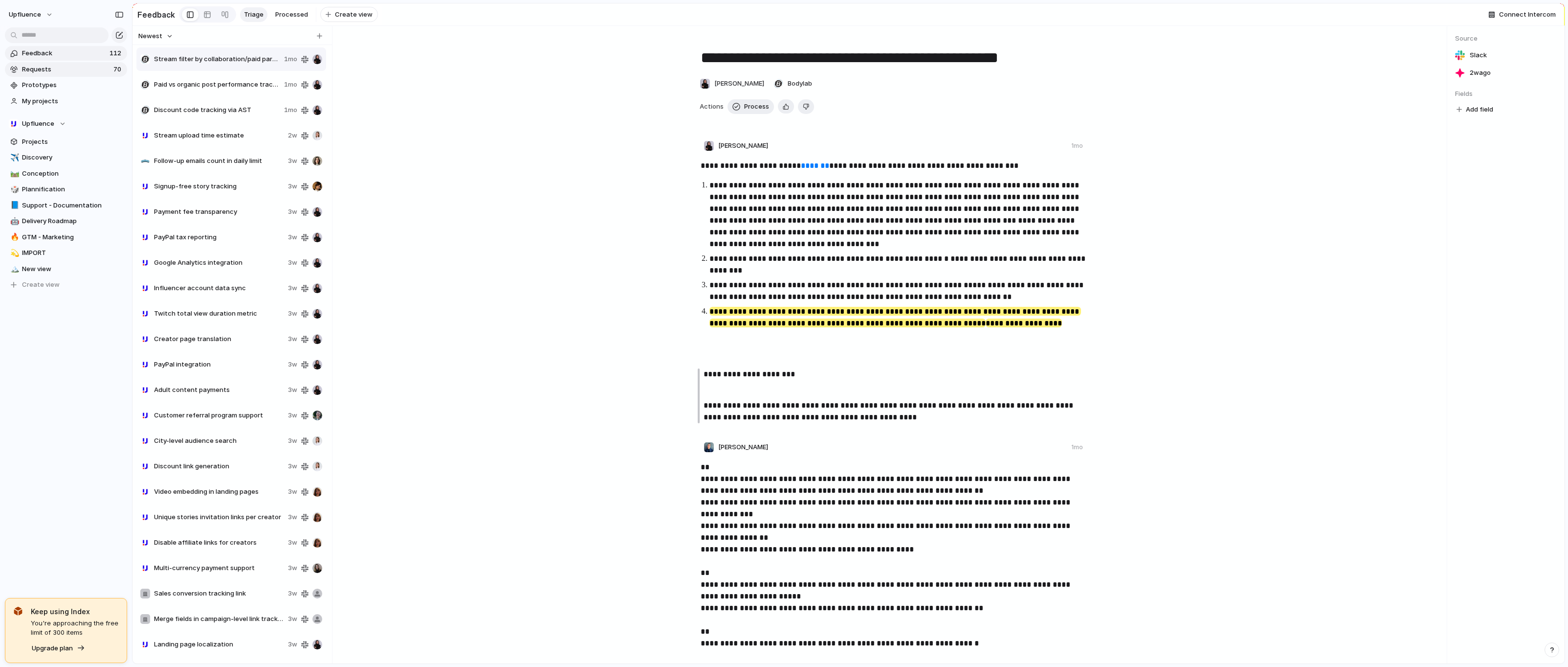
click at [93, 72] on span "Requests" at bounding box center [66, 69] width 88 height 10
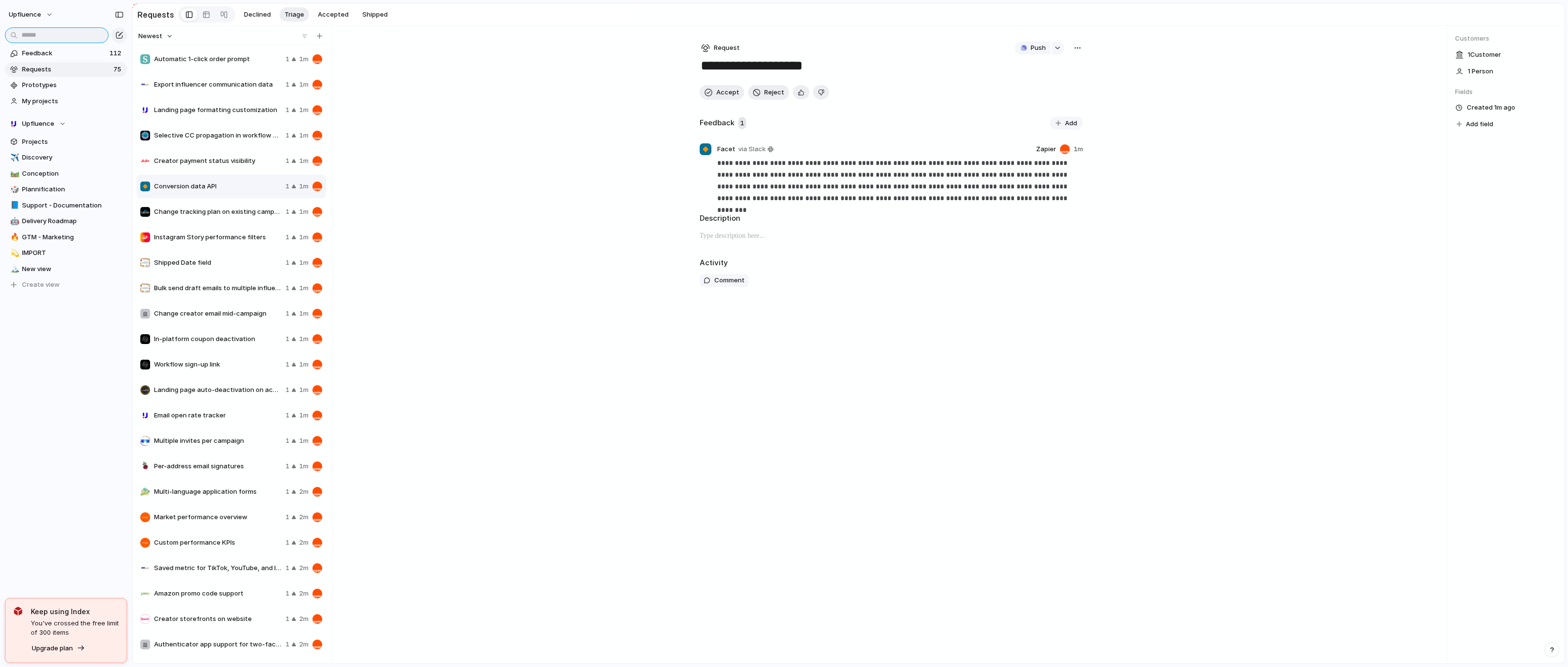
click at [59, 37] on input "text" at bounding box center [57, 35] width 104 height 16
type input "**********"
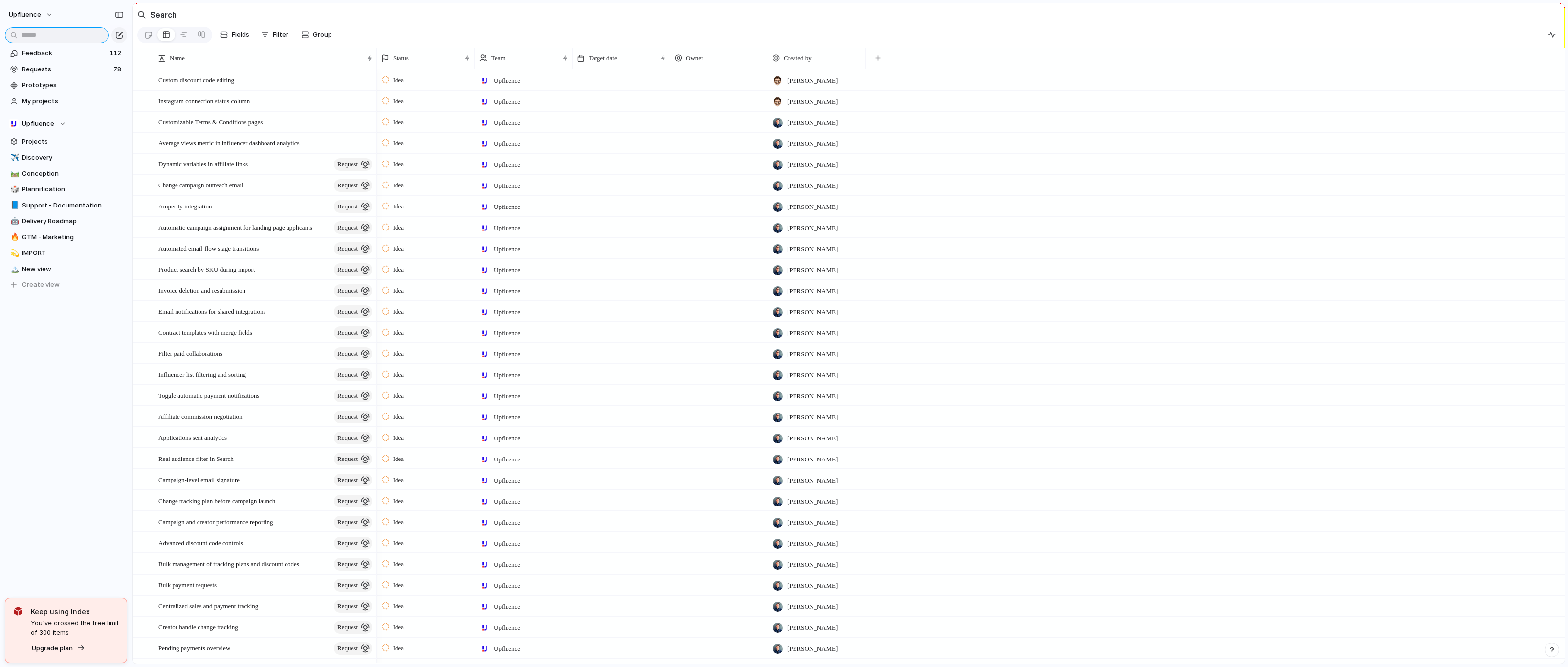
click at [45, 34] on input "text" at bounding box center [57, 35] width 104 height 16
paste input "**********"
type input "**********"
click at [76, 420] on div "Upfluence Feedback 112 Requests 78 Prototypes My projects Upfluence Projects ✈️…" at bounding box center [66, 333] width 132 height 667
click at [92, 525] on div "Upfluence Feedback 112 Requests 78 Prototypes My projects Upfluence Projects ✈️…" at bounding box center [66, 333] width 132 height 667
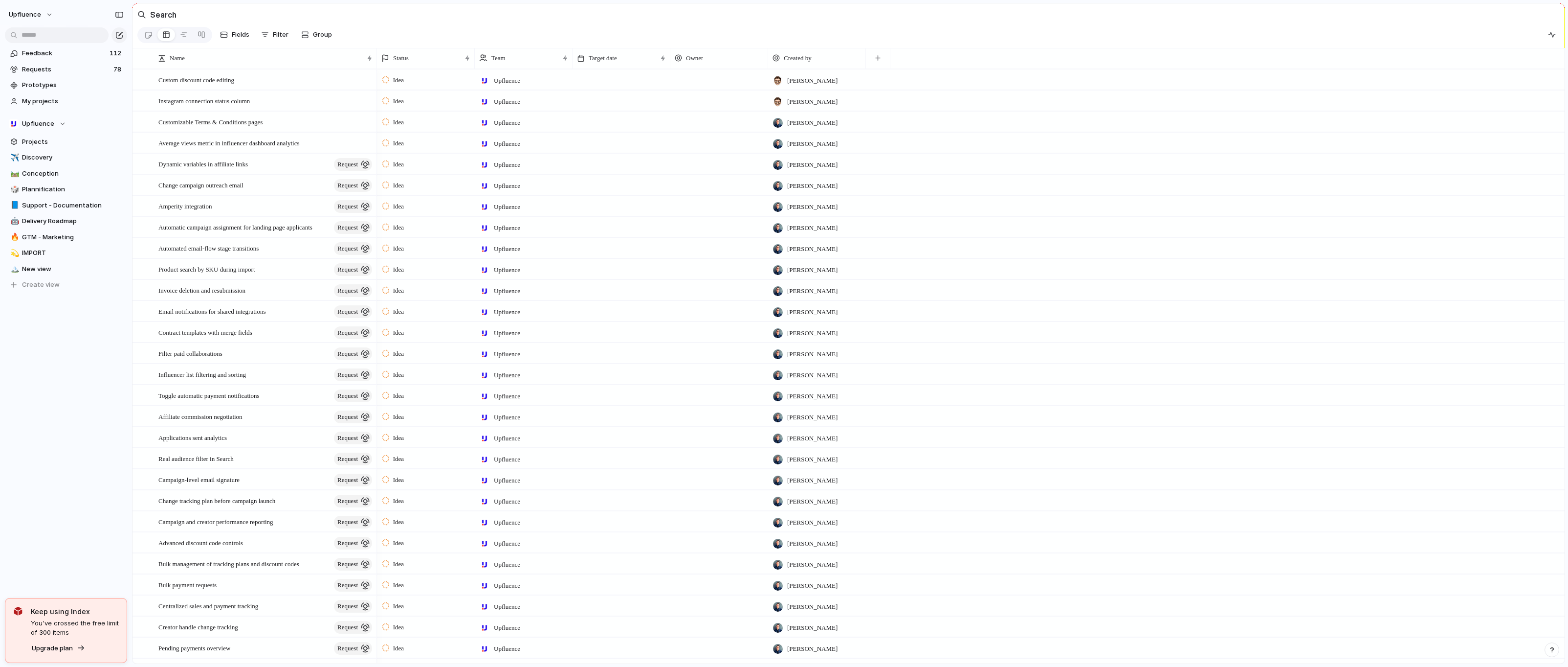
click at [56, 351] on div "Feedback 112 Requests 78 Prototypes My projects Upfluence Projects ✈️ Discovery…" at bounding box center [66, 185] width 132 height 372
click at [63, 483] on div "Upfluence Feedback 108 Requests 86 Prototypes My projects Upfluence Projects ✈️…" at bounding box center [66, 333] width 132 height 667
click at [90, 505] on div "Upfluence Feedback 108 Requests 86 Prototypes My projects Upfluence Projects ✈️…" at bounding box center [66, 333] width 132 height 667
click at [100, 396] on div "Upfluence Feedback 107 Requests 119 Prototypes My projects Upfluence Projects ✈…" at bounding box center [66, 333] width 132 height 667
